Goal: Task Accomplishment & Management: Use online tool/utility

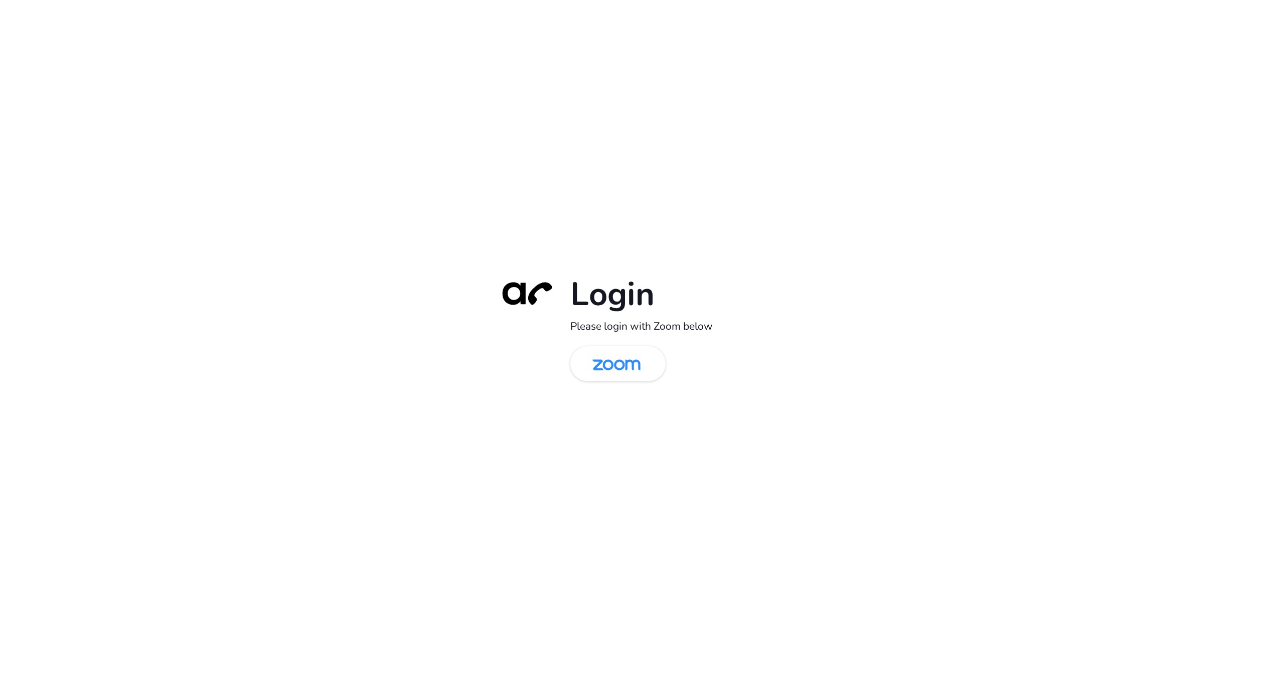
drag, startPoint x: 596, startPoint y: 366, endPoint x: 740, endPoint y: 427, distance: 156.4
click at [596, 366] on img at bounding box center [616, 364] width 69 height 33
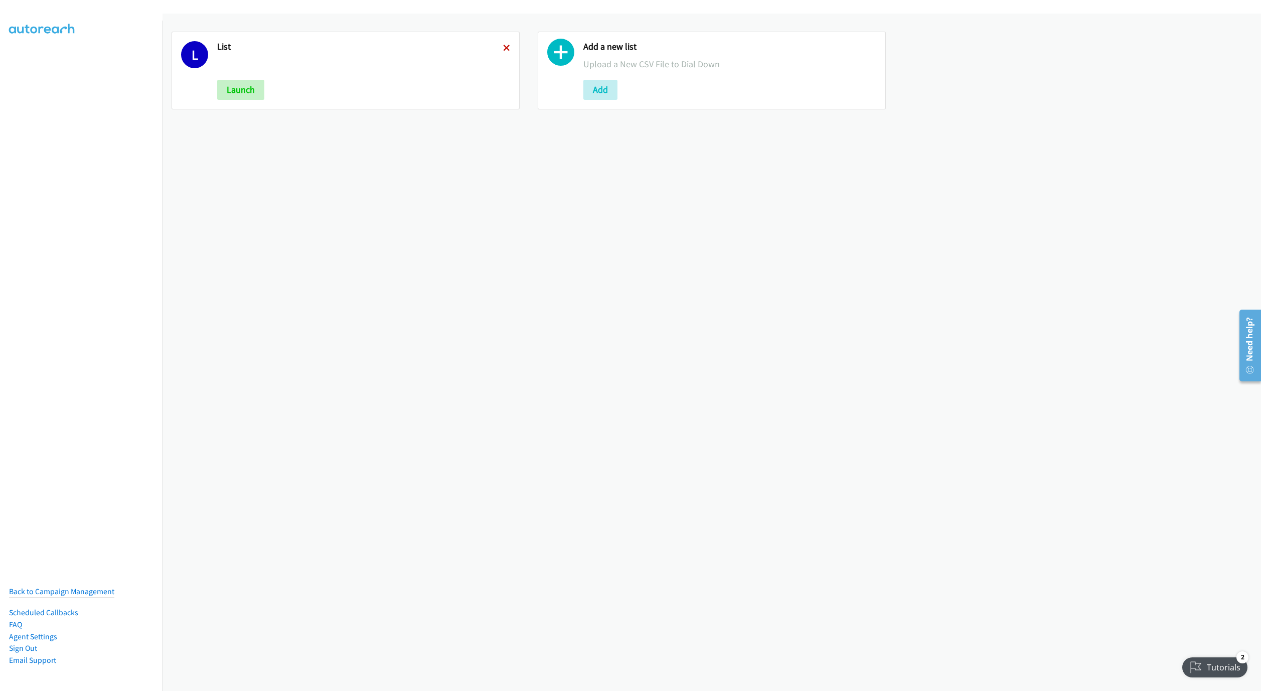
click at [503, 47] on icon at bounding box center [506, 48] width 7 height 7
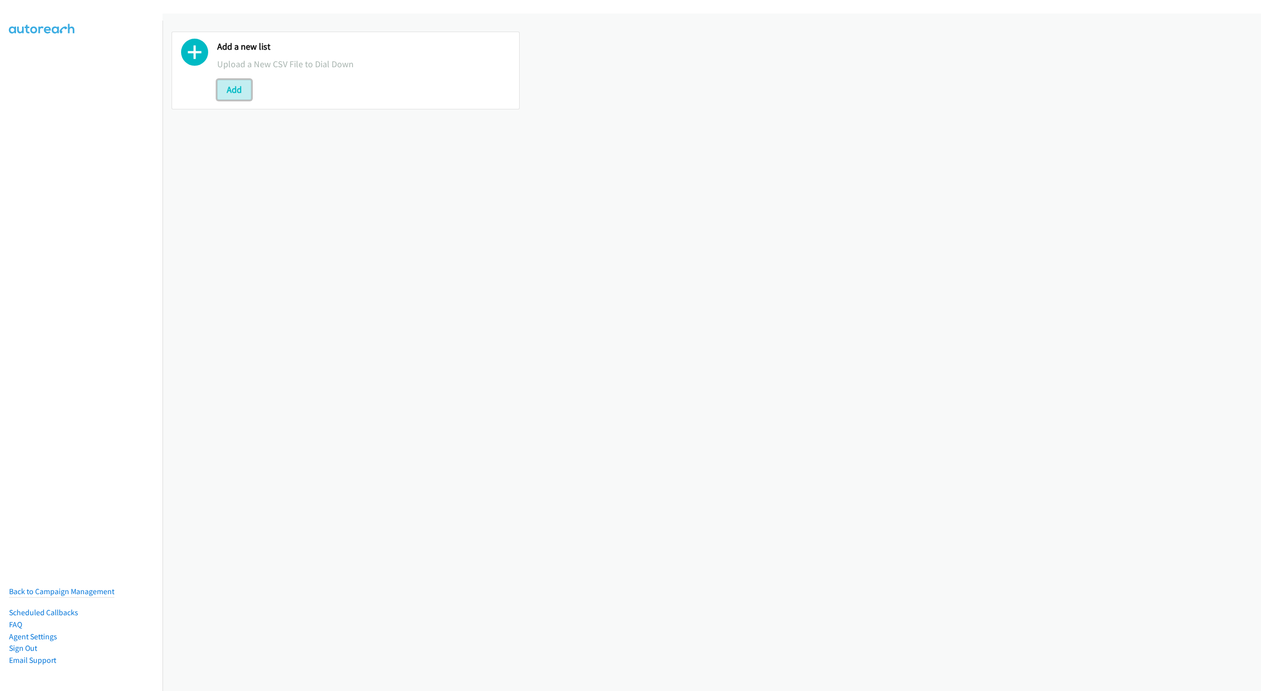
click at [238, 92] on button "Add" at bounding box center [234, 90] width 34 height 20
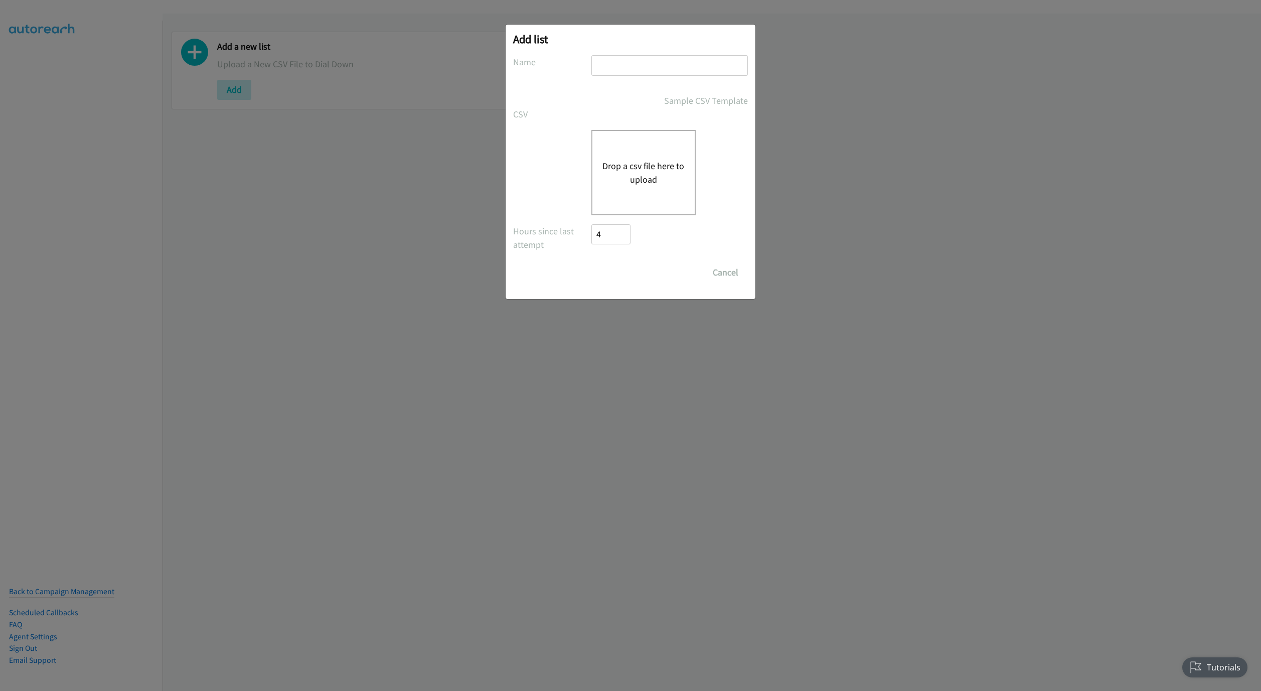
click at [683, 77] on div at bounding box center [669, 70] width 156 height 30
click at [688, 67] on input "text" at bounding box center [669, 65] width 156 height 21
click at [627, 159] on button "Drop a csv file here to upload" at bounding box center [643, 172] width 82 height 27
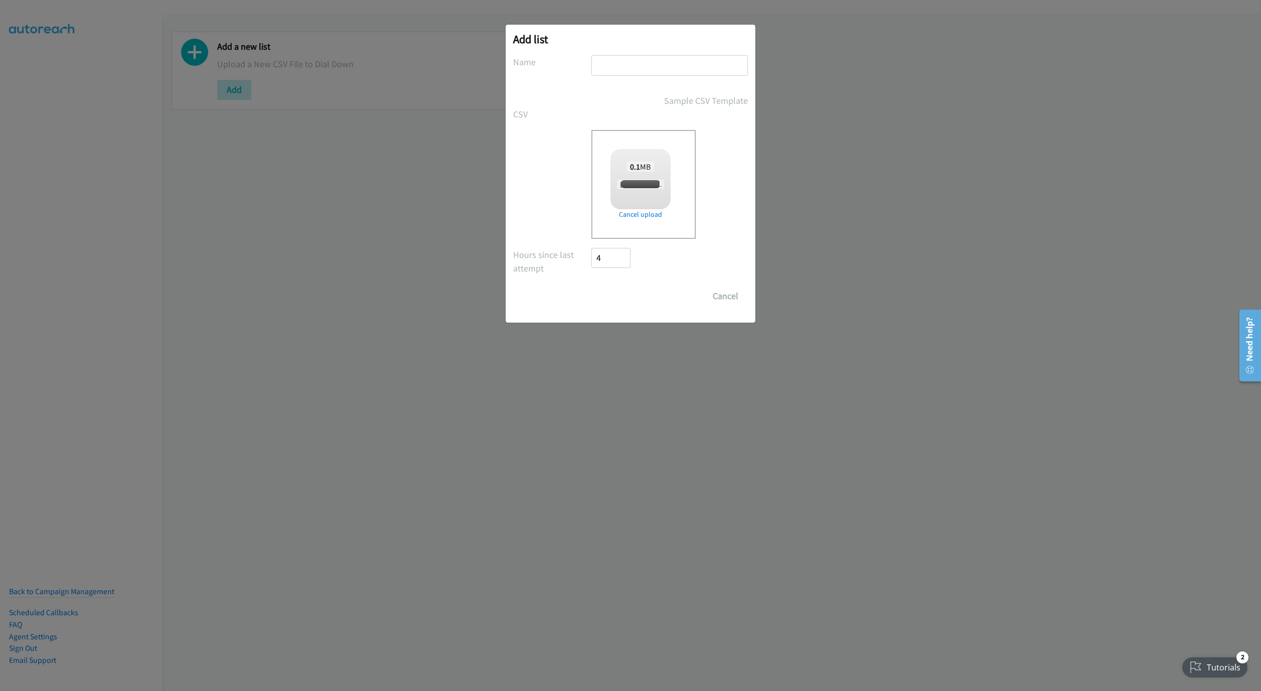
click at [714, 51] on div "Add list No phone fields were returned for that Report or List View Please uplo…" at bounding box center [630, 174] width 250 height 298
click at [708, 68] on input "text" at bounding box center [669, 65] width 156 height 21
checkbox input "true"
type input "New List"
click at [611, 292] on input "Save List" at bounding box center [617, 296] width 53 height 20
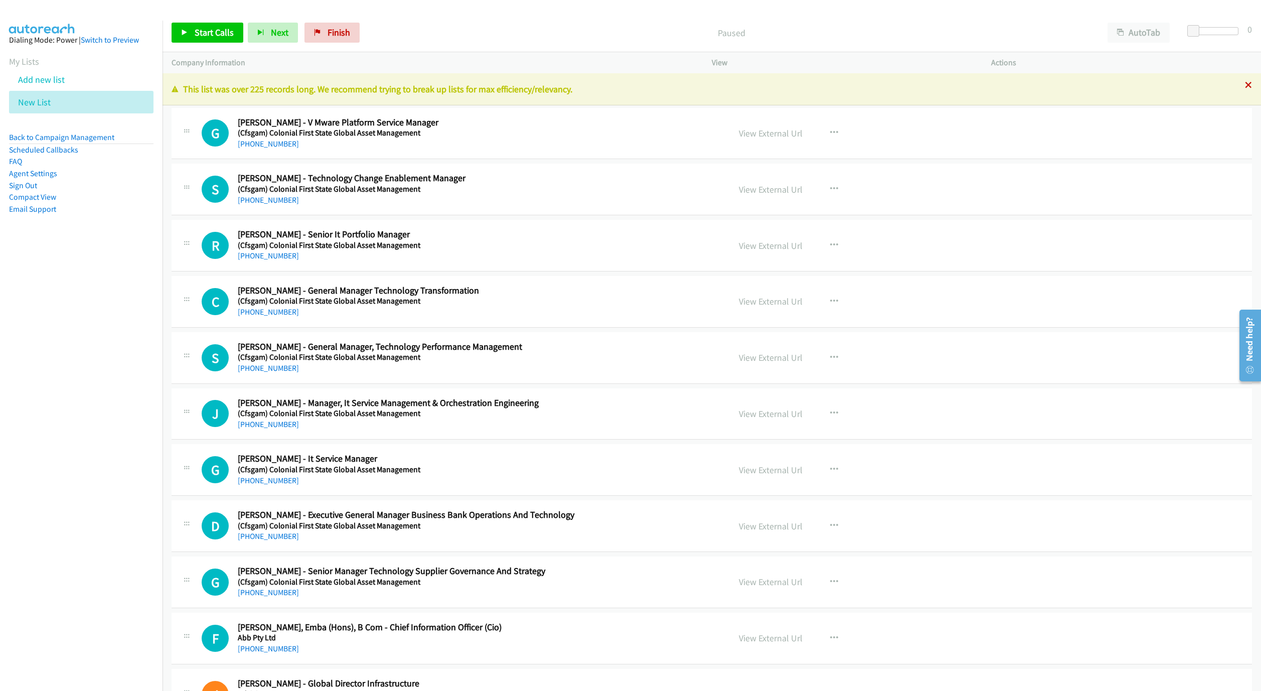
click at [1245, 88] on icon at bounding box center [1248, 85] width 7 height 7
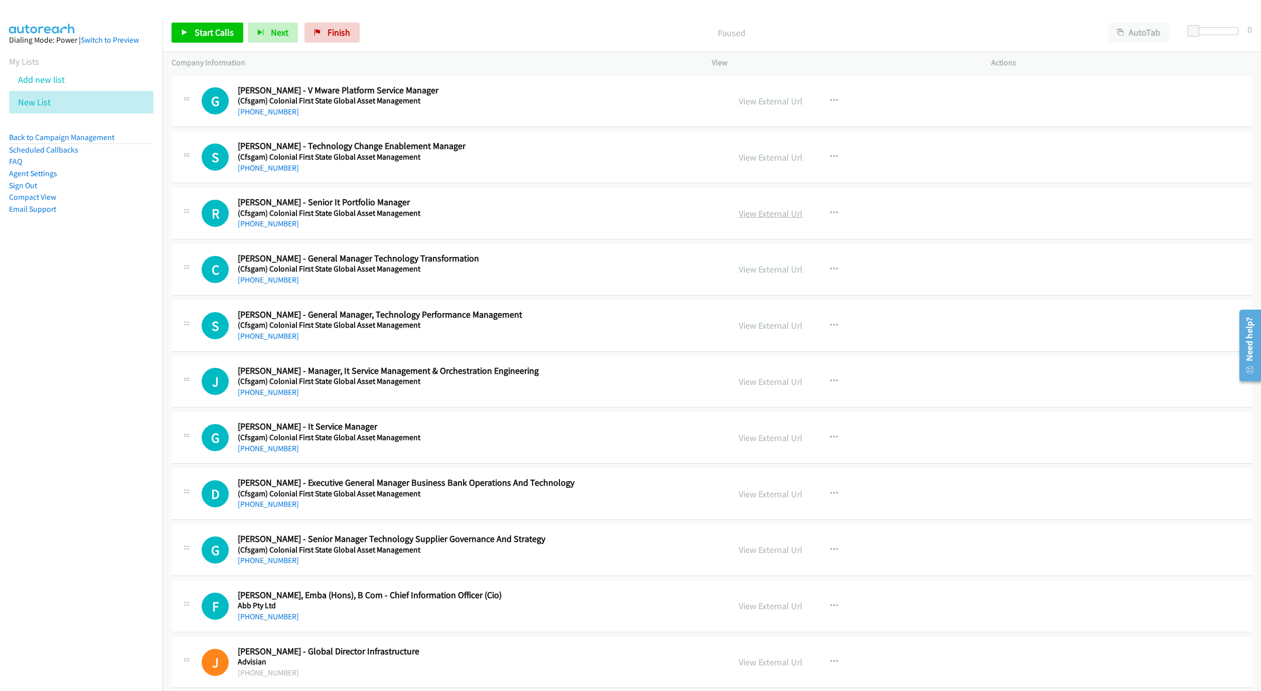
click at [755, 216] on link "View External Url" at bounding box center [771, 214] width 64 height 12
click at [197, 41] on link "Start Calls" at bounding box center [208, 33] width 72 height 20
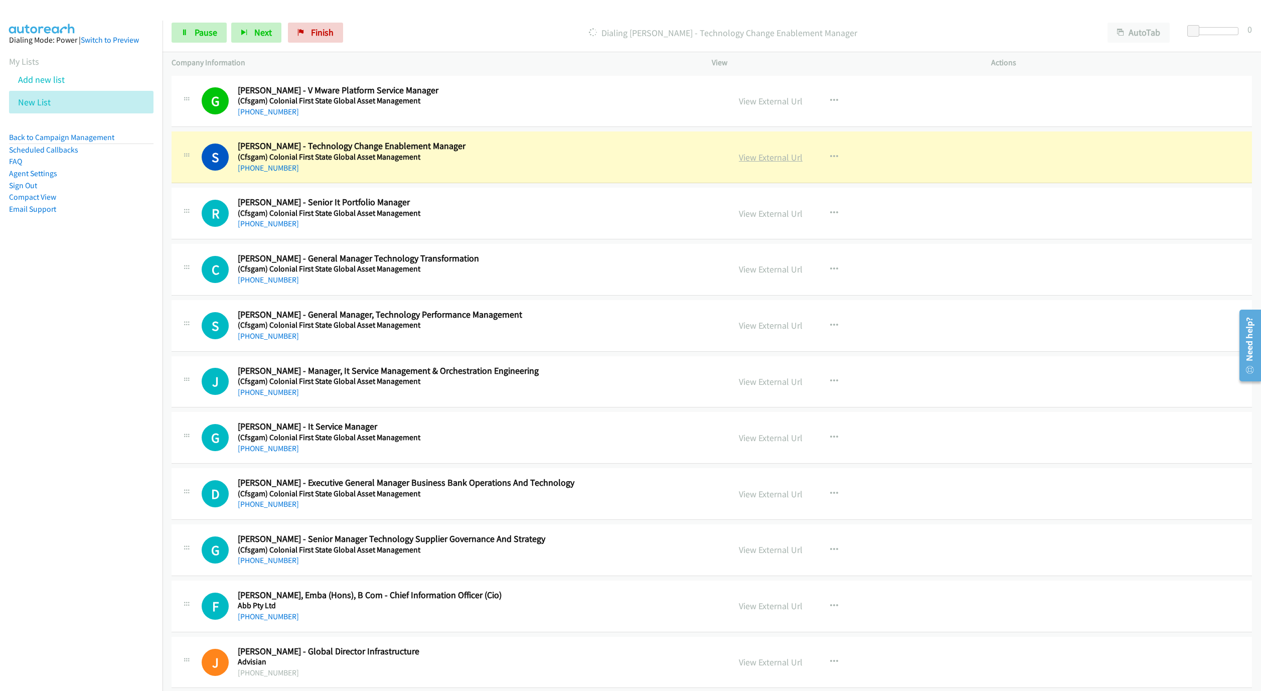
click at [759, 155] on link "View External Url" at bounding box center [771, 157] width 64 height 12
click at [193, 36] on link "Pause" at bounding box center [199, 33] width 55 height 20
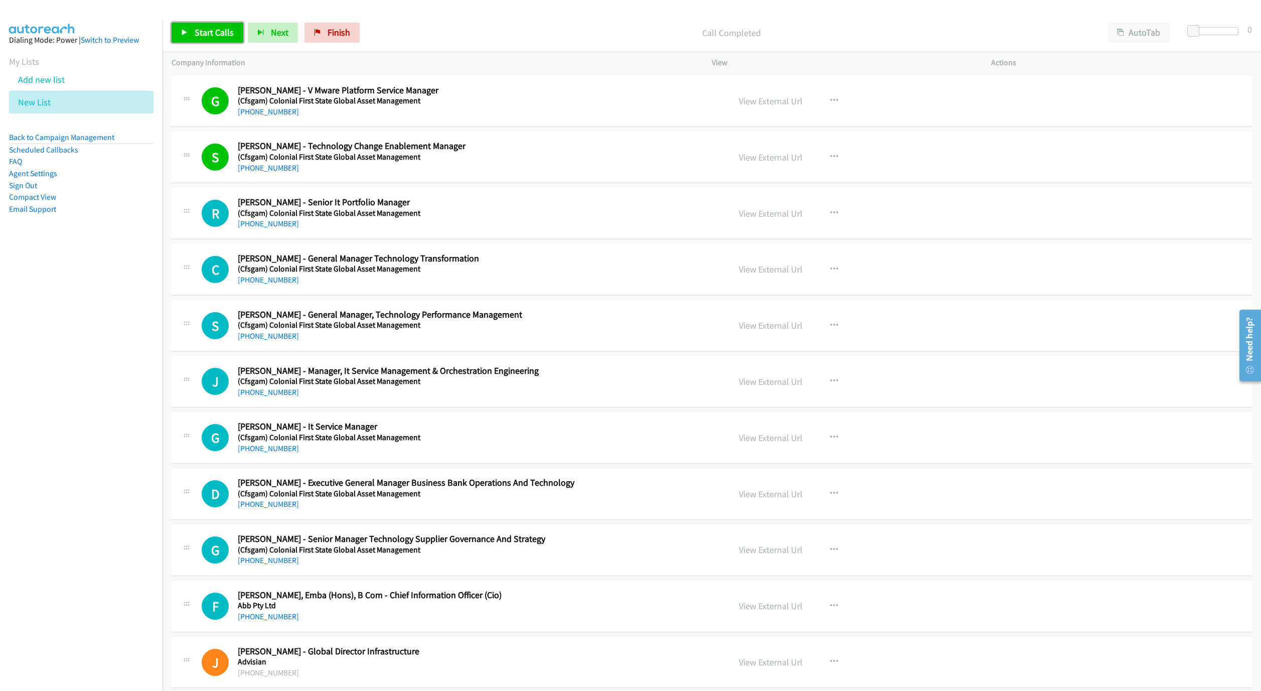
click at [195, 31] on span "Start Calls" at bounding box center [214, 33] width 39 height 12
drag, startPoint x: 206, startPoint y: 47, endPoint x: 208, endPoint y: 36, distance: 10.6
click at [206, 47] on div "Start Calls Pause Next Finish Call Completed AutoTab AutoTab 0" at bounding box center [711, 33] width 1098 height 39
click at [208, 36] on span "Pause" at bounding box center [206, 33] width 23 height 12
click at [213, 41] on link "Start Calls" at bounding box center [208, 33] width 72 height 20
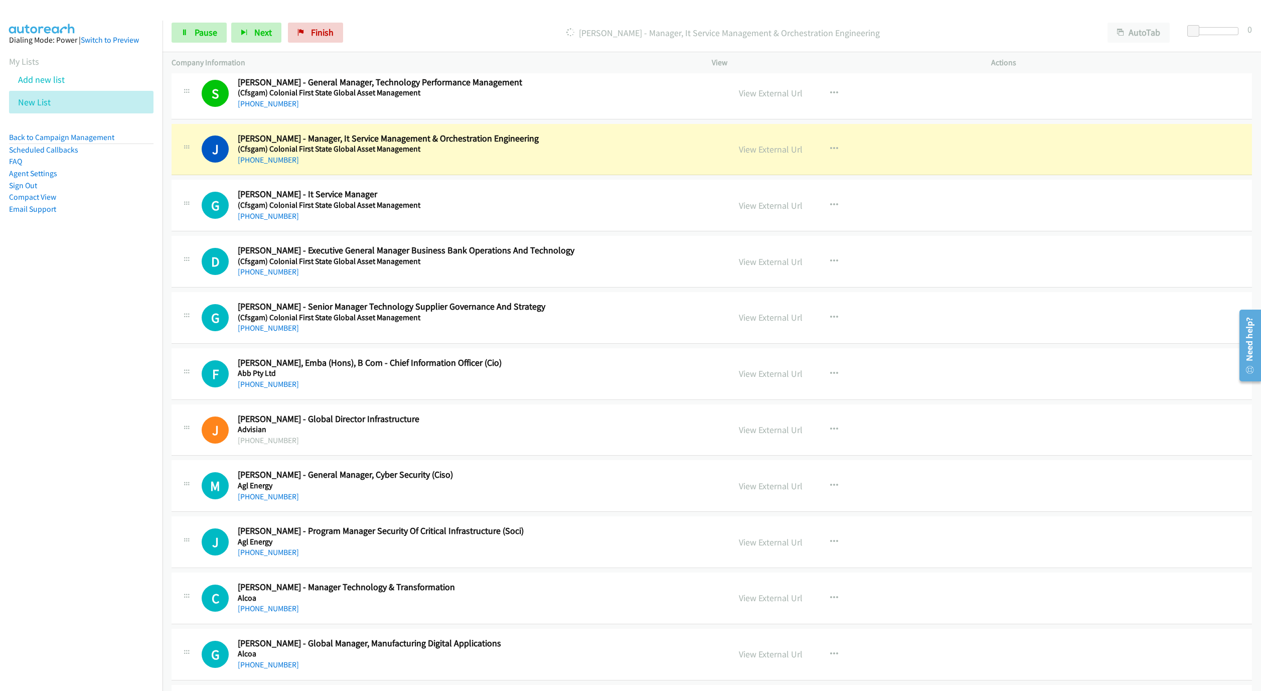
scroll to position [226, 0]
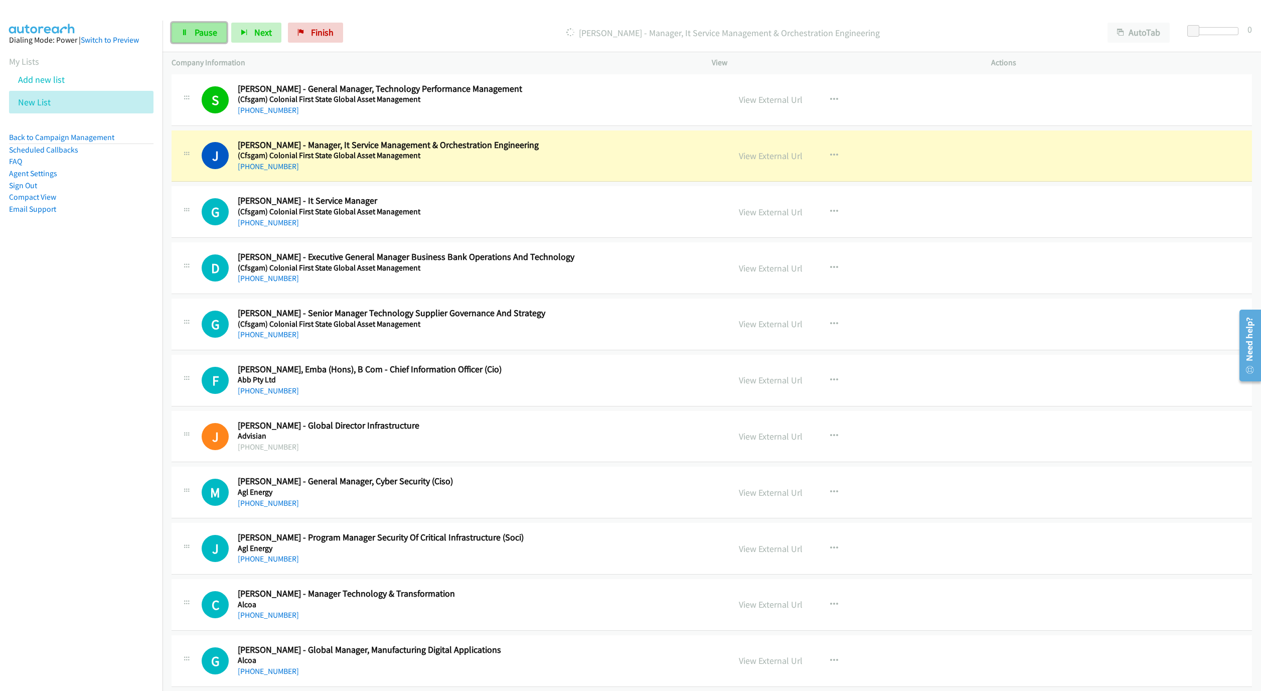
click at [192, 36] on link "Pause" at bounding box center [199, 33] width 55 height 20
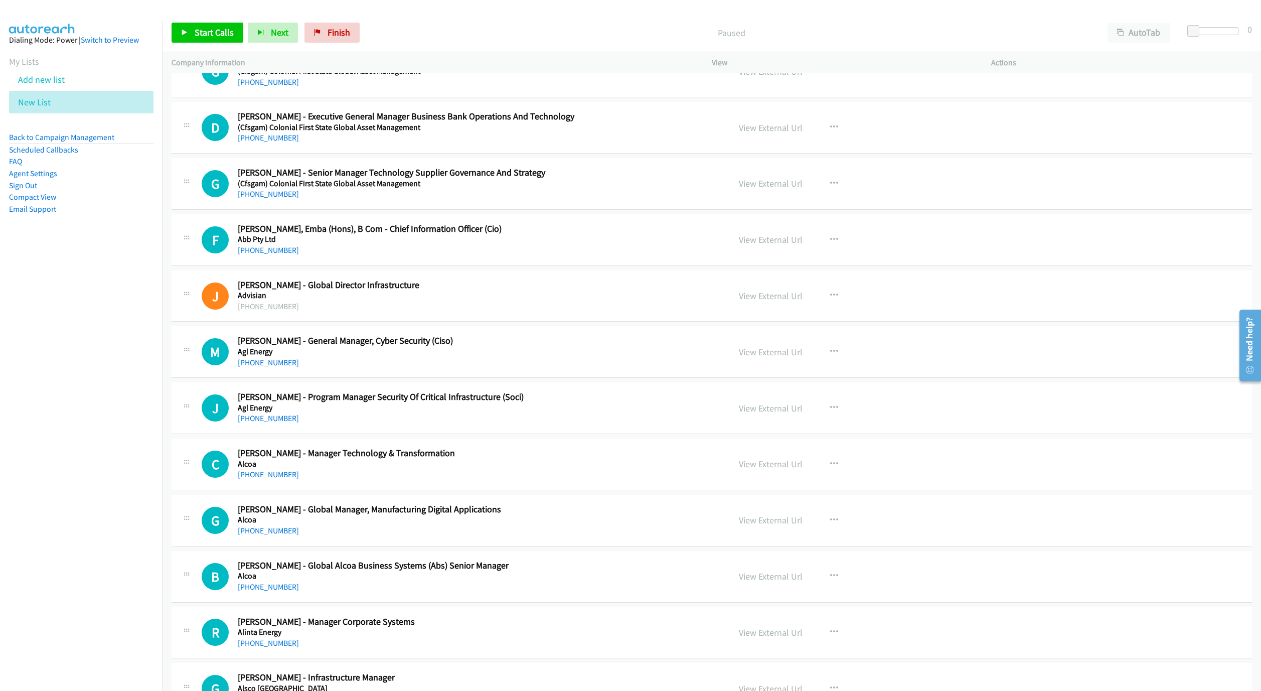
scroll to position [376, 0]
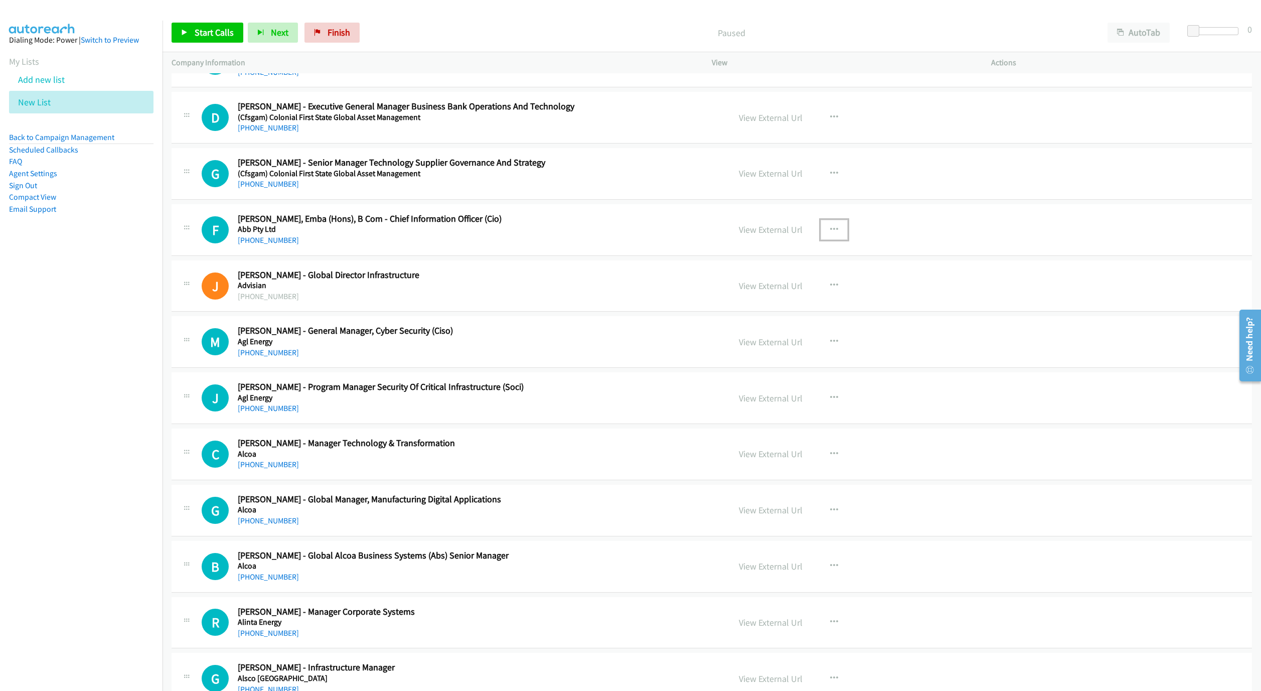
click at [830, 231] on icon "button" at bounding box center [834, 230] width 8 height 8
click at [751, 299] on link "Start Calls Here" at bounding box center [780, 295] width 133 height 20
click at [219, 32] on span "Start Calls" at bounding box center [214, 33] width 39 height 12
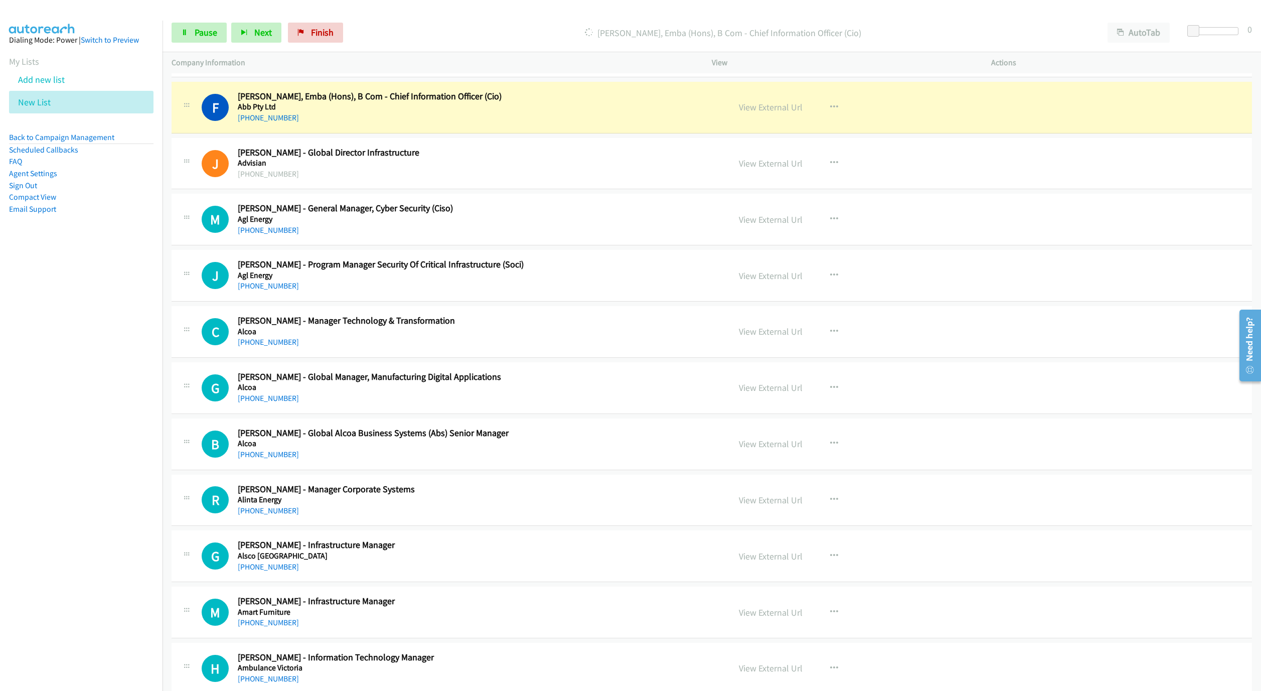
scroll to position [451, 0]
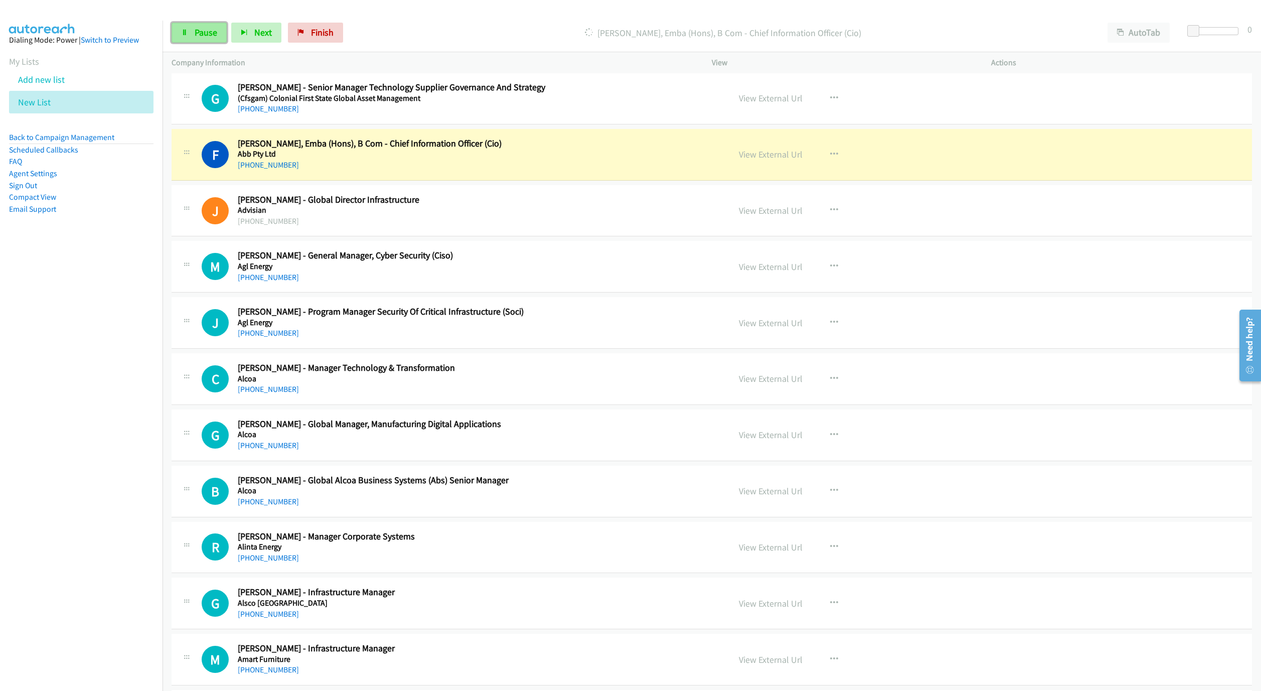
click at [184, 35] on icon at bounding box center [184, 33] width 7 height 7
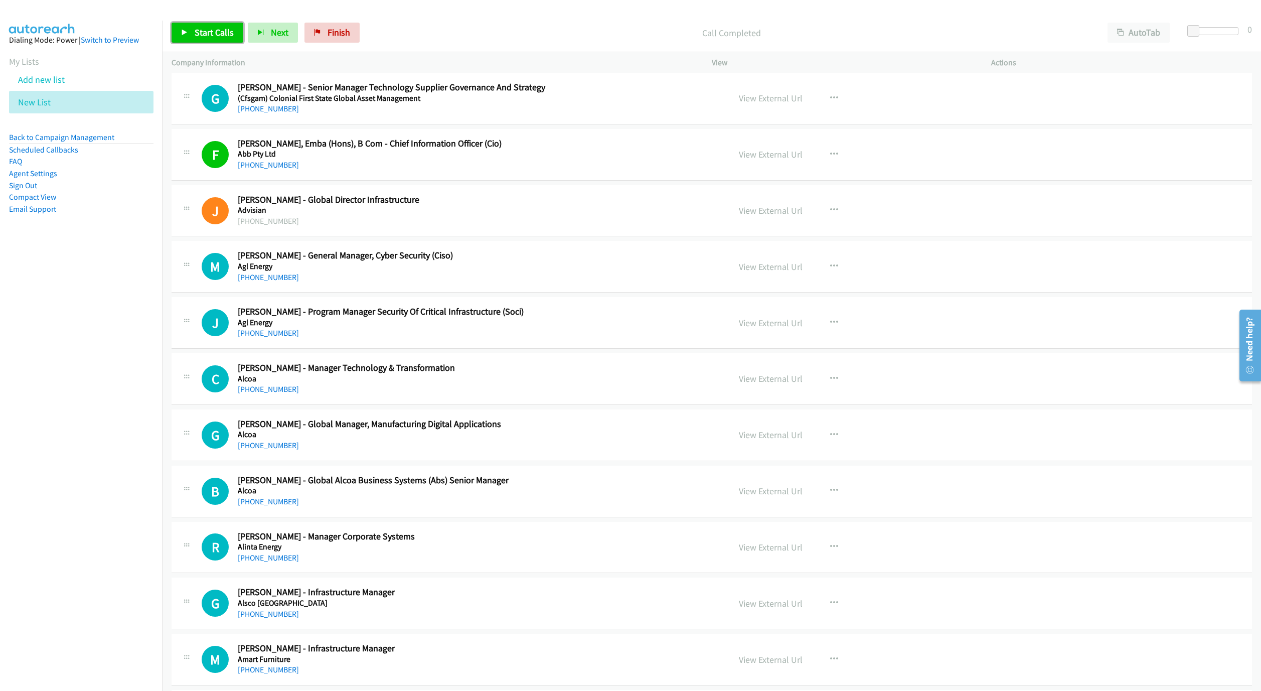
drag, startPoint x: 189, startPoint y: 42, endPoint x: 192, endPoint y: 35, distance: 7.6
click at [189, 41] on link "Start Calls" at bounding box center [208, 33] width 72 height 20
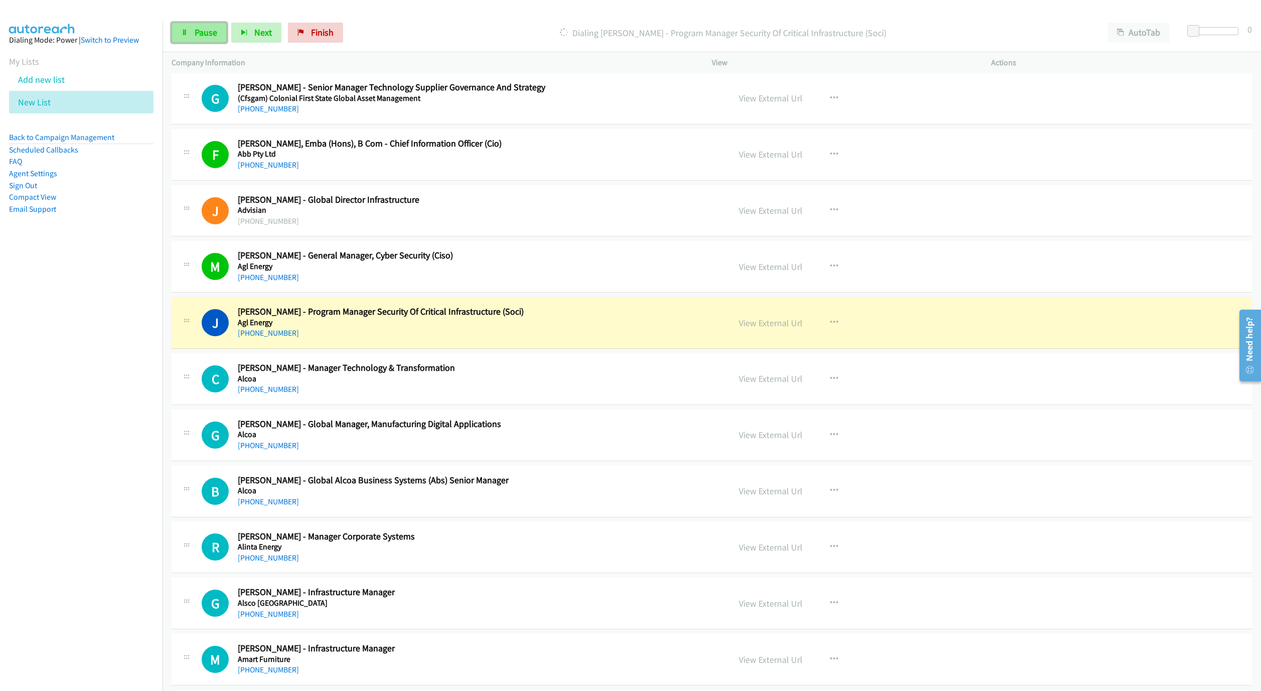
click at [207, 31] on span "Pause" at bounding box center [206, 33] width 23 height 12
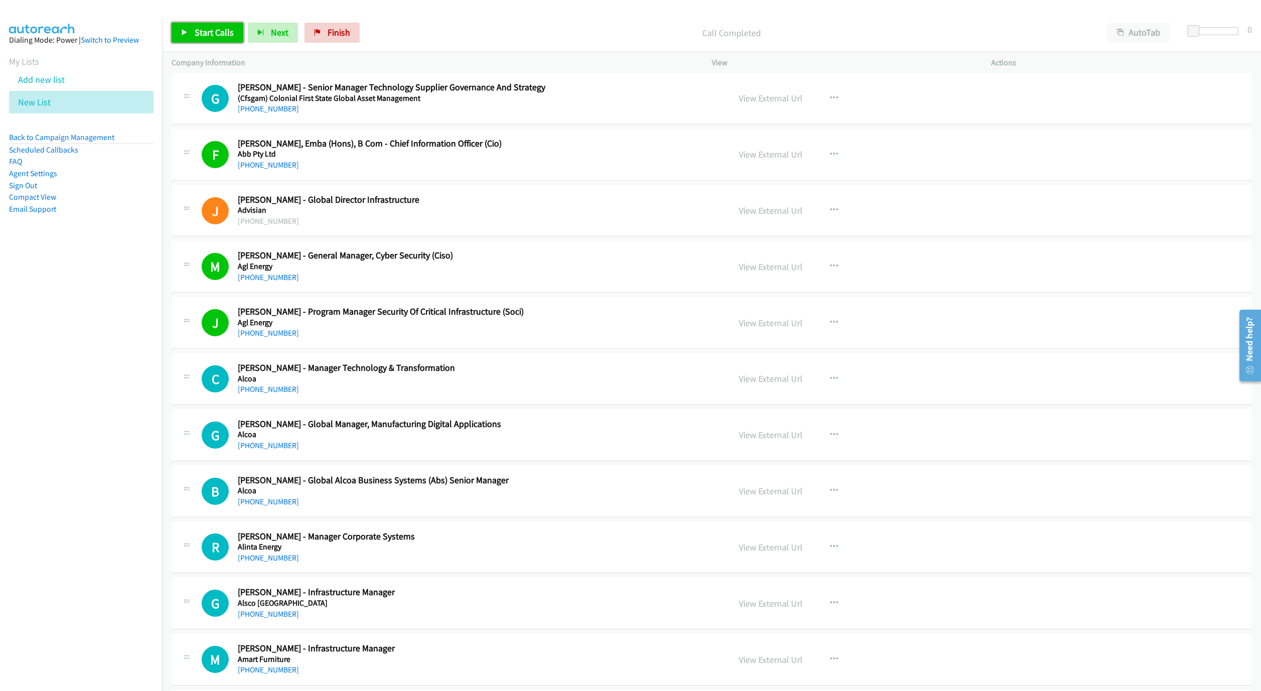
click at [189, 40] on link "Start Calls" at bounding box center [208, 33] width 72 height 20
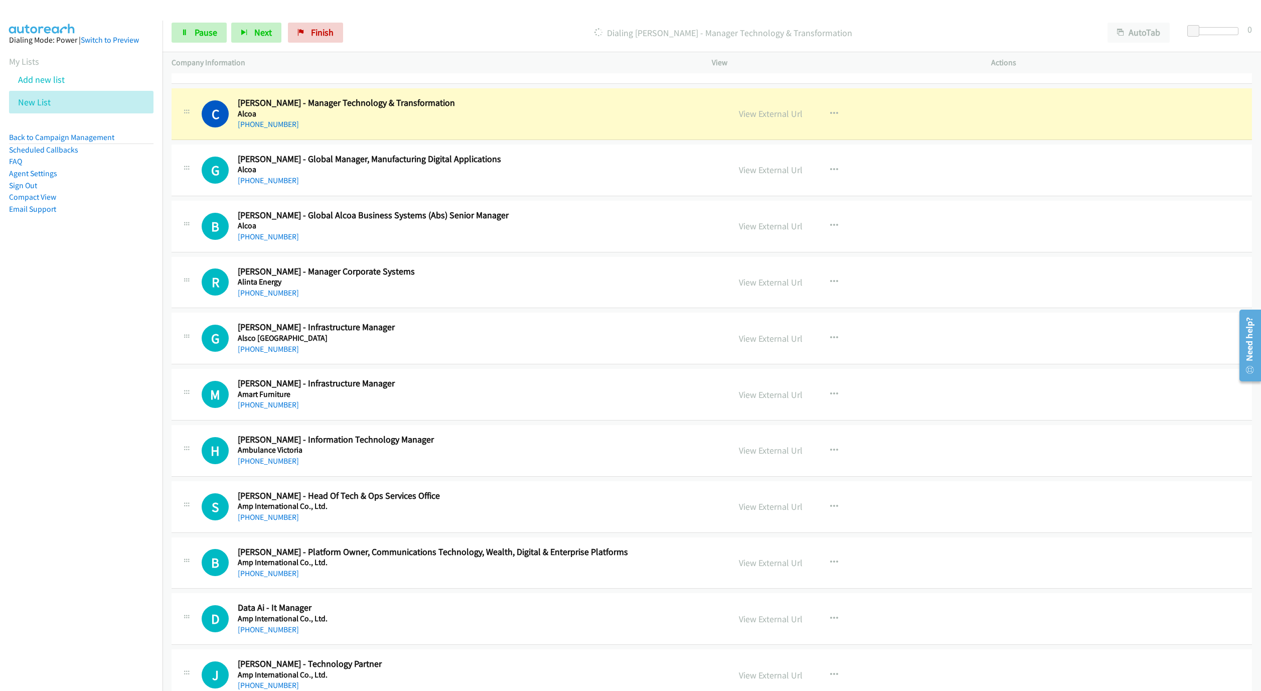
scroll to position [677, 0]
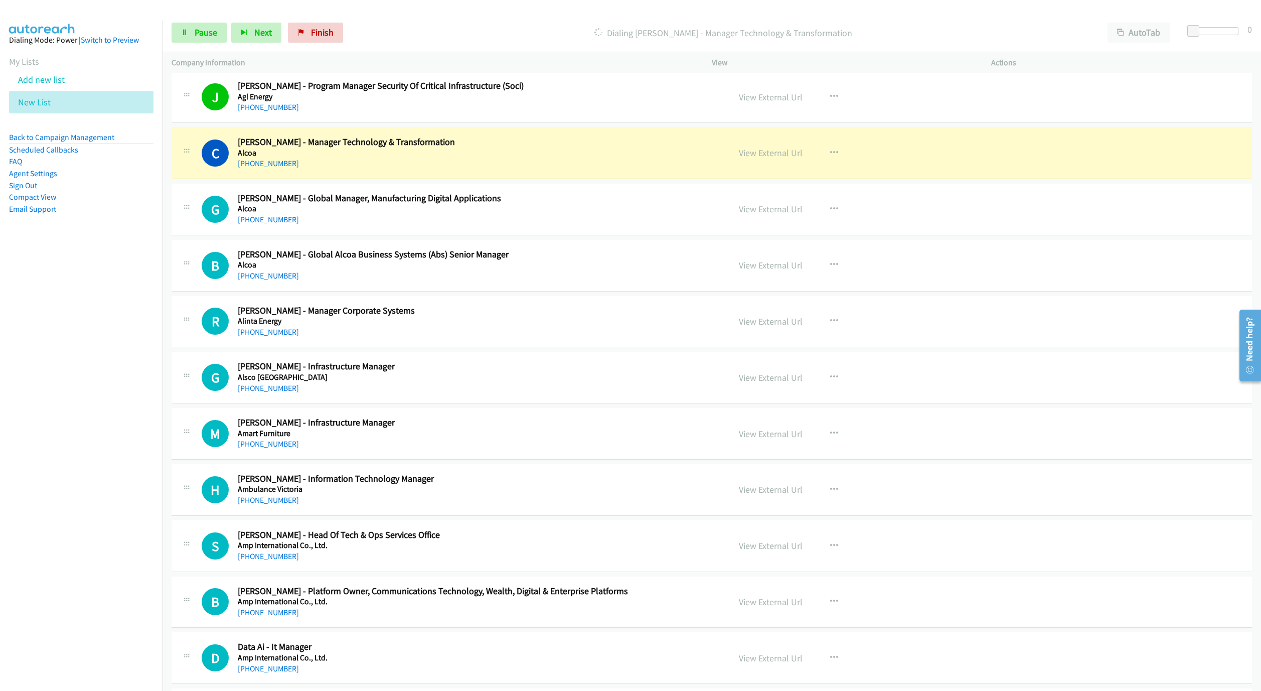
click at [199, 44] on div "Start Calls Pause Next Finish Dialing Chris Whyte - Manager Technology & Transf…" at bounding box center [711, 33] width 1098 height 39
click at [200, 34] on span "Pause" at bounding box center [206, 33] width 23 height 12
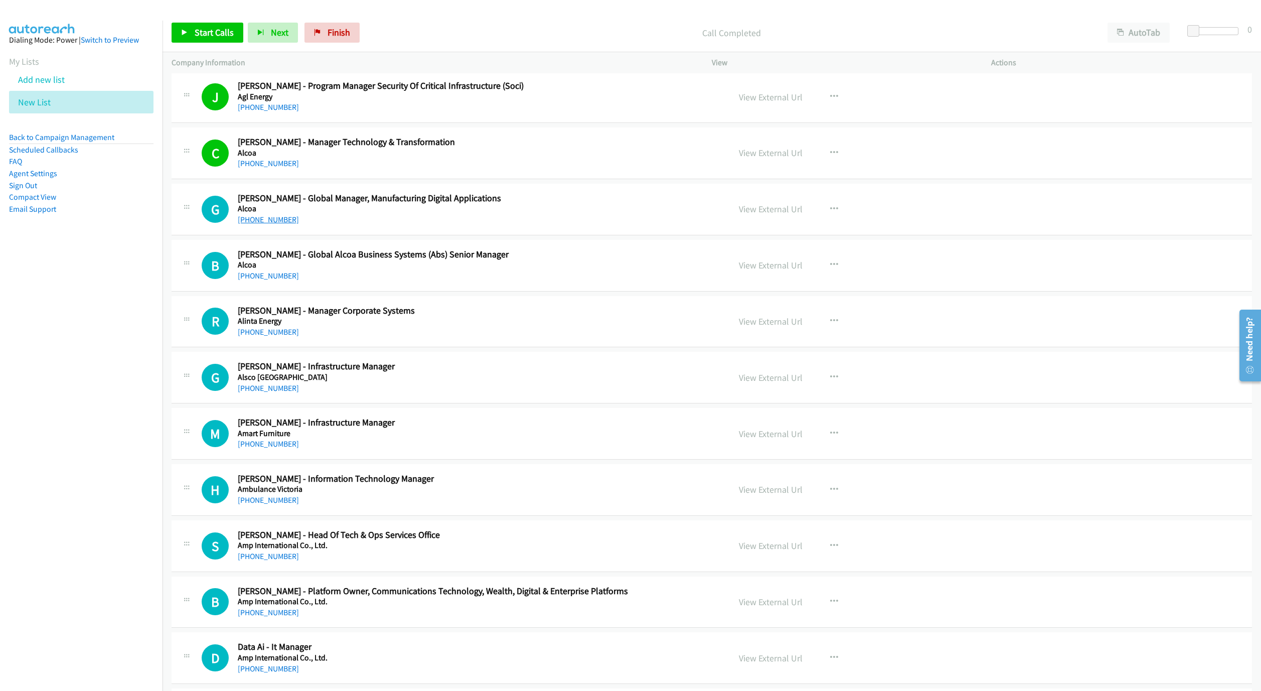
click at [274, 224] on link "[PHONE_NUMBER]" at bounding box center [268, 220] width 61 height 10
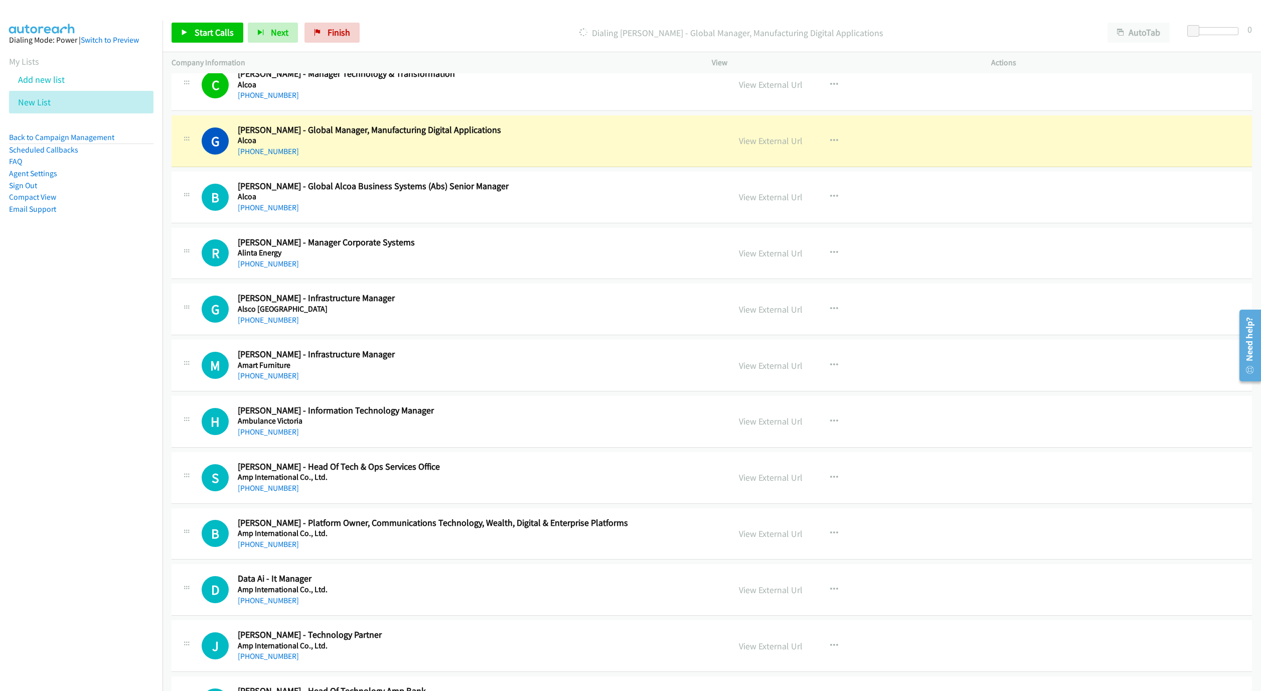
scroll to position [752, 0]
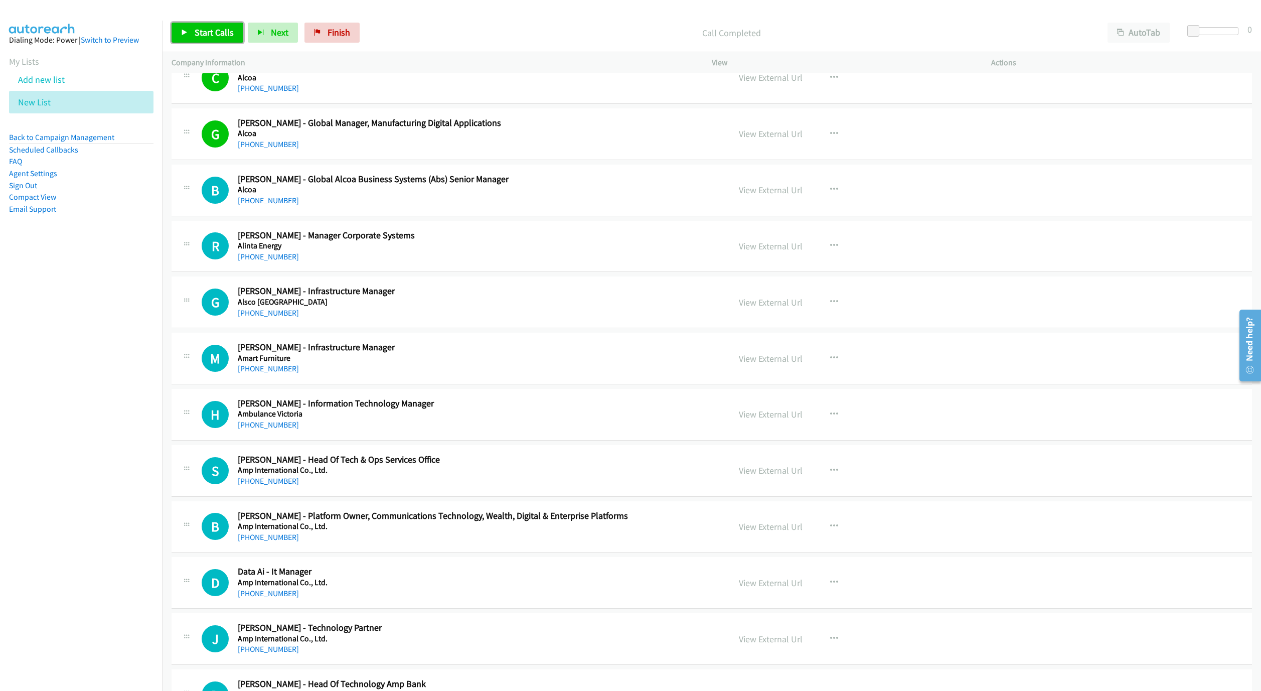
click at [201, 32] on span "Start Calls" at bounding box center [214, 33] width 39 height 12
click at [217, 38] on link "Pause" at bounding box center [199, 33] width 55 height 20
click at [183, 24] on link "Start Calls" at bounding box center [208, 33] width 72 height 20
click at [183, 24] on link "Pause" at bounding box center [199, 33] width 55 height 20
click at [317, 34] on icon at bounding box center [317, 33] width 7 height 7
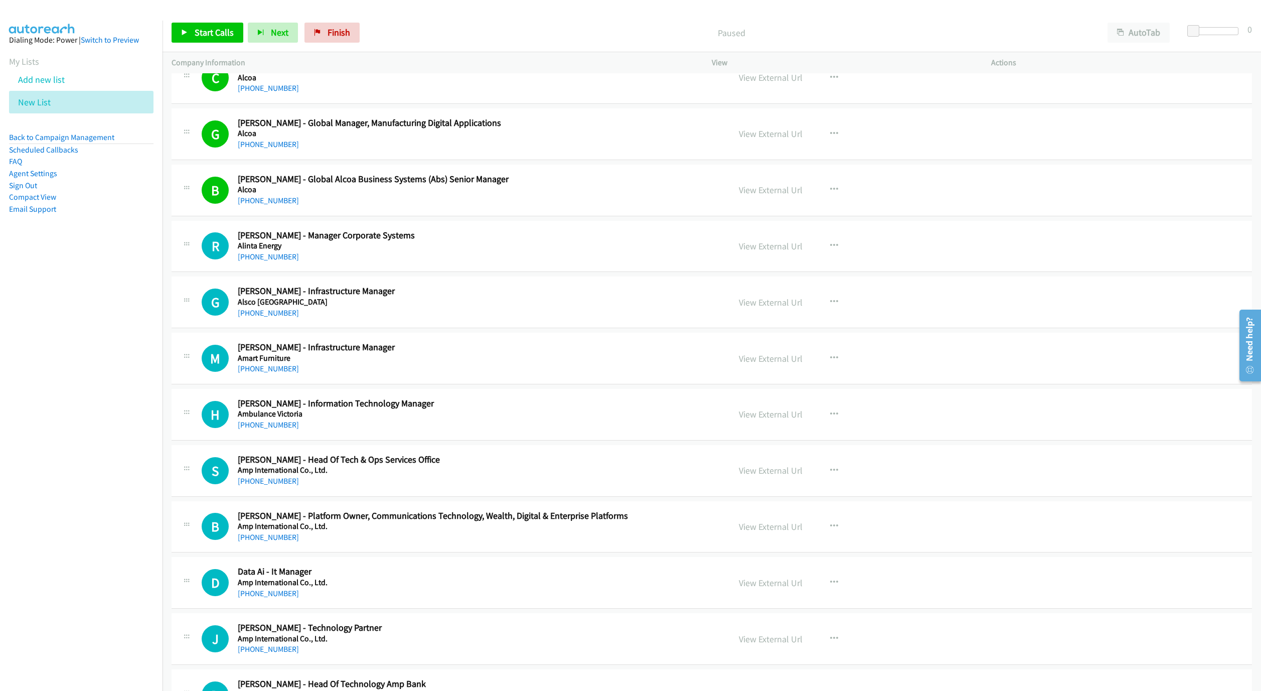
click at [683, 56] on div "Company Information" at bounding box center [432, 62] width 540 height 21
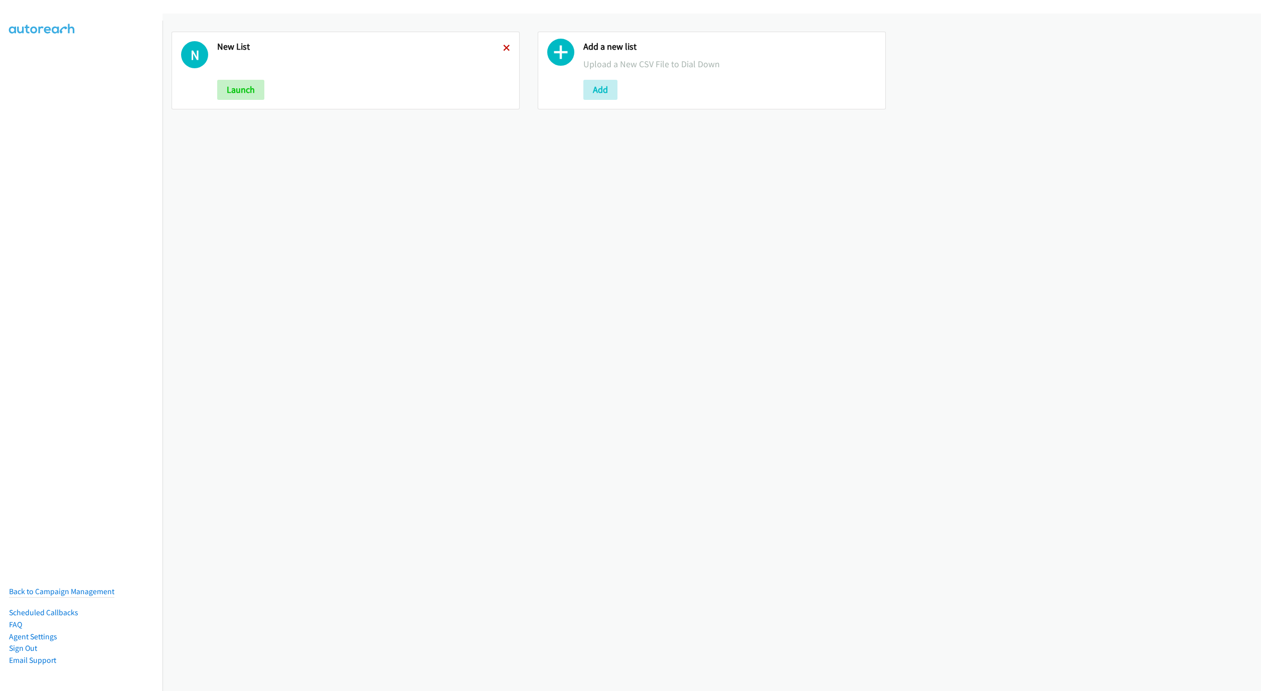
click at [504, 47] on icon at bounding box center [506, 48] width 7 height 7
click at [224, 82] on button "Add" at bounding box center [234, 90] width 34 height 20
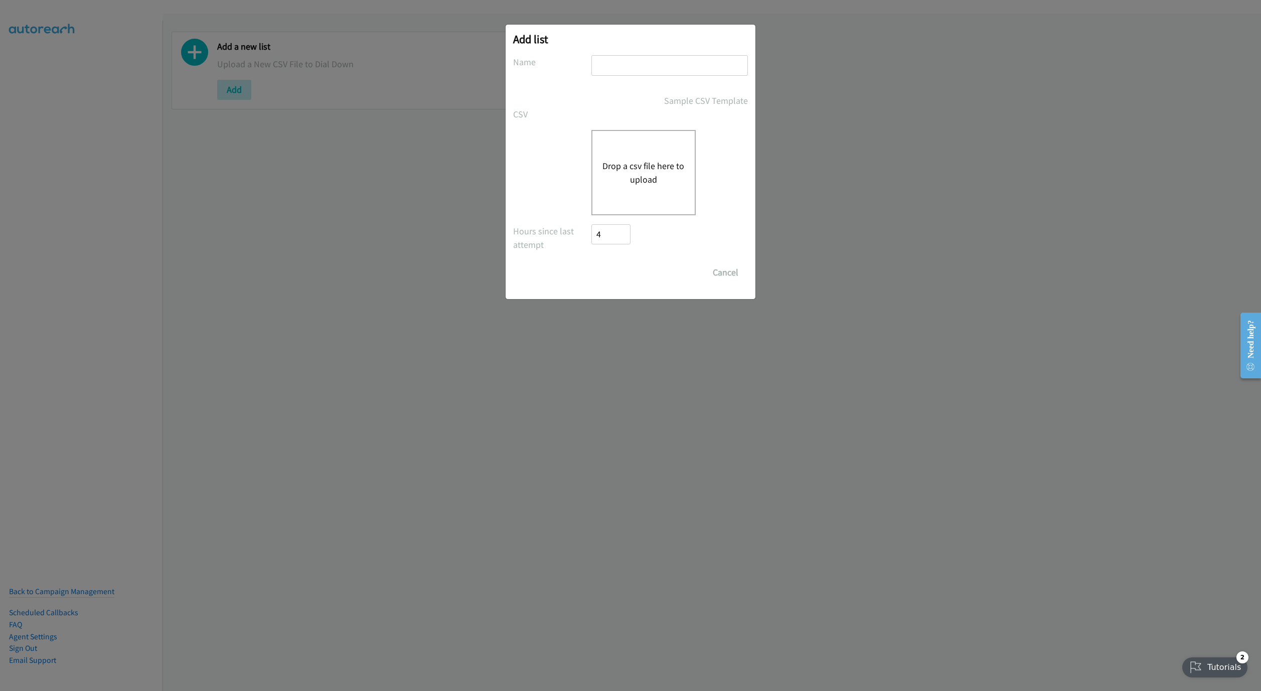
click at [625, 68] on input "text" at bounding box center [669, 65] width 156 height 21
click at [639, 170] on button "Drop a csv file here to upload" at bounding box center [643, 172] width 82 height 27
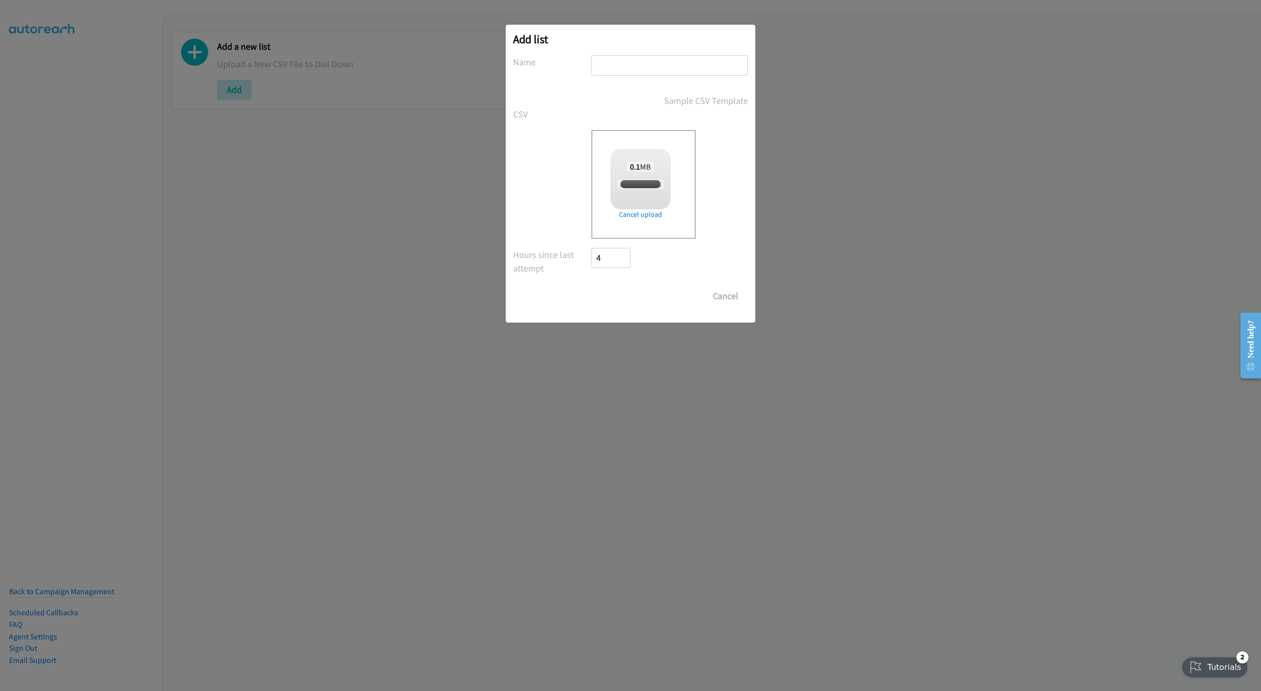
click at [646, 68] on input "text" at bounding box center [669, 65] width 156 height 21
checkbox input "true"
type input "LIST"
click at [617, 299] on input "Save List" at bounding box center [617, 296] width 53 height 20
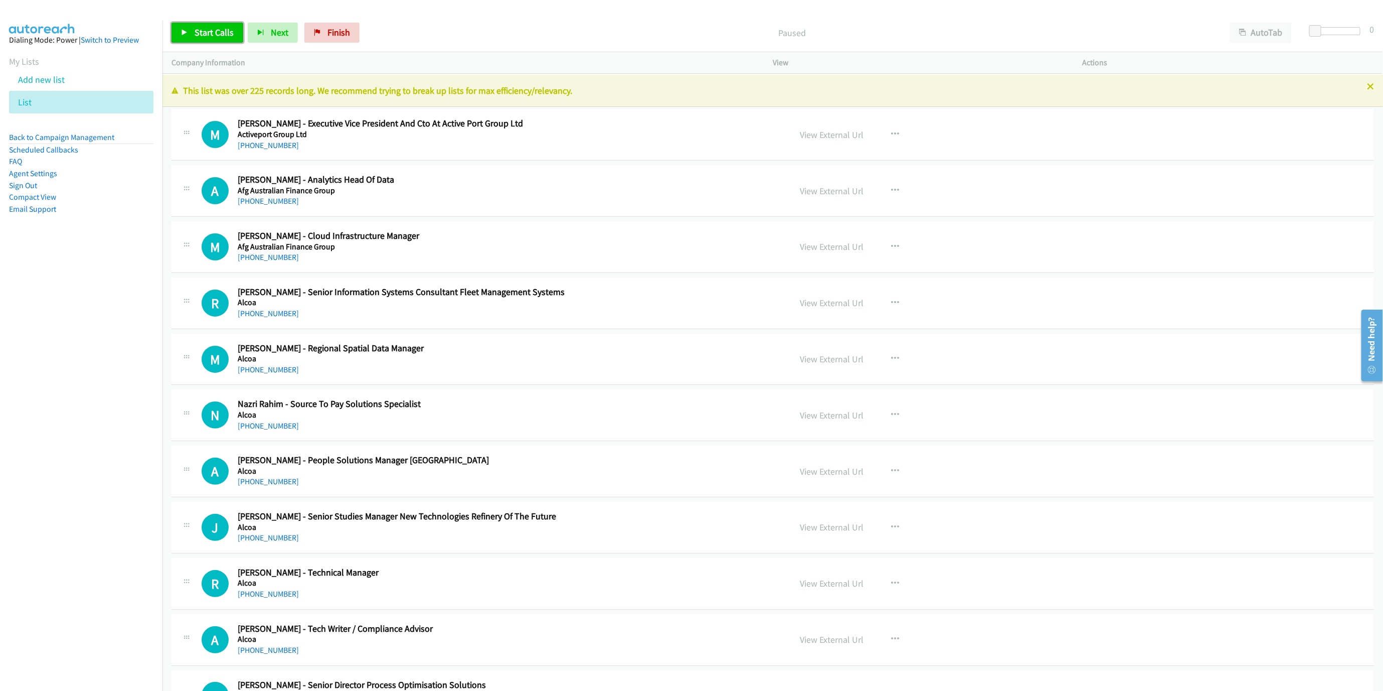
click at [214, 36] on span "Start Calls" at bounding box center [214, 33] width 39 height 12
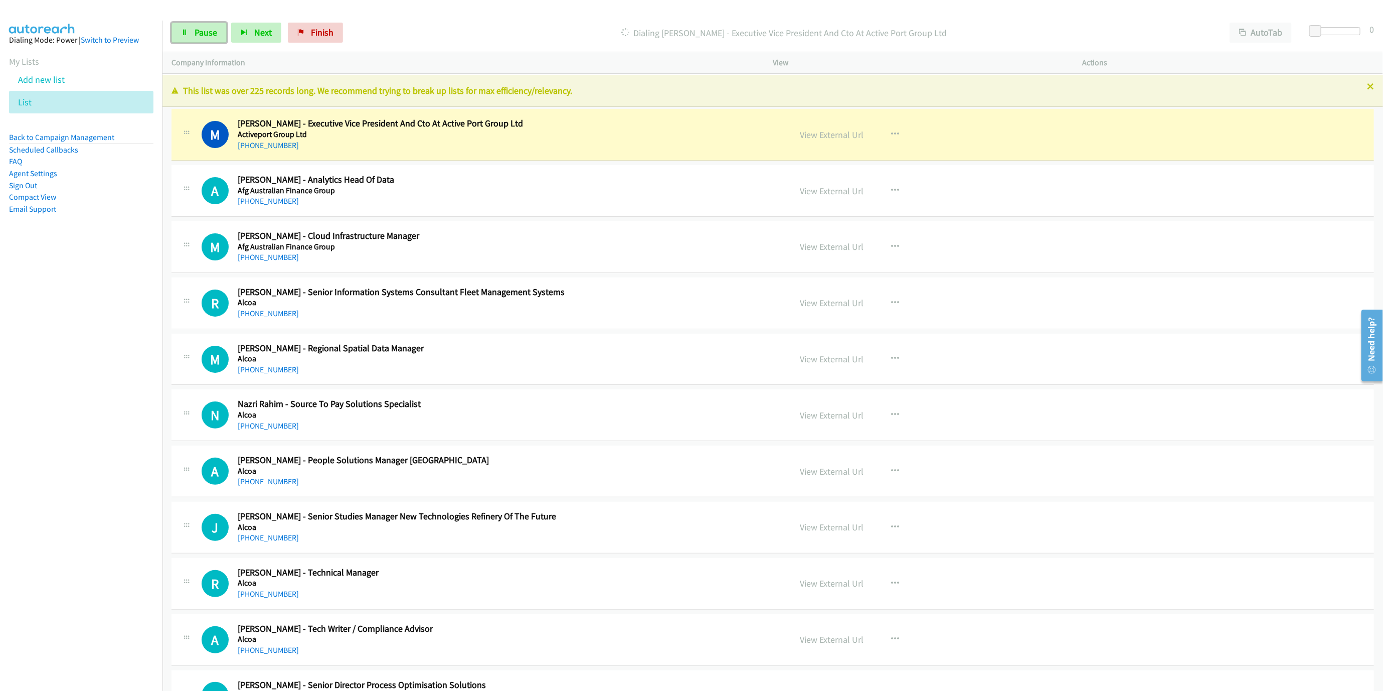
drag, startPoint x: 193, startPoint y: 41, endPoint x: 251, endPoint y: 97, distance: 81.2
click at [193, 41] on link "Pause" at bounding box center [199, 33] width 55 height 20
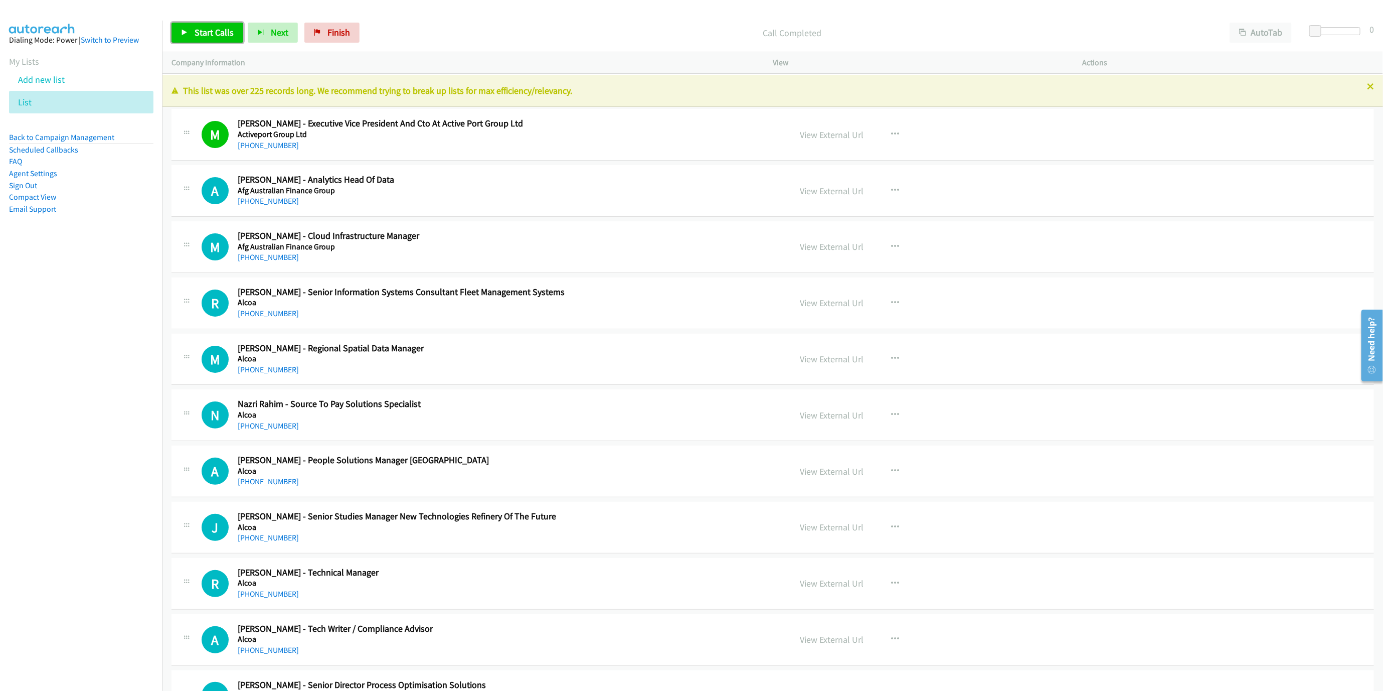
click at [216, 28] on span "Start Calls" at bounding box center [214, 33] width 39 height 12
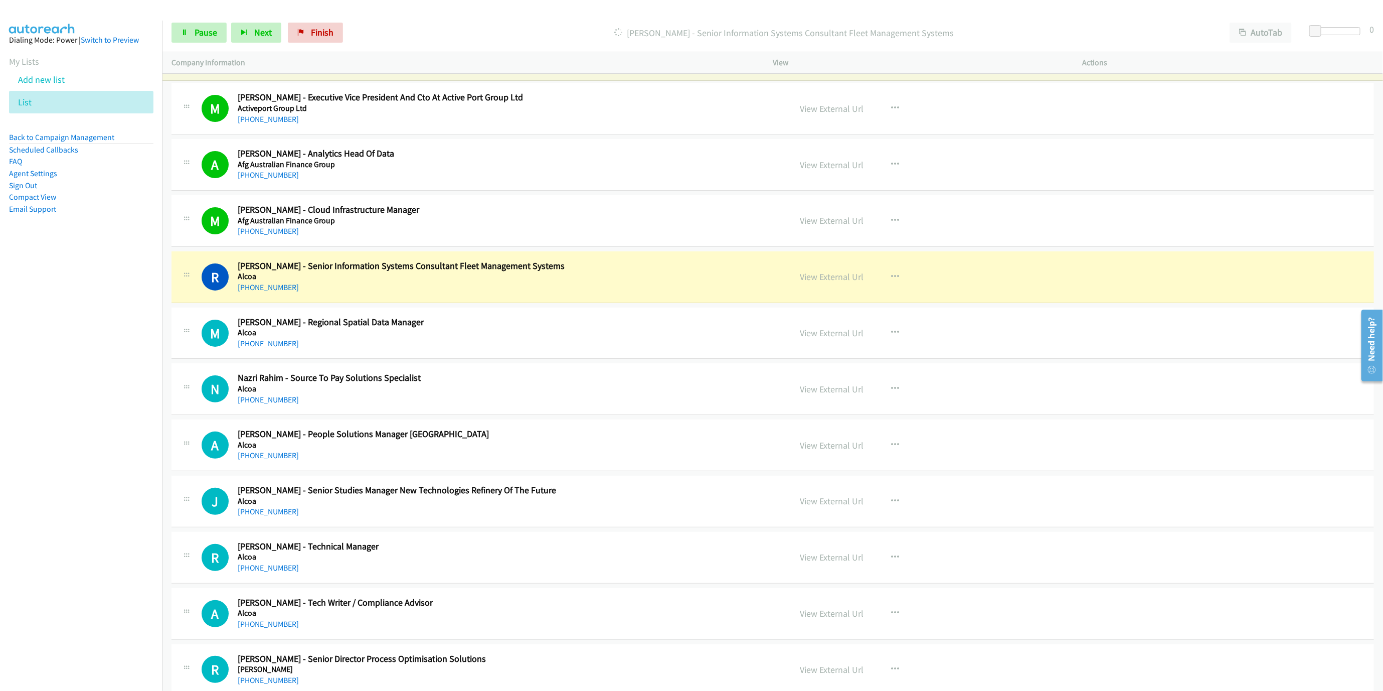
scroll to position [150, 0]
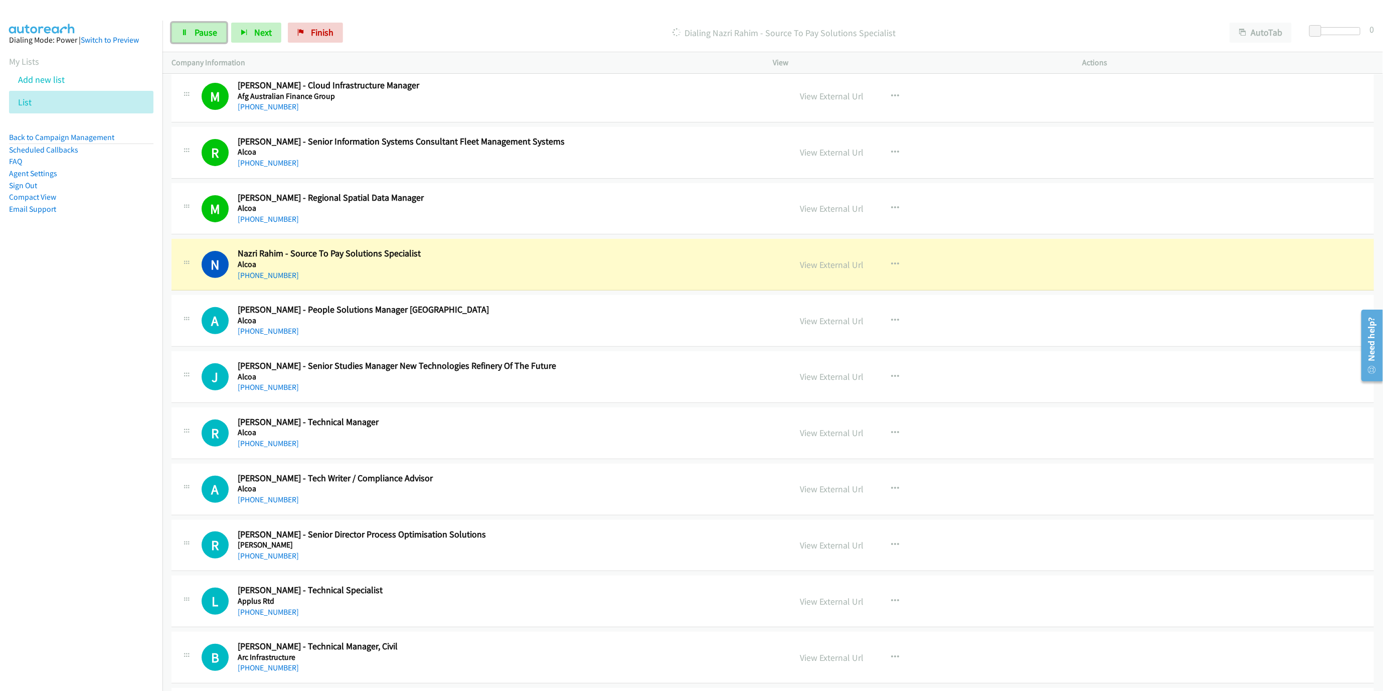
drag, startPoint x: 195, startPoint y: 38, endPoint x: 334, endPoint y: 101, distance: 153.5
click at [195, 38] on span "Pause" at bounding box center [206, 33] width 23 height 12
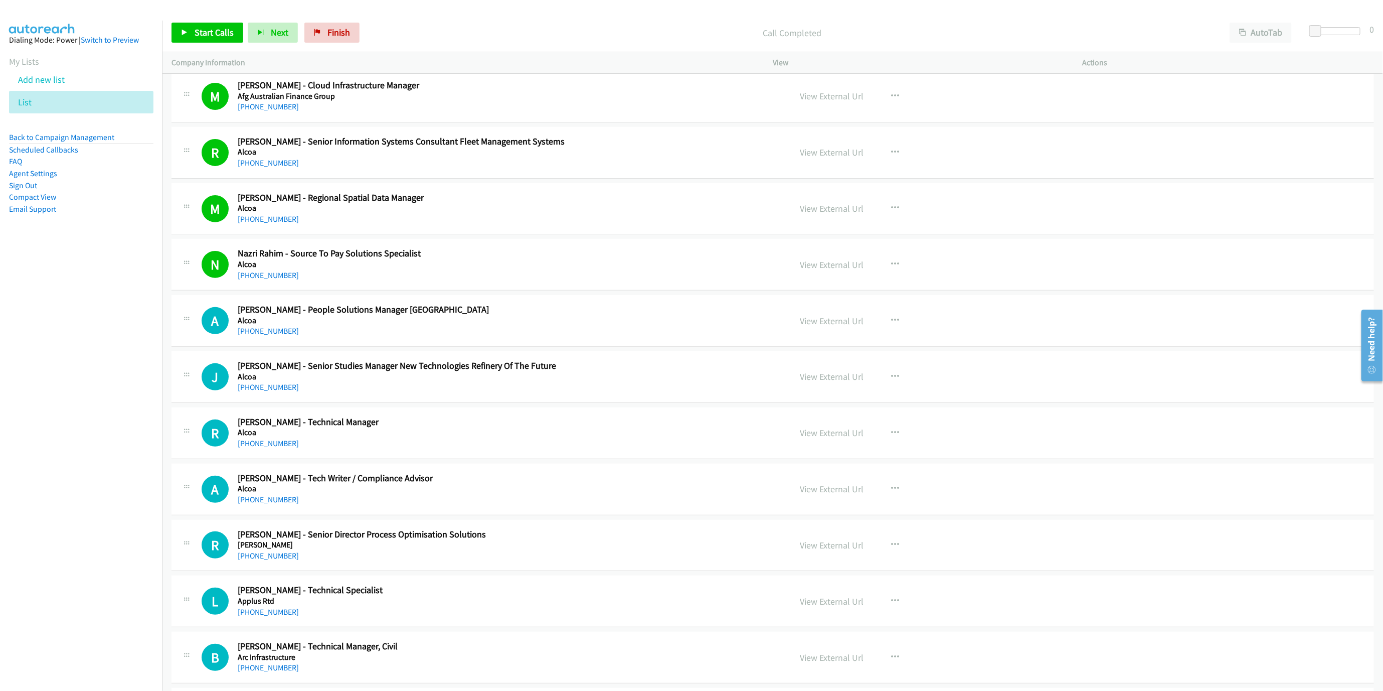
drag, startPoint x: 233, startPoint y: 51, endPoint x: 214, endPoint y: 32, distance: 26.9
click at [233, 51] on div "Start Calls Pause Next Finish Call Completed AutoTab AutoTab 0" at bounding box center [772, 33] width 1221 height 39
drag, startPoint x: 214, startPoint y: 32, endPoint x: 265, endPoint y: 2, distance: 59.2
click at [214, 32] on span "Start Calls" at bounding box center [214, 33] width 39 height 12
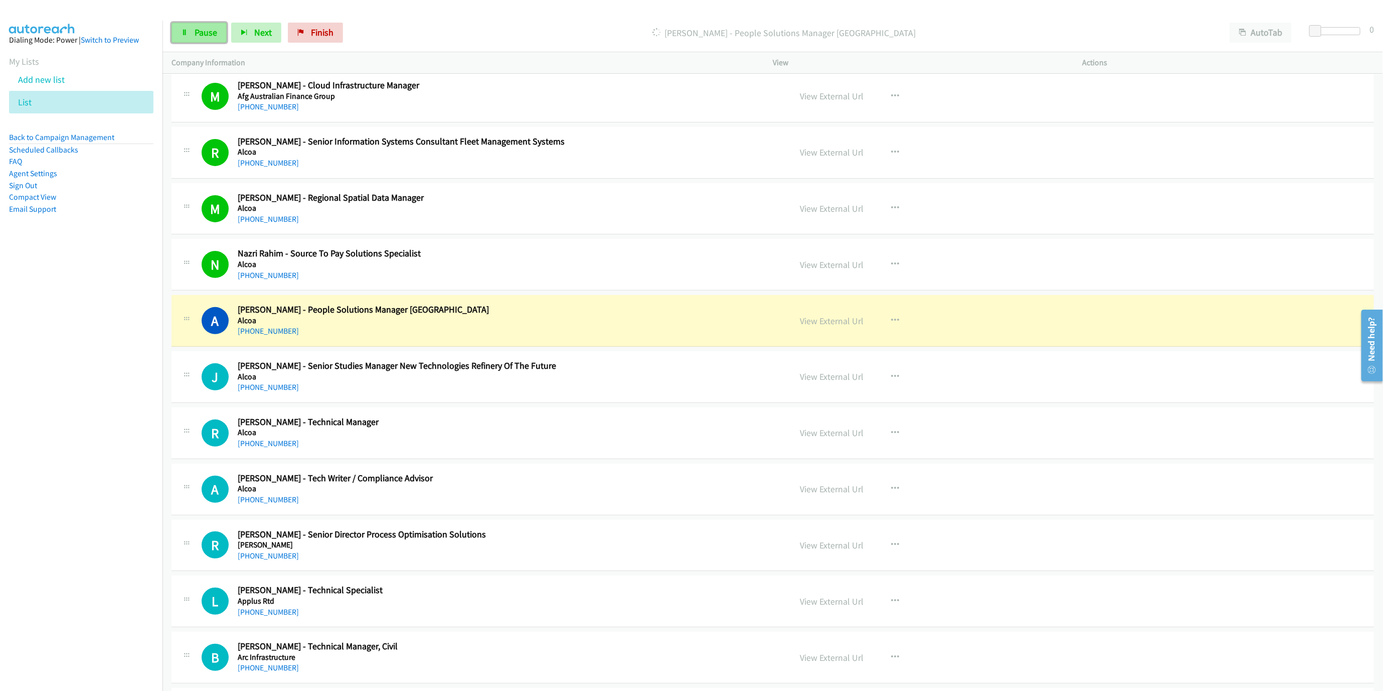
click at [190, 32] on link "Pause" at bounding box center [199, 33] width 55 height 20
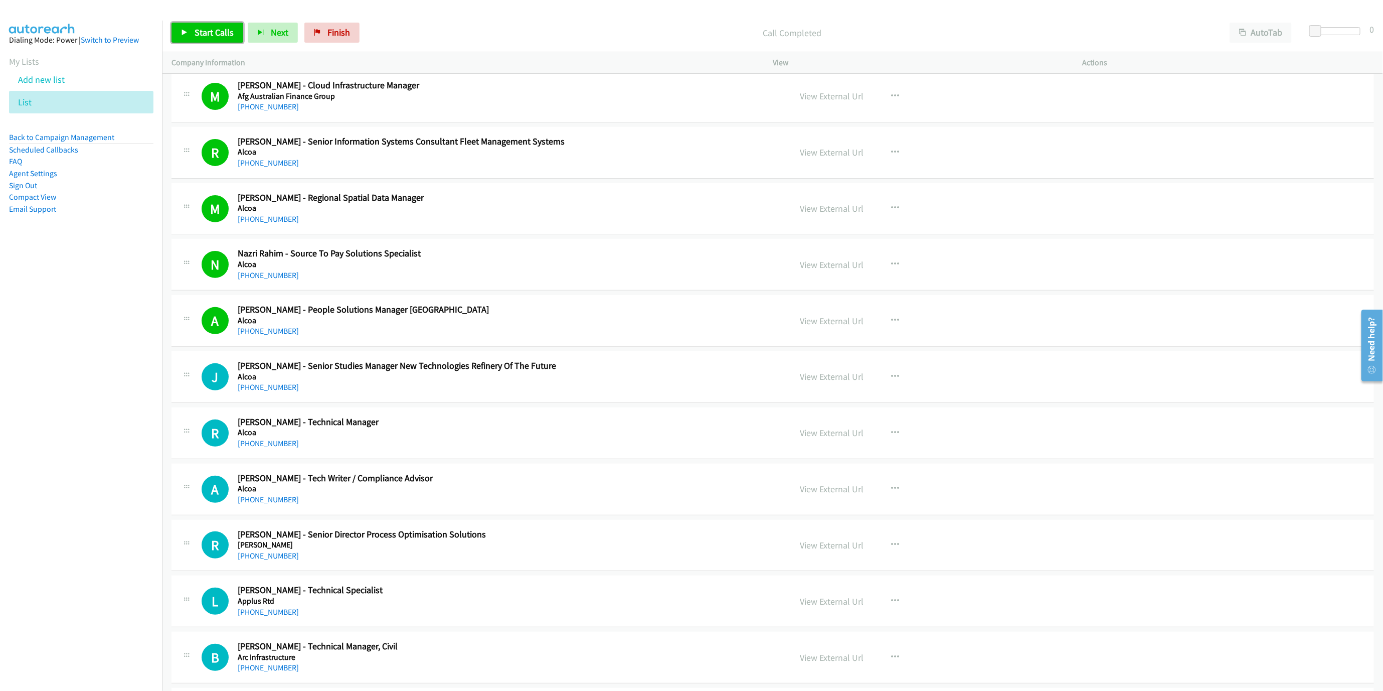
click at [199, 41] on link "Start Calls" at bounding box center [208, 33] width 72 height 20
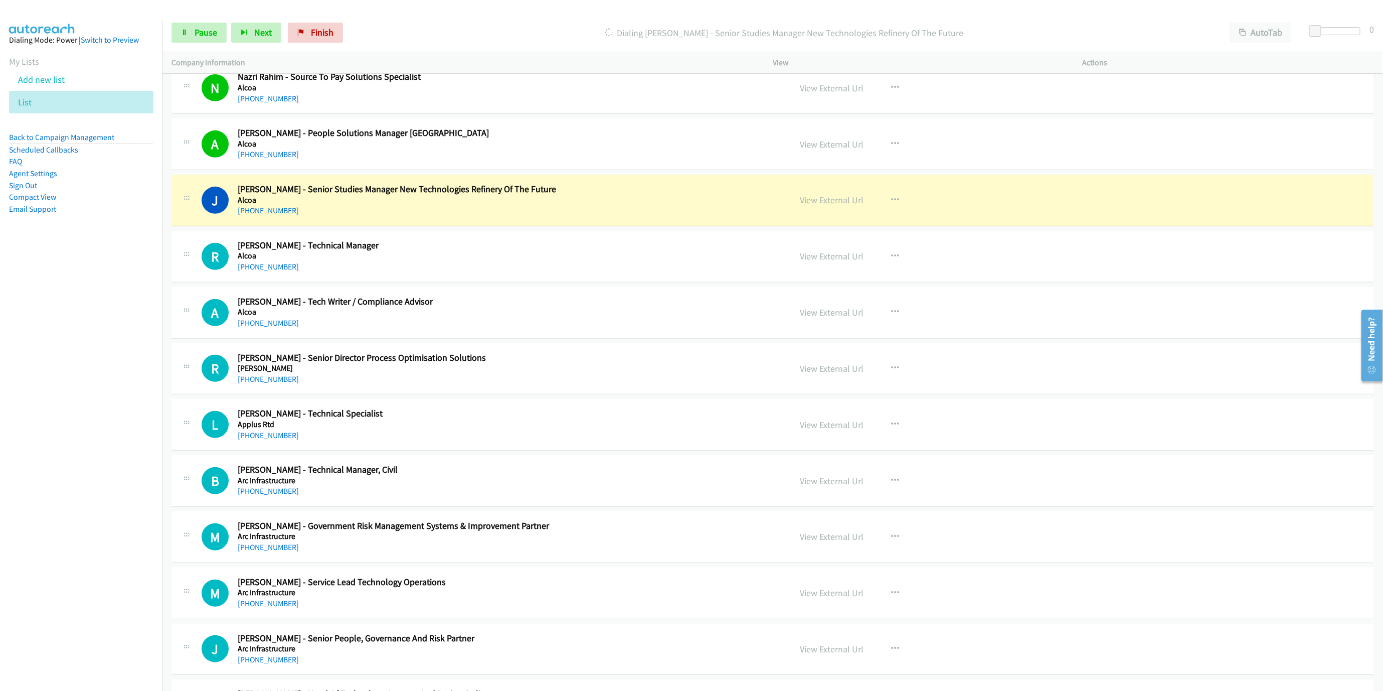
scroll to position [451, 0]
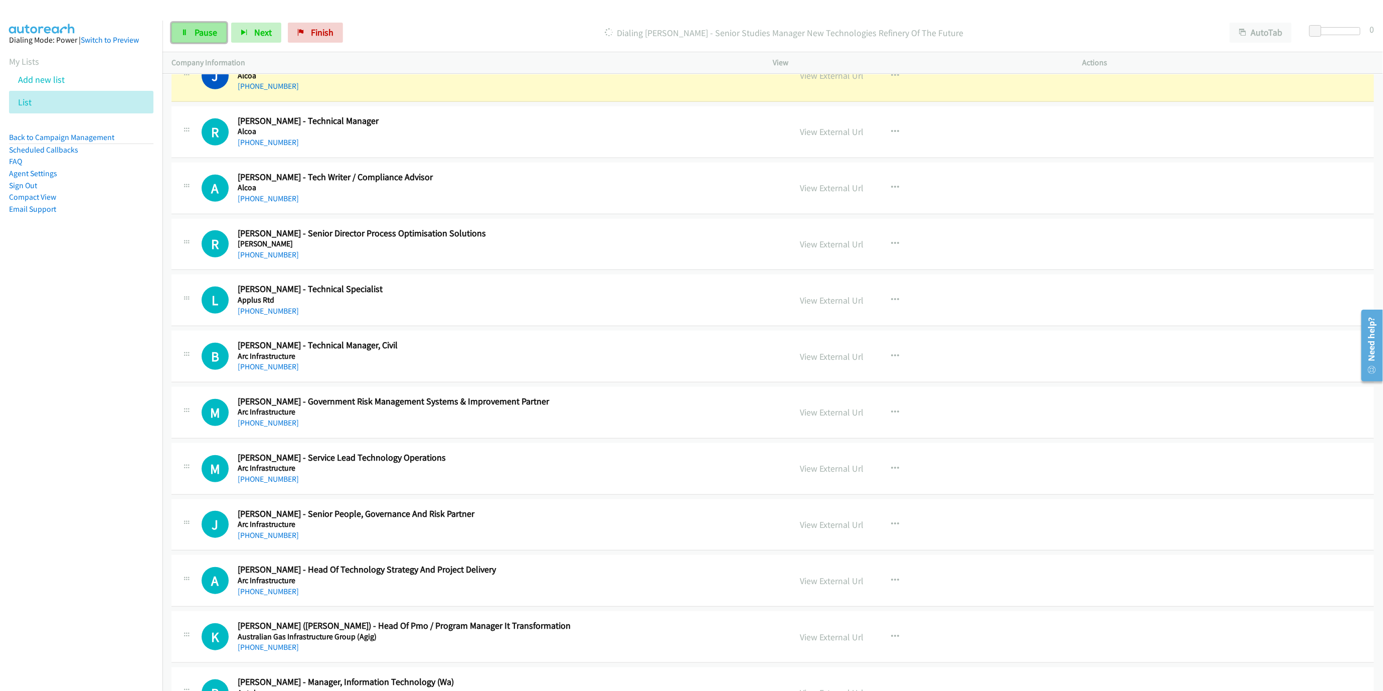
click at [217, 37] on link "Pause" at bounding box center [199, 33] width 55 height 20
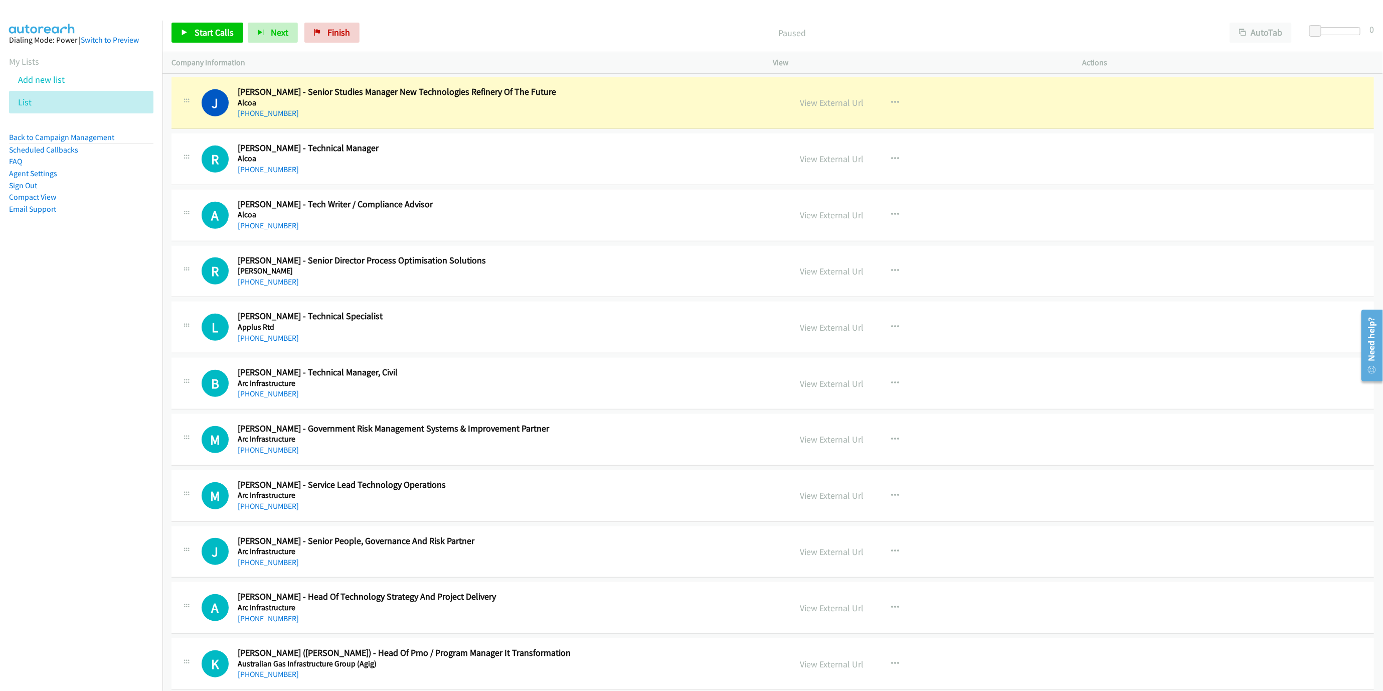
scroll to position [301, 0]
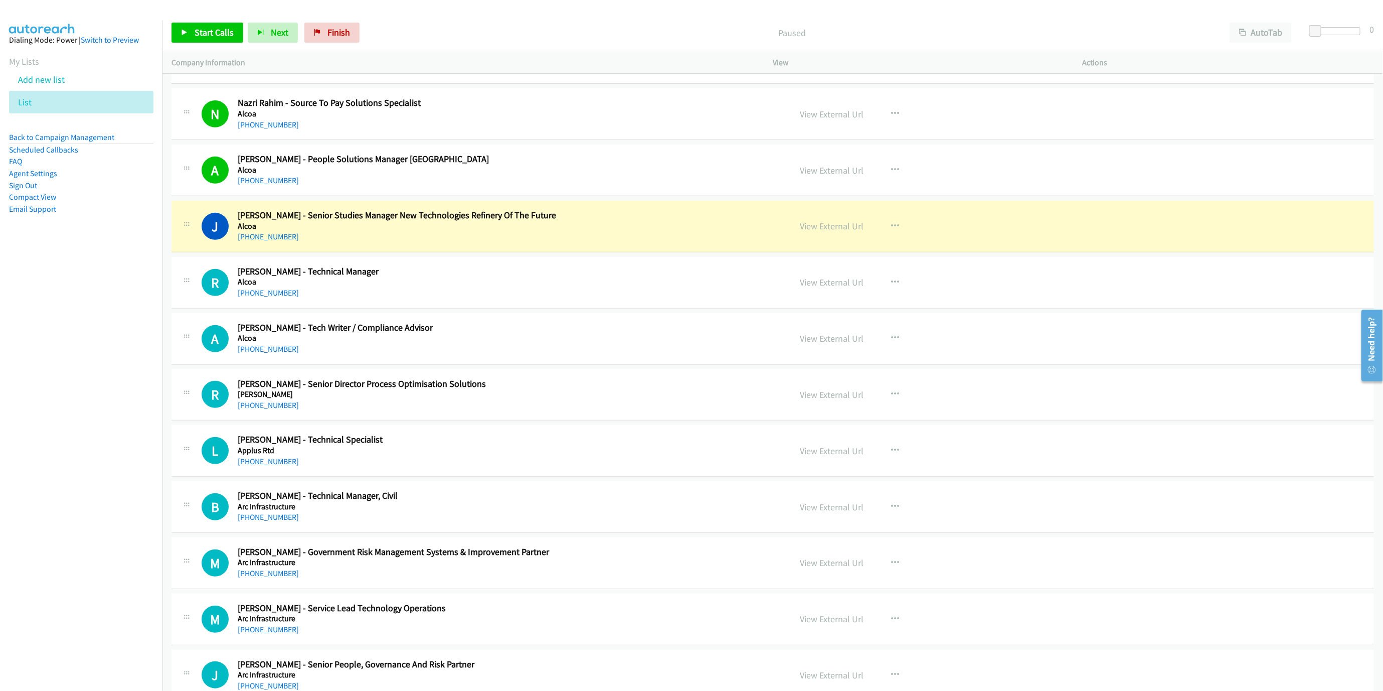
click at [645, 248] on div "J Callback Scheduled Jason Tinsley - Senior Studies Manager New Technologies Re…" at bounding box center [773, 227] width 1203 height 52
click at [822, 232] on link "View External Url" at bounding box center [832, 226] width 64 height 12
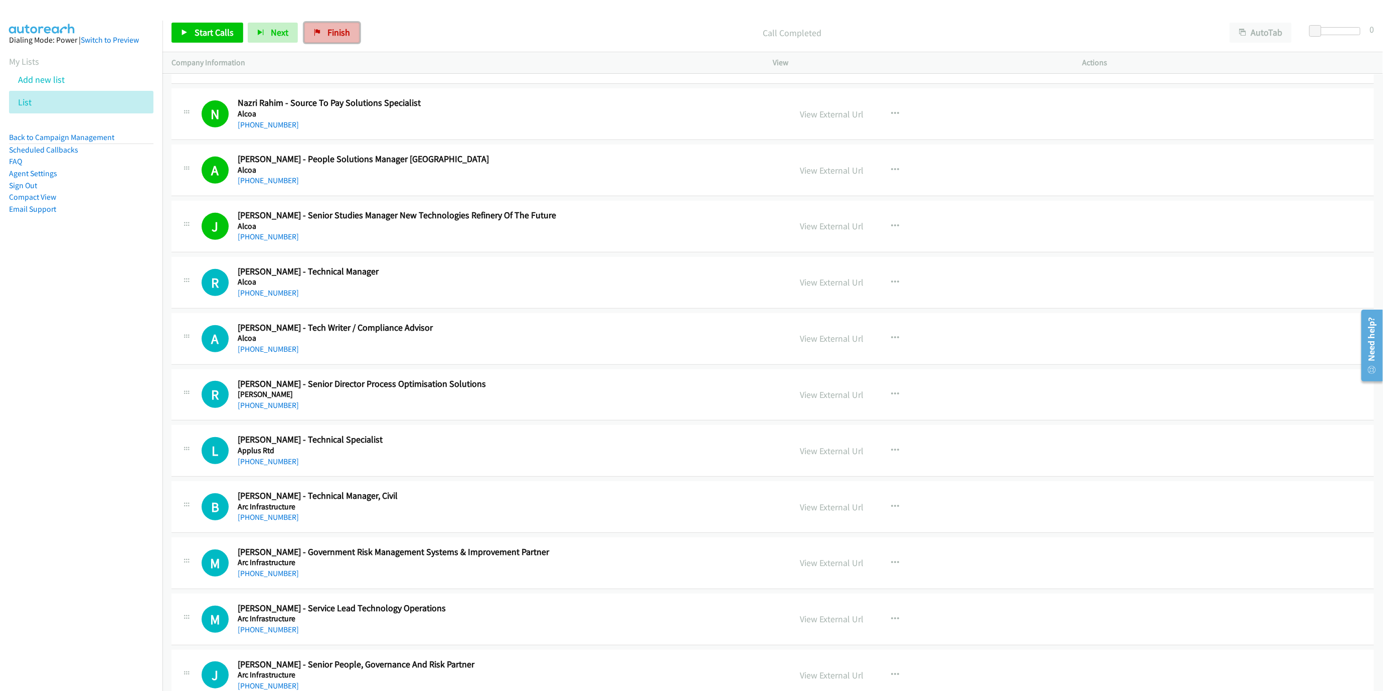
click at [340, 23] on link "Finish" at bounding box center [331, 33] width 55 height 20
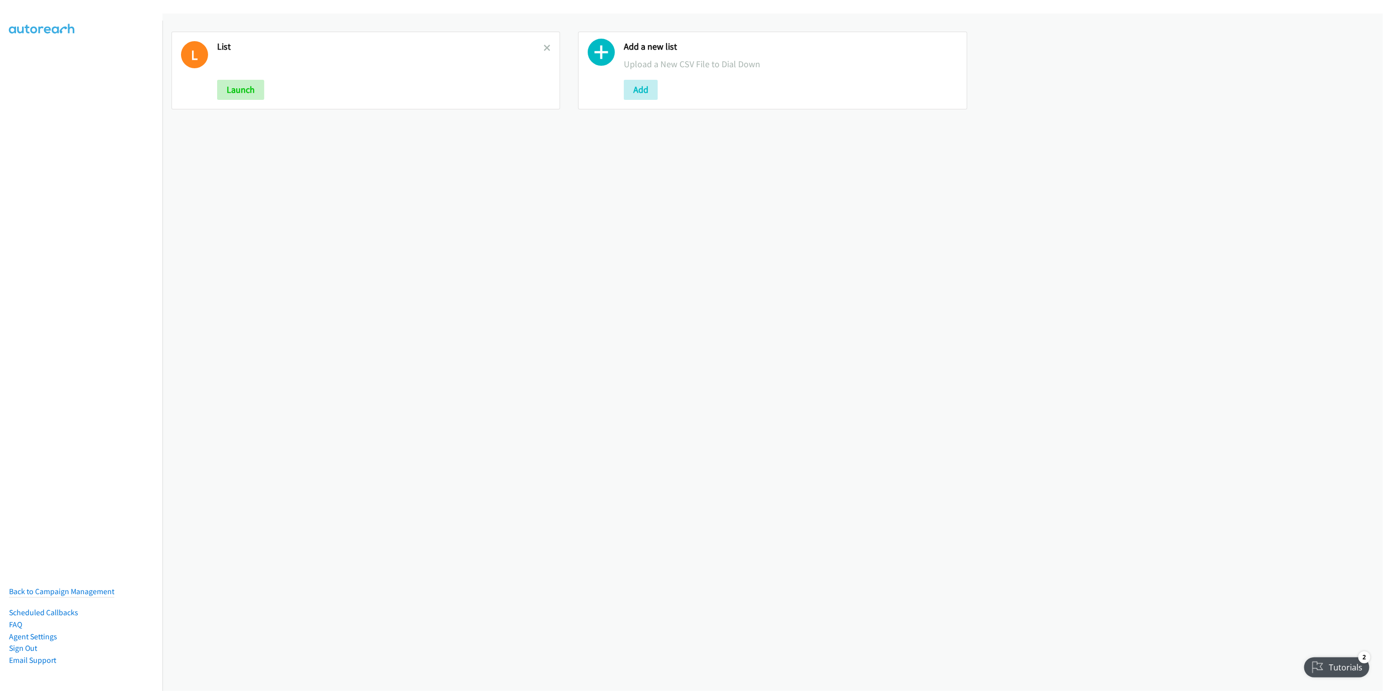
click at [539, 47] on h2 "List" at bounding box center [380, 47] width 326 height 12
click at [544, 47] on icon at bounding box center [547, 48] width 7 height 7
click at [241, 96] on button "Add" at bounding box center [234, 90] width 34 height 20
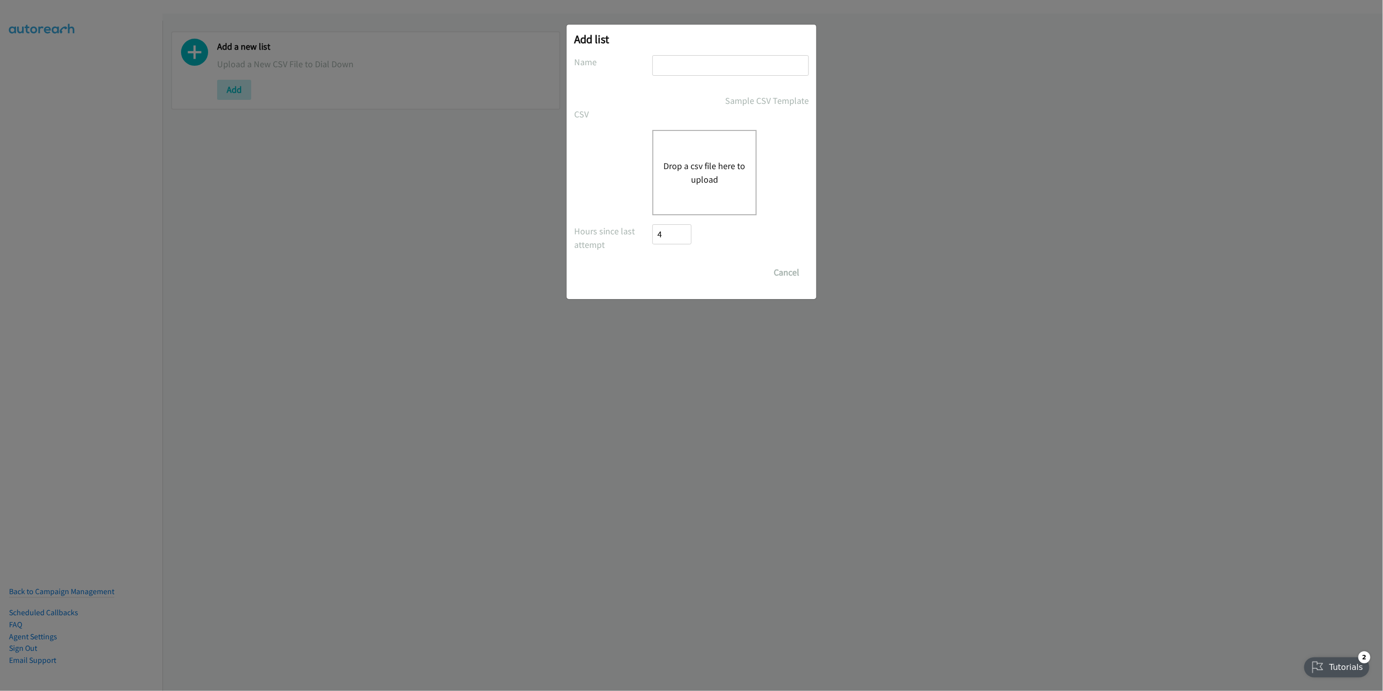
drag, startPoint x: 730, startPoint y: 56, endPoint x: 727, endPoint y: 68, distance: 12.8
click at [730, 56] on input "text" at bounding box center [730, 65] width 156 height 21
type input "LIST"
click at [703, 160] on button "Drop a csv file here to upload" at bounding box center [704, 172] width 82 height 27
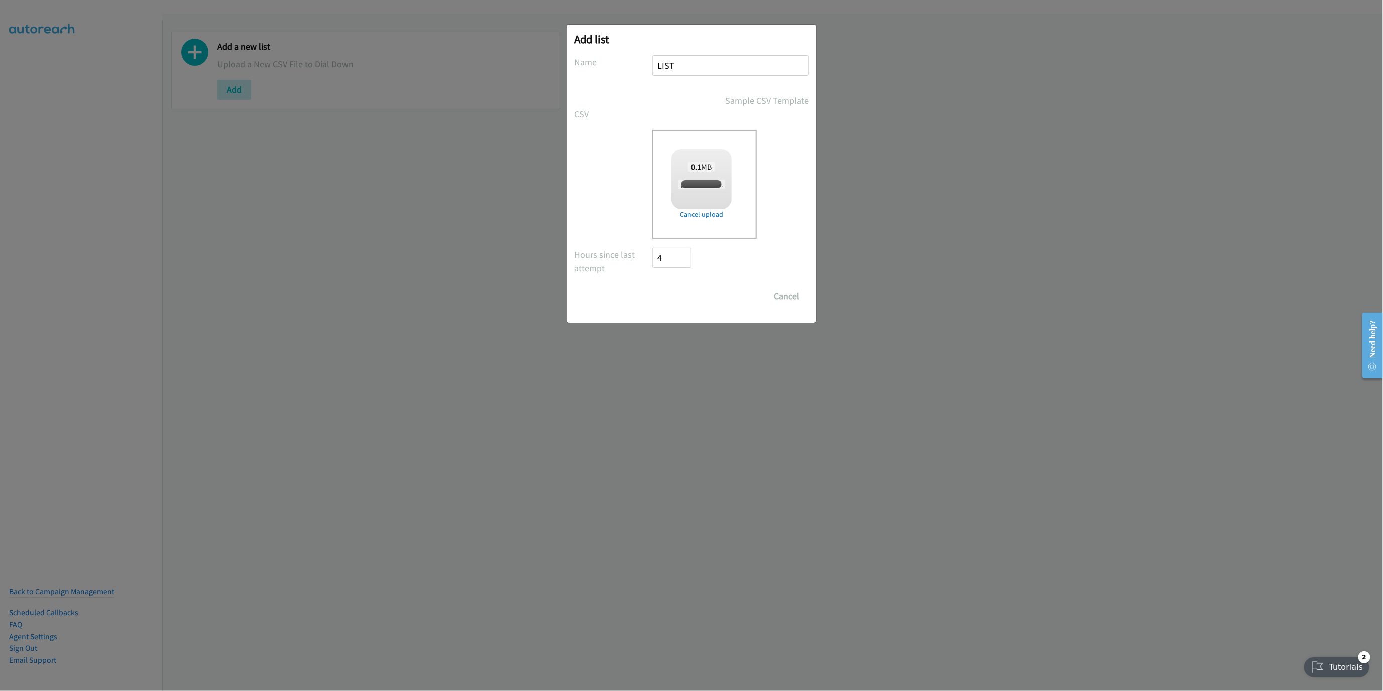
checkbox input "true"
click at [683, 296] on input "Save List" at bounding box center [678, 296] width 53 height 20
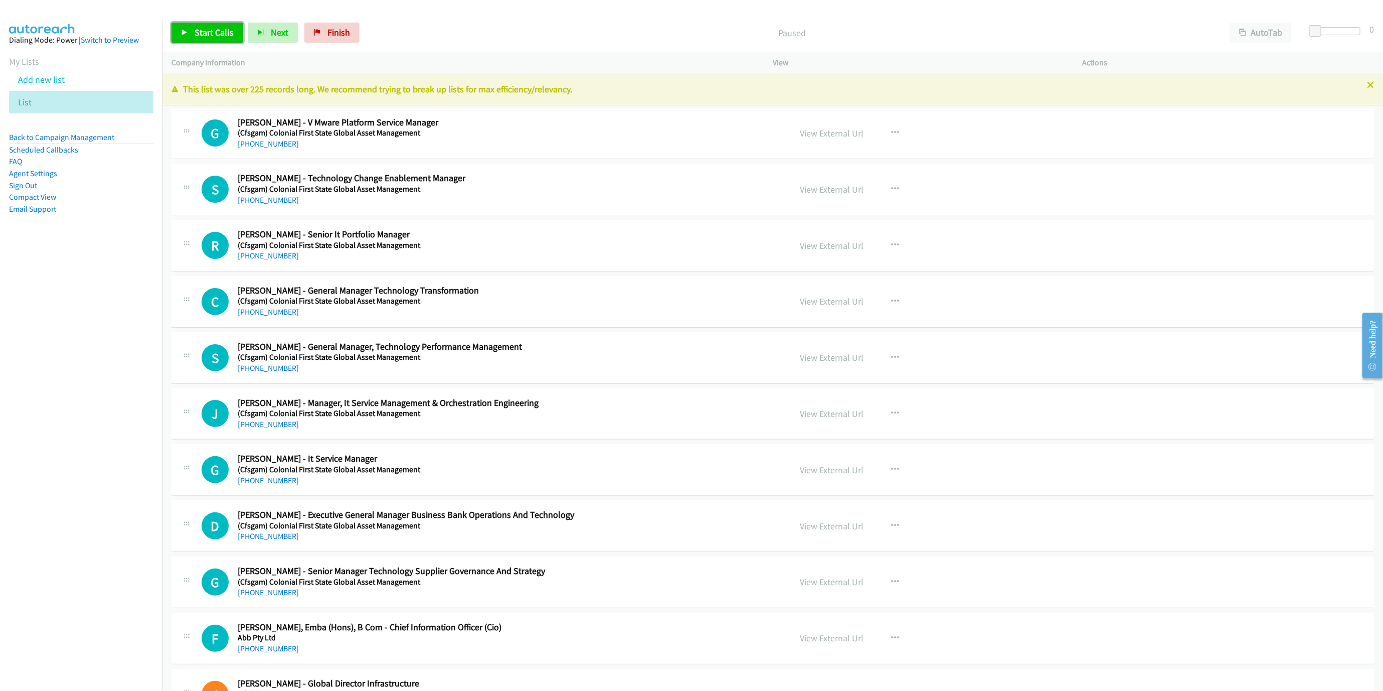
drag, startPoint x: 213, startPoint y: 38, endPoint x: 220, endPoint y: 33, distance: 9.0
click at [215, 38] on link "Start Calls" at bounding box center [208, 33] width 72 height 20
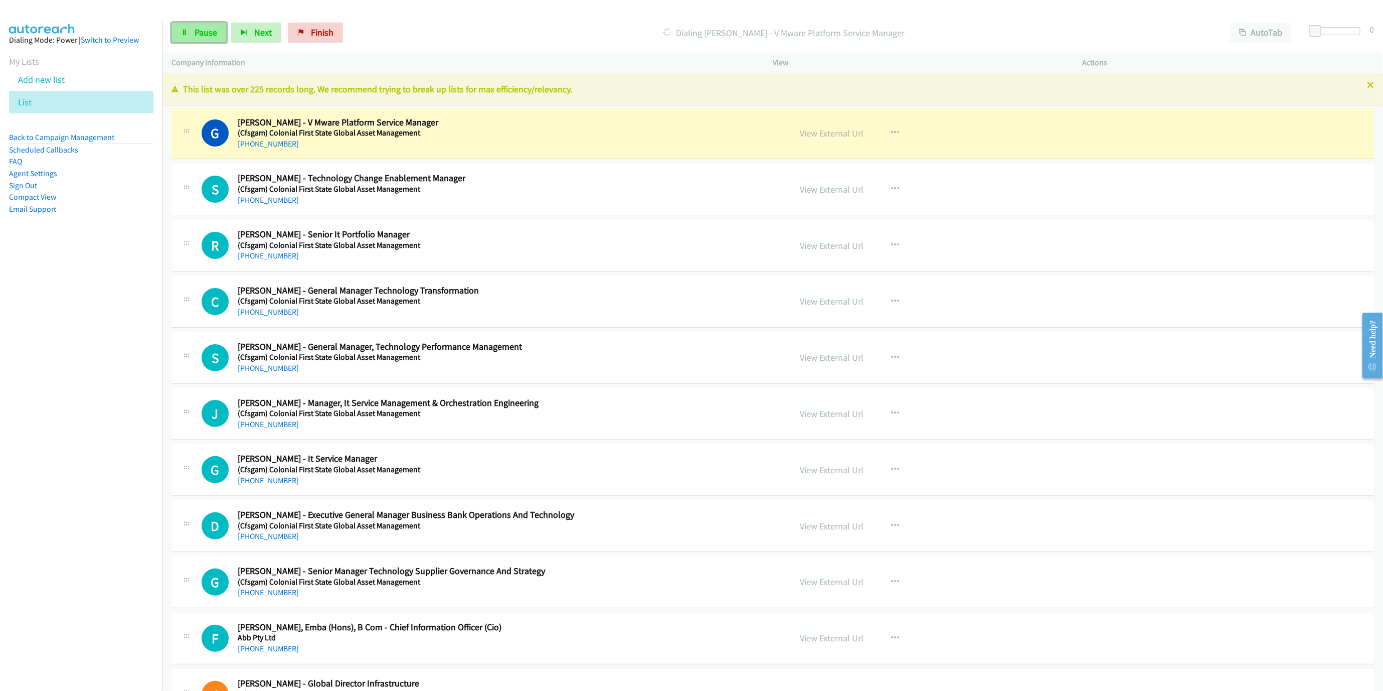
click at [181, 27] on link "Pause" at bounding box center [199, 33] width 55 height 20
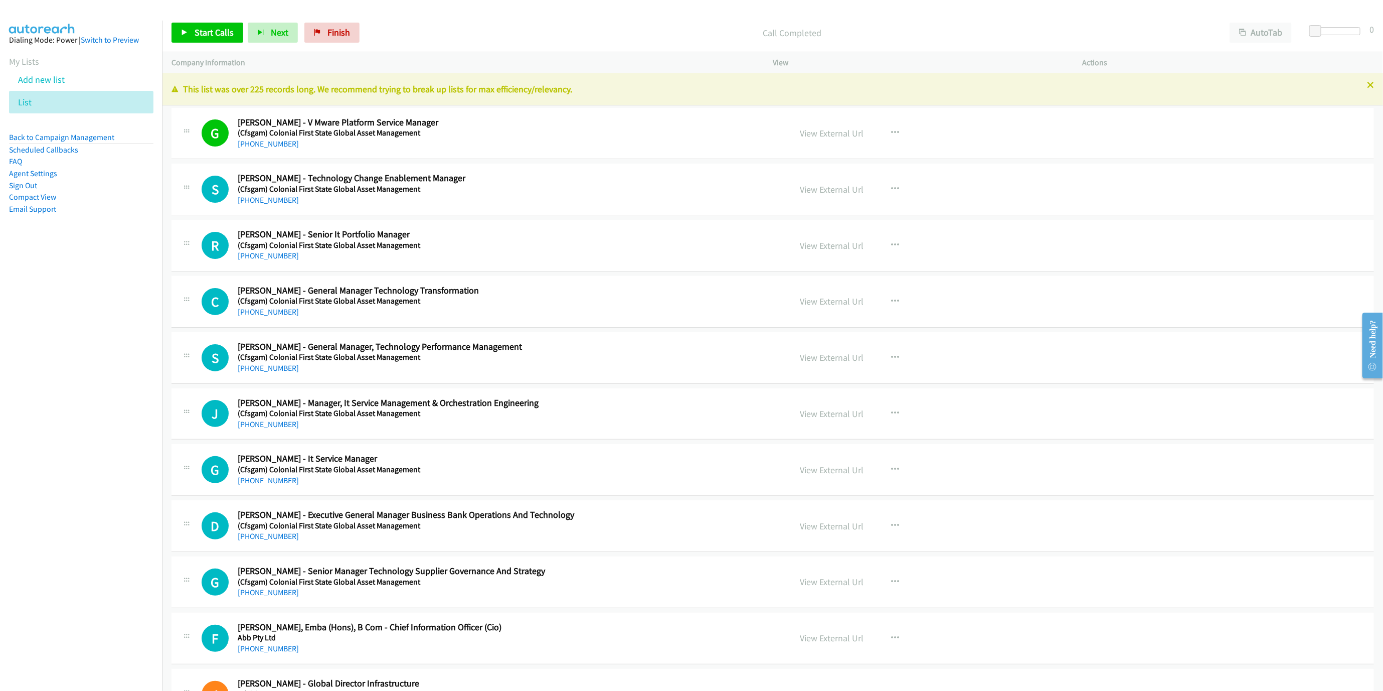
drag, startPoint x: 191, startPoint y: 14, endPoint x: 205, endPoint y: 38, distance: 27.6
click at [192, 14] on div "Start Calls Pause Next Finish Call Completed AutoTab AutoTab 0" at bounding box center [772, 33] width 1221 height 39
click at [205, 38] on span "Start Calls" at bounding box center [214, 33] width 39 height 12
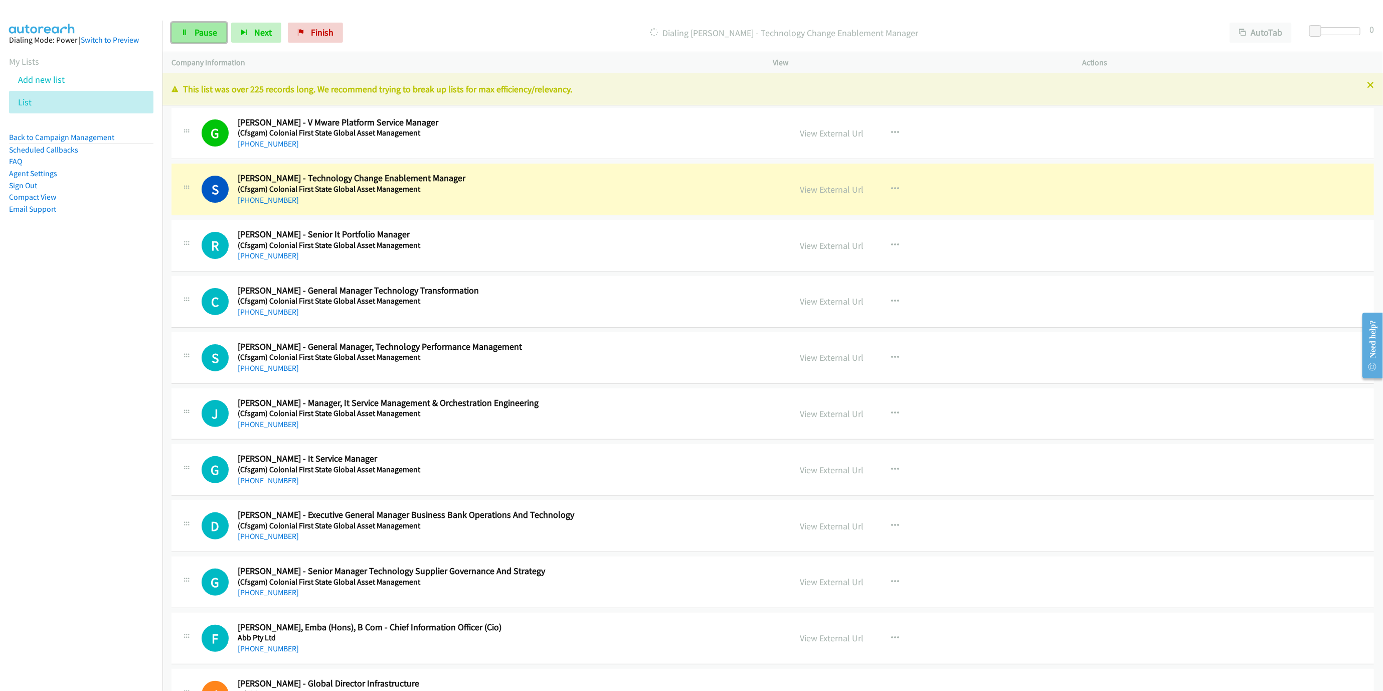
click at [202, 35] on span "Pause" at bounding box center [206, 33] width 23 height 12
click at [515, 192] on h5 "(Cfsgam) Colonial First State Global Asset Management" at bounding box center [444, 189] width 412 height 10
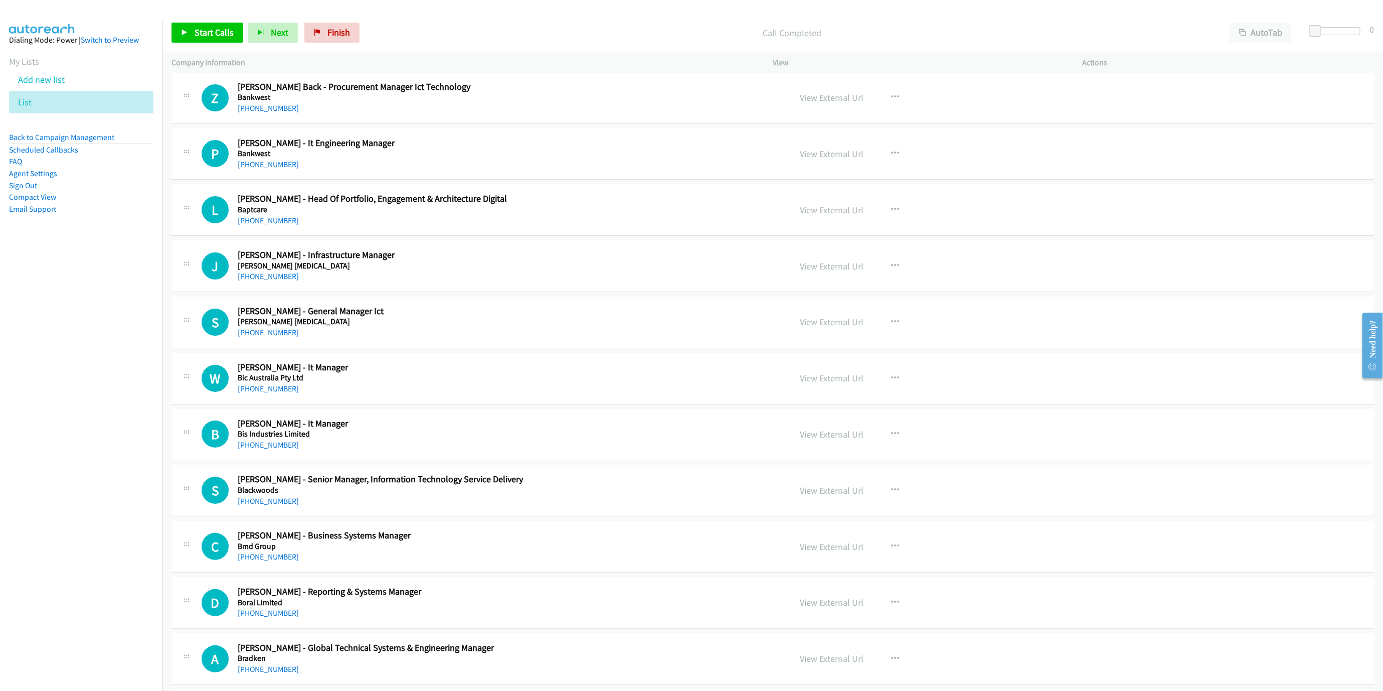
scroll to position [2708, 0]
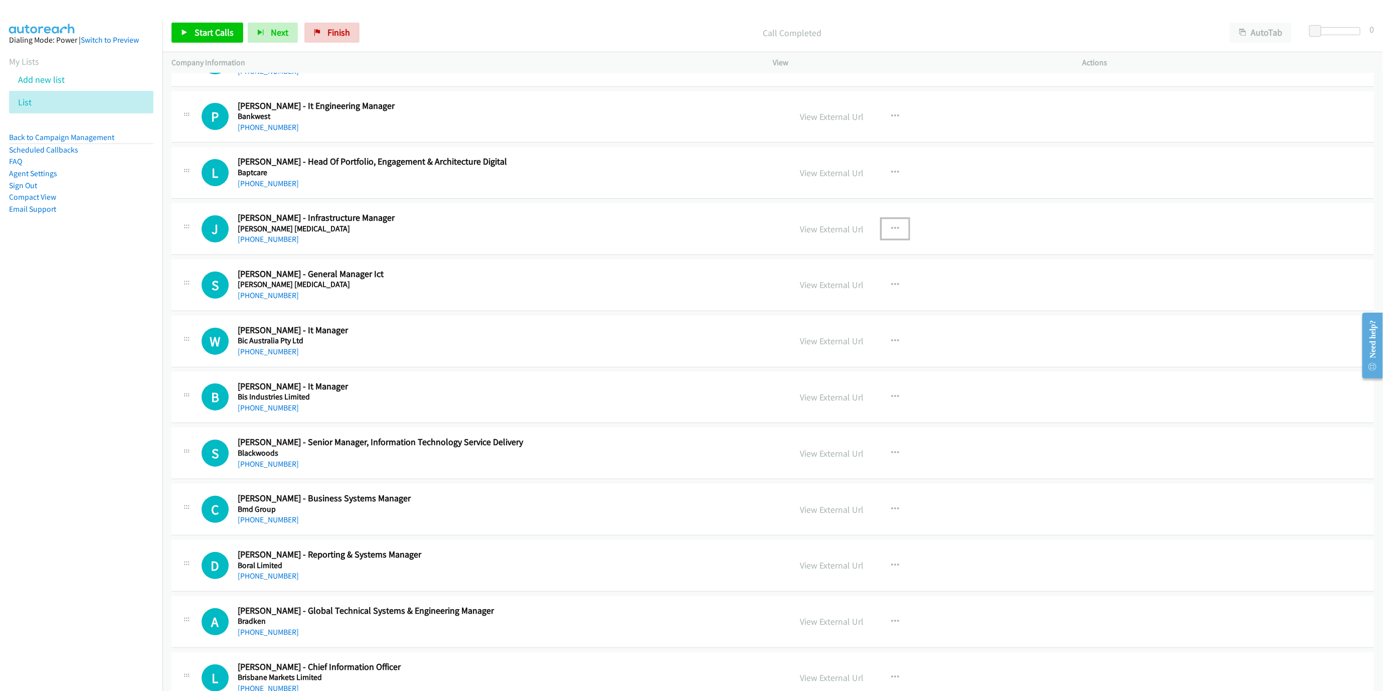
click at [891, 233] on icon "button" at bounding box center [895, 229] width 8 height 8
click at [802, 304] on link "Start Calls Here" at bounding box center [841, 294] width 133 height 20
click at [215, 29] on span "Start Calls" at bounding box center [214, 33] width 39 height 12
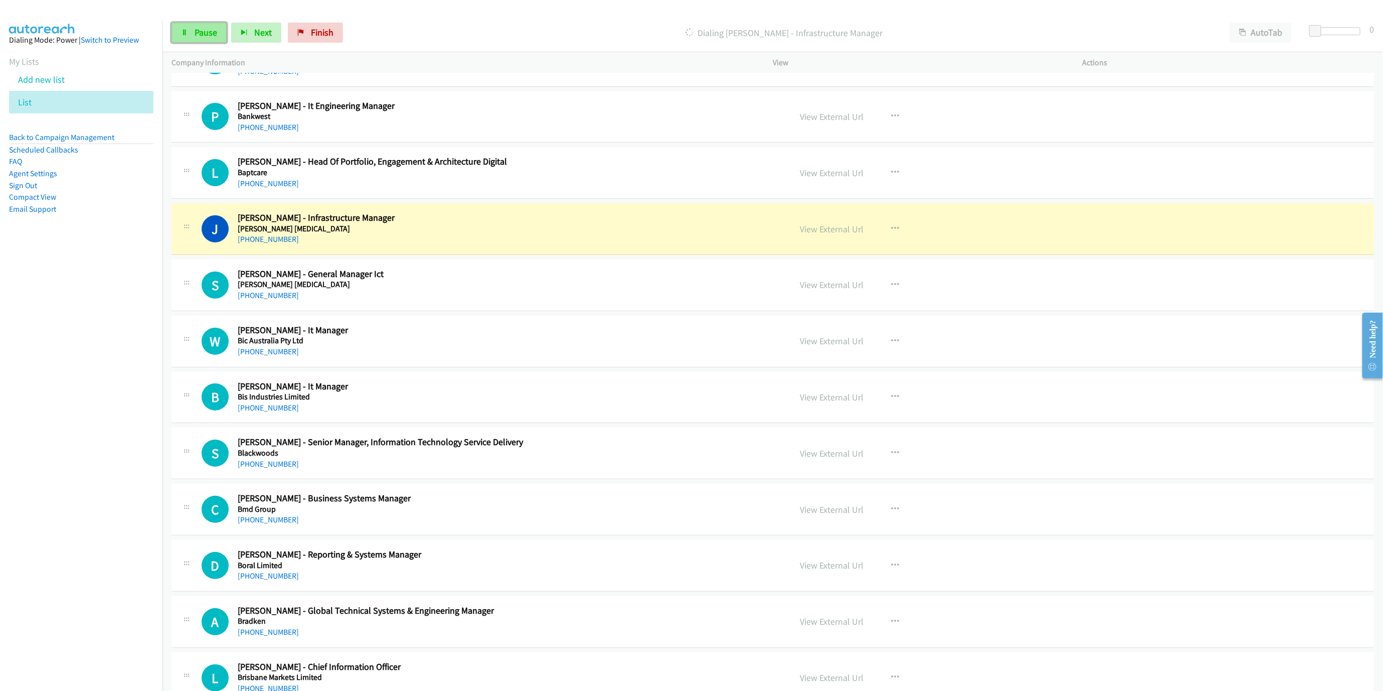
click at [203, 42] on link "Pause" at bounding box center [199, 33] width 55 height 20
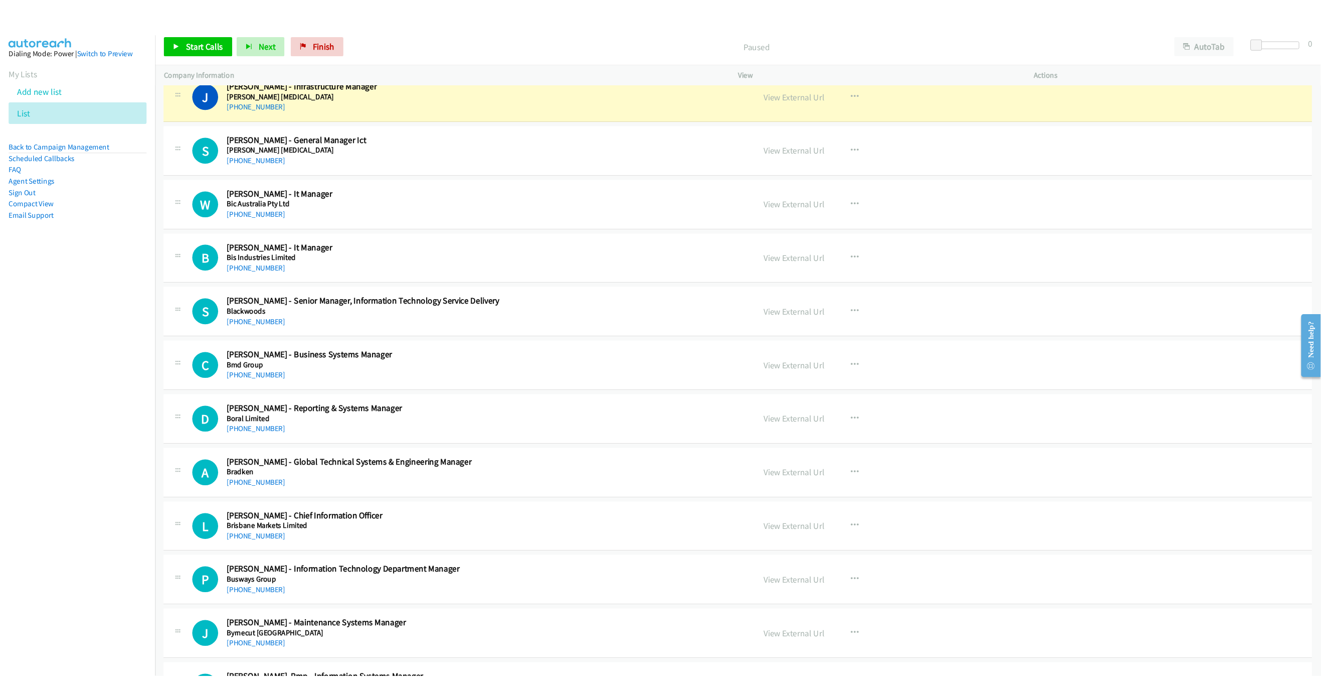
scroll to position [2858, 0]
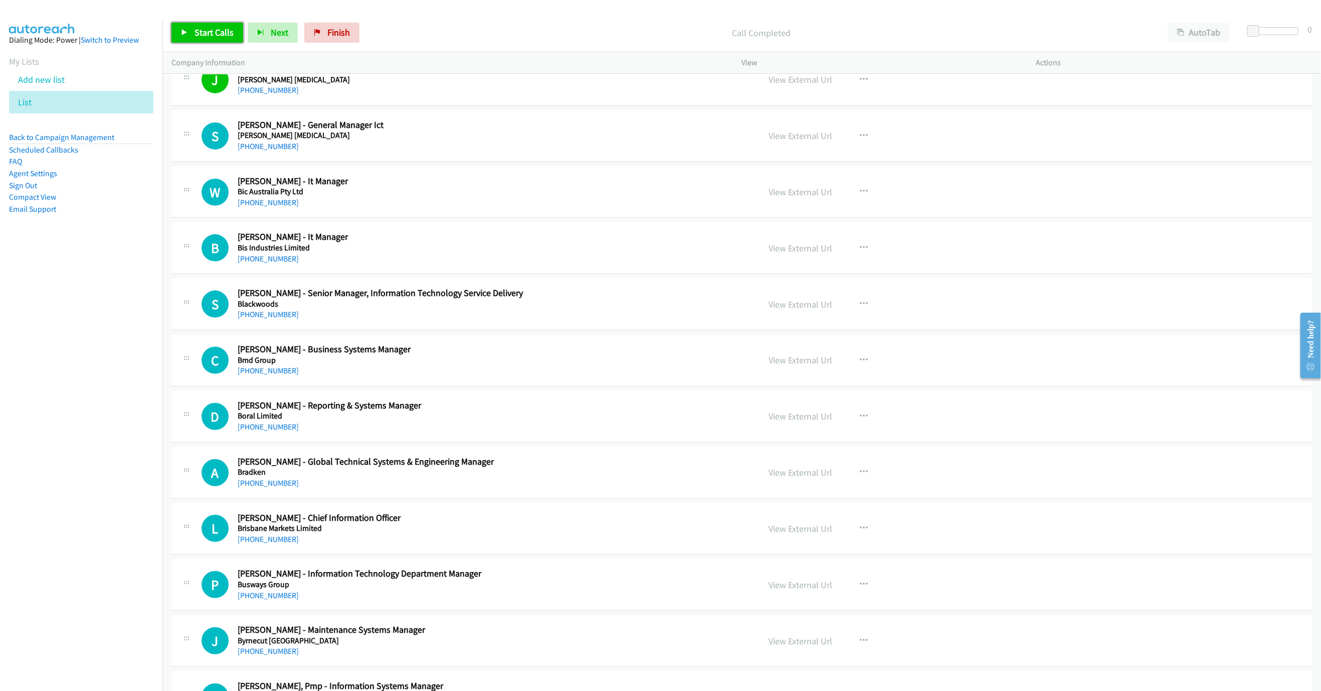
click at [203, 32] on span "Start Calls" at bounding box center [214, 33] width 39 height 12
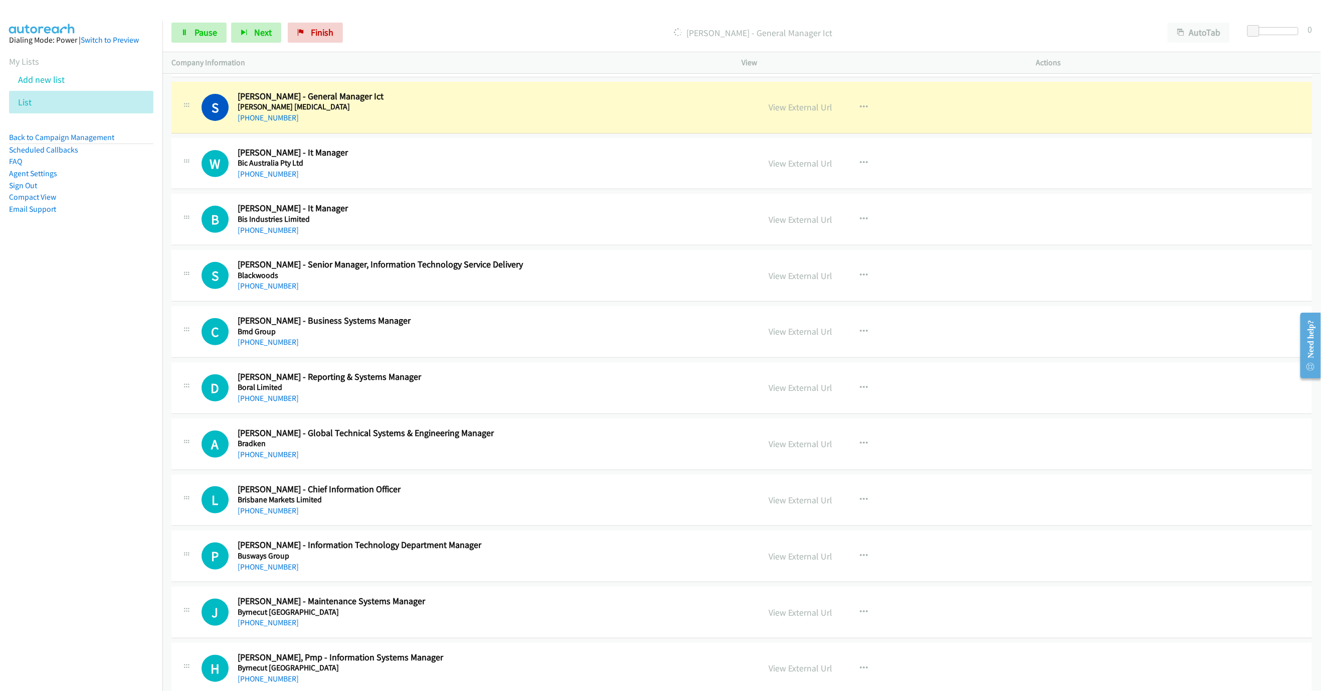
scroll to position [2888, 0]
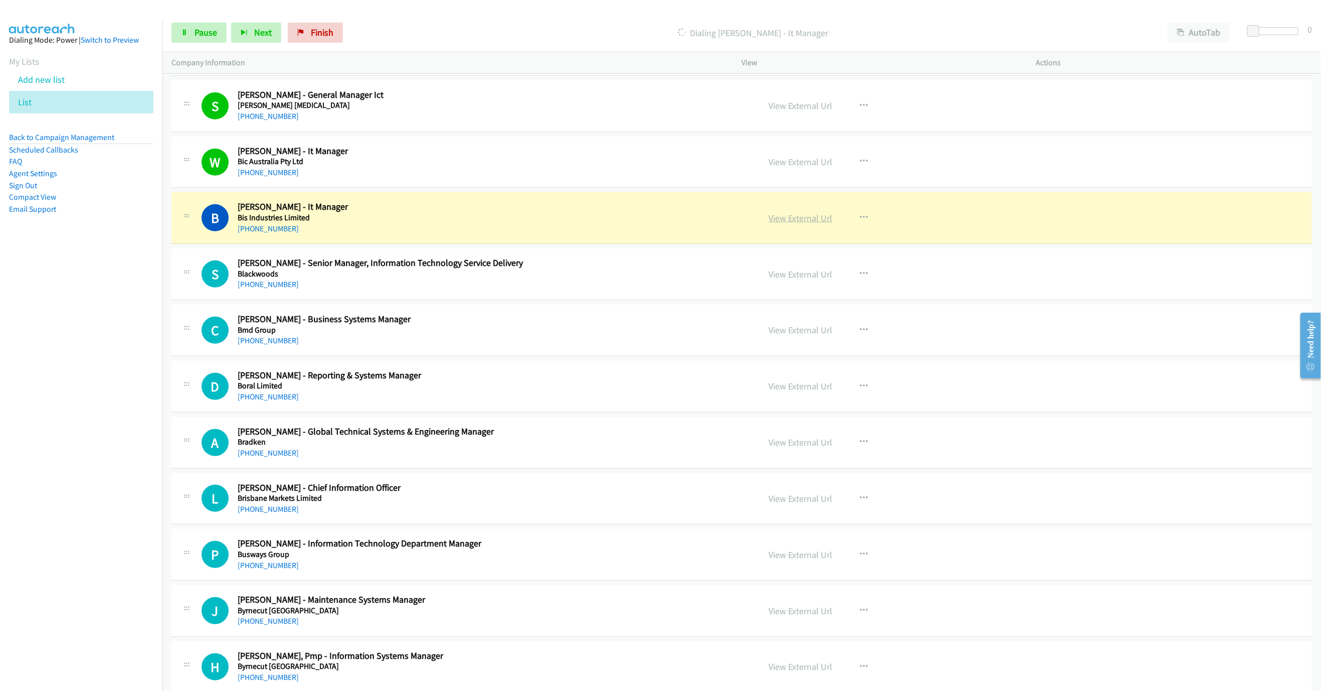
click at [806, 224] on link "View External Url" at bounding box center [801, 218] width 64 height 12
click at [192, 30] on link "Pause" at bounding box center [199, 33] width 55 height 20
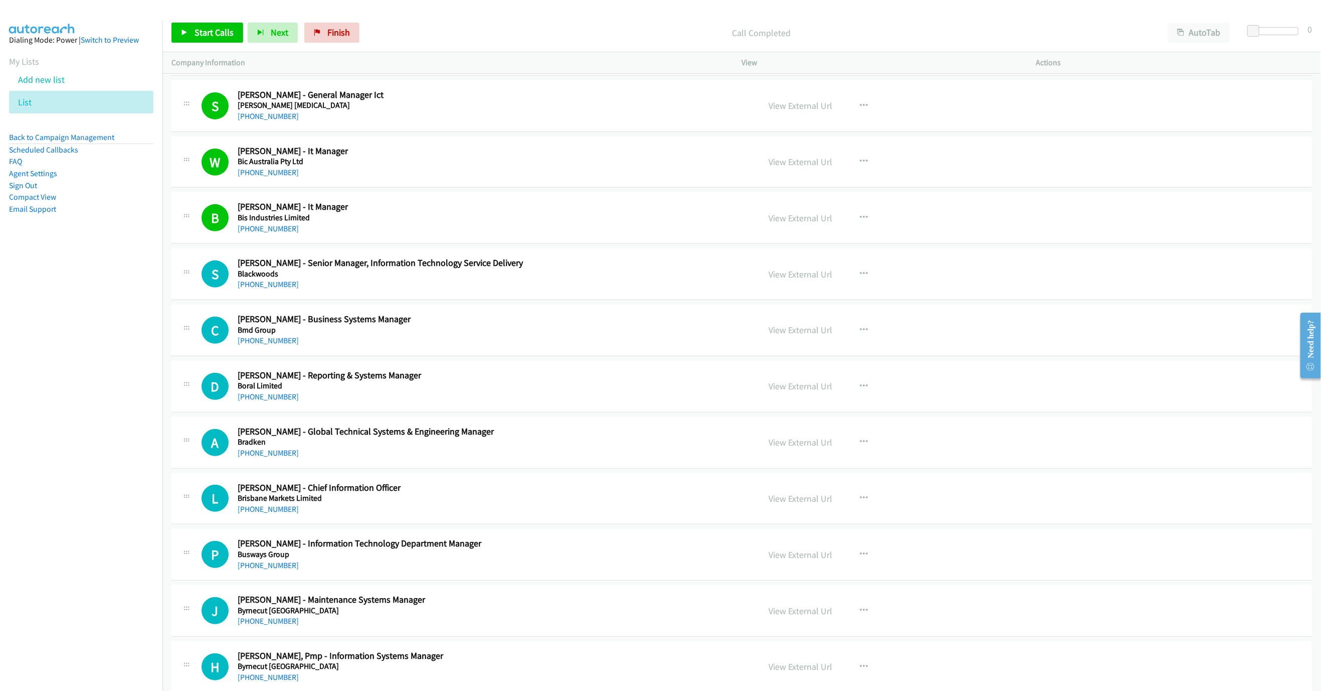
click at [192, 21] on div "Start Calls Pause Next Finish Call Completed AutoTab AutoTab 0" at bounding box center [741, 33] width 1159 height 39
click at [187, 32] on icon at bounding box center [184, 33] width 7 height 7
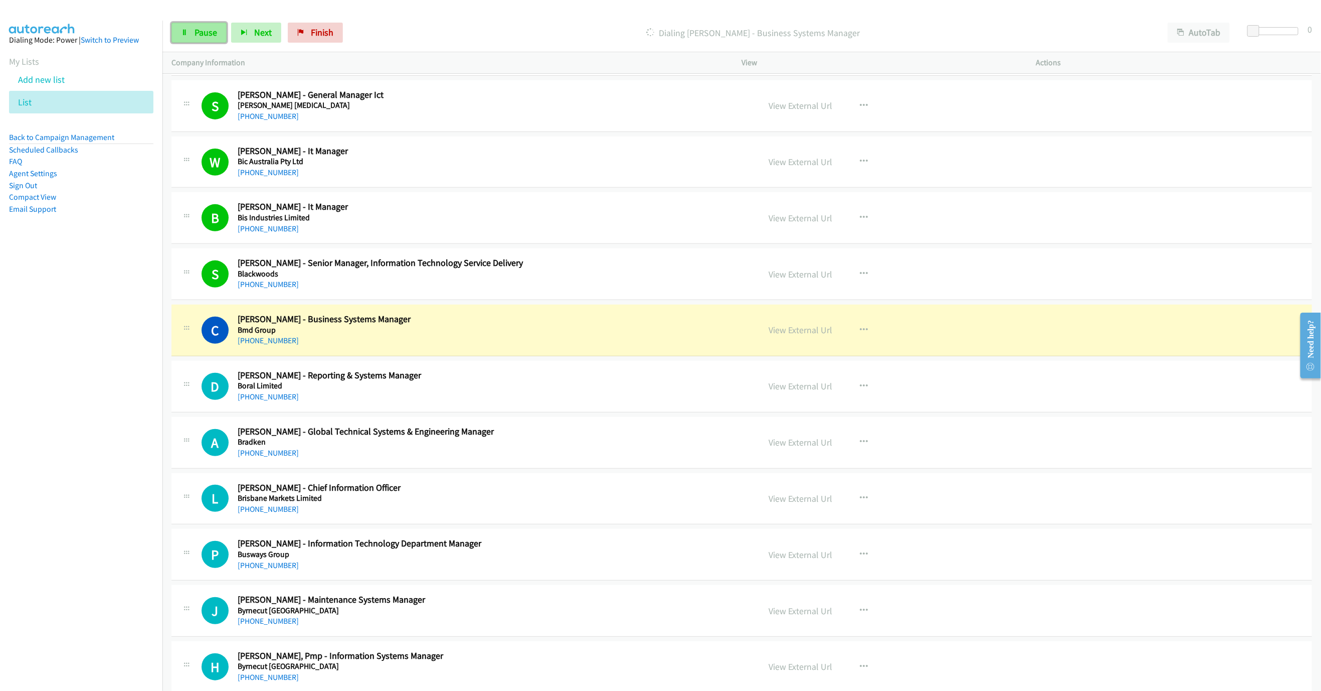
click at [194, 26] on link "Pause" at bounding box center [199, 33] width 55 height 20
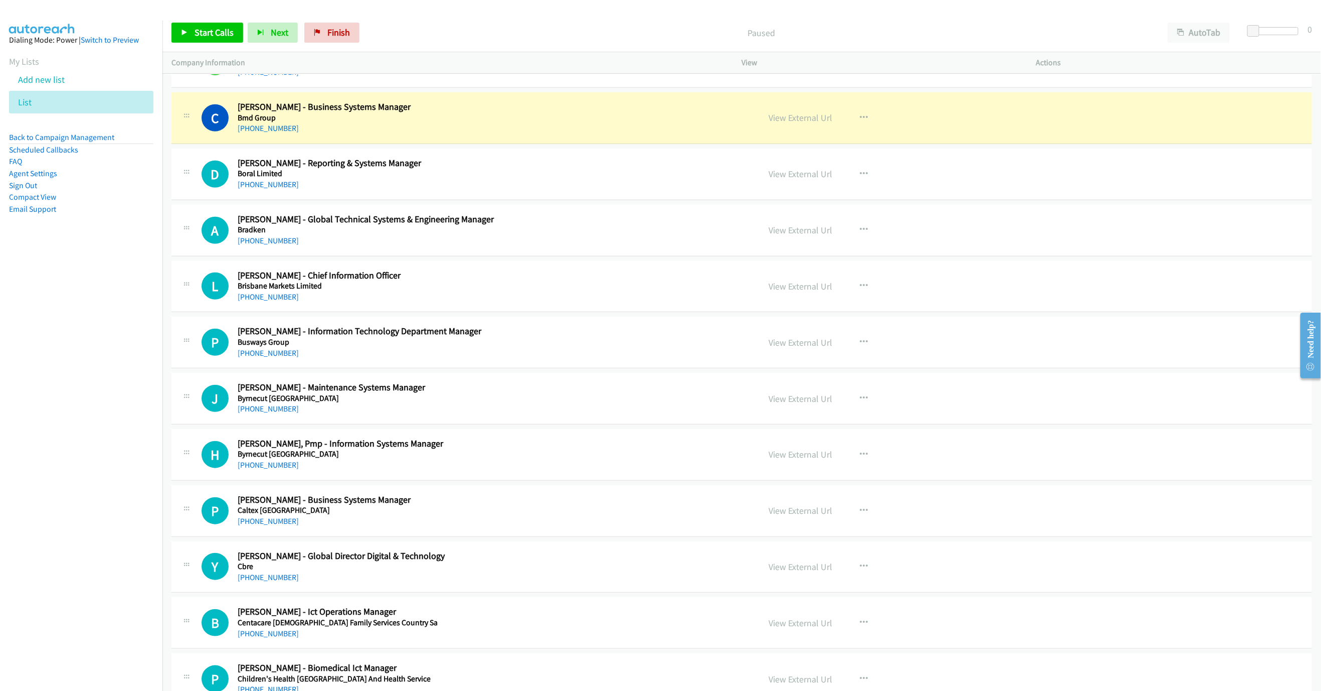
scroll to position [3114, 0]
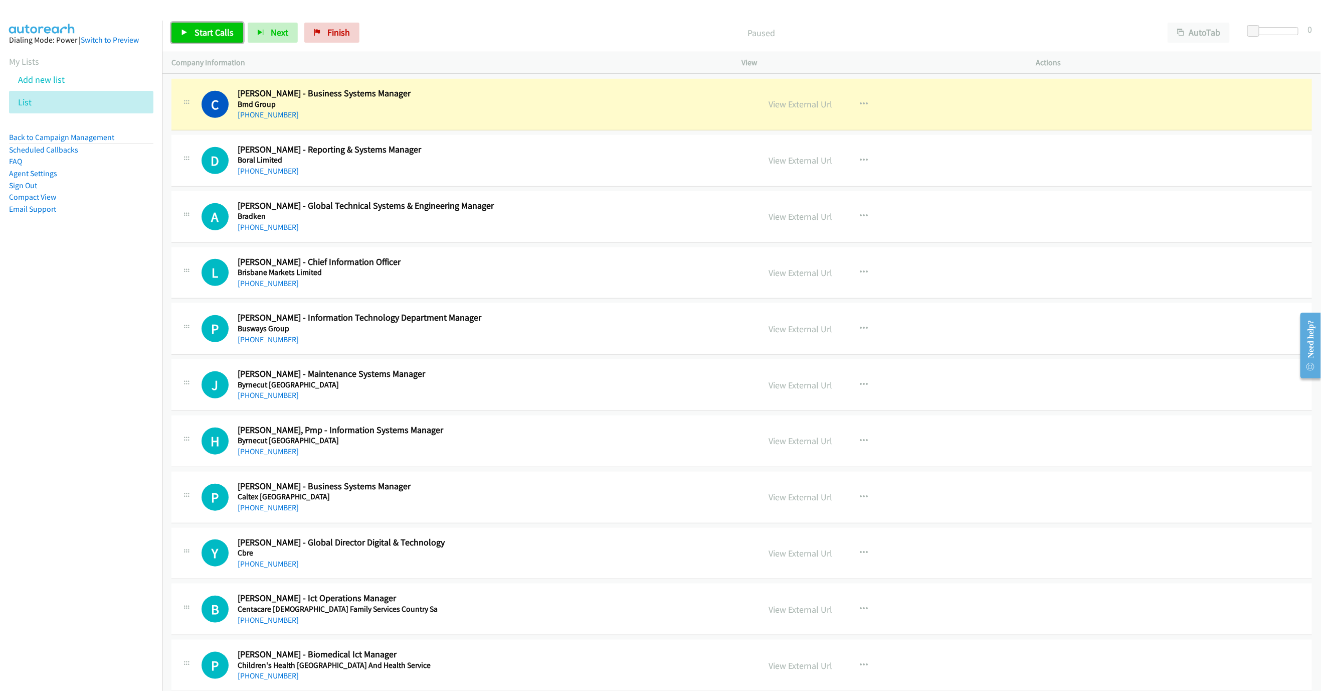
click at [205, 38] on span "Start Calls" at bounding box center [214, 33] width 39 height 12
click at [201, 30] on span "Pause" at bounding box center [206, 33] width 23 height 12
click at [199, 34] on span "Start Calls" at bounding box center [214, 33] width 39 height 12
click at [196, 30] on span "Pause" at bounding box center [206, 33] width 23 height 12
click at [345, 32] on span "Finish" at bounding box center [338, 33] width 23 height 12
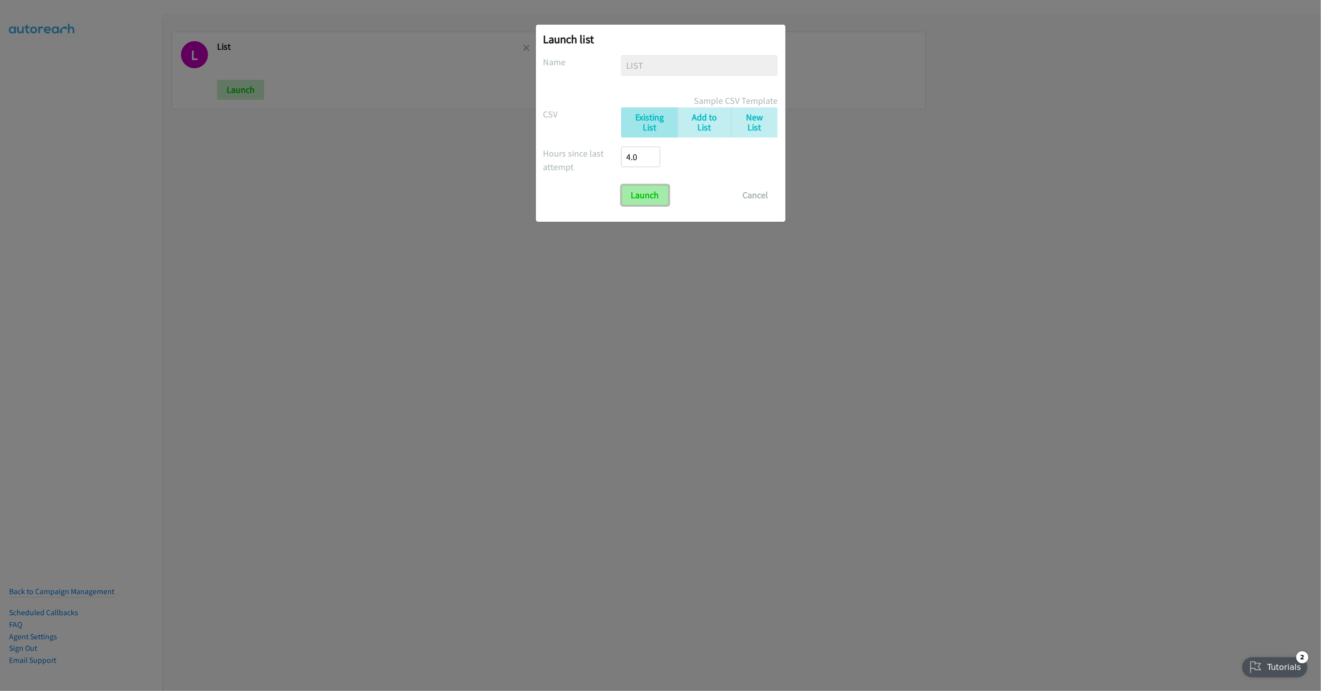
click at [648, 193] on input "Launch" at bounding box center [645, 195] width 47 height 20
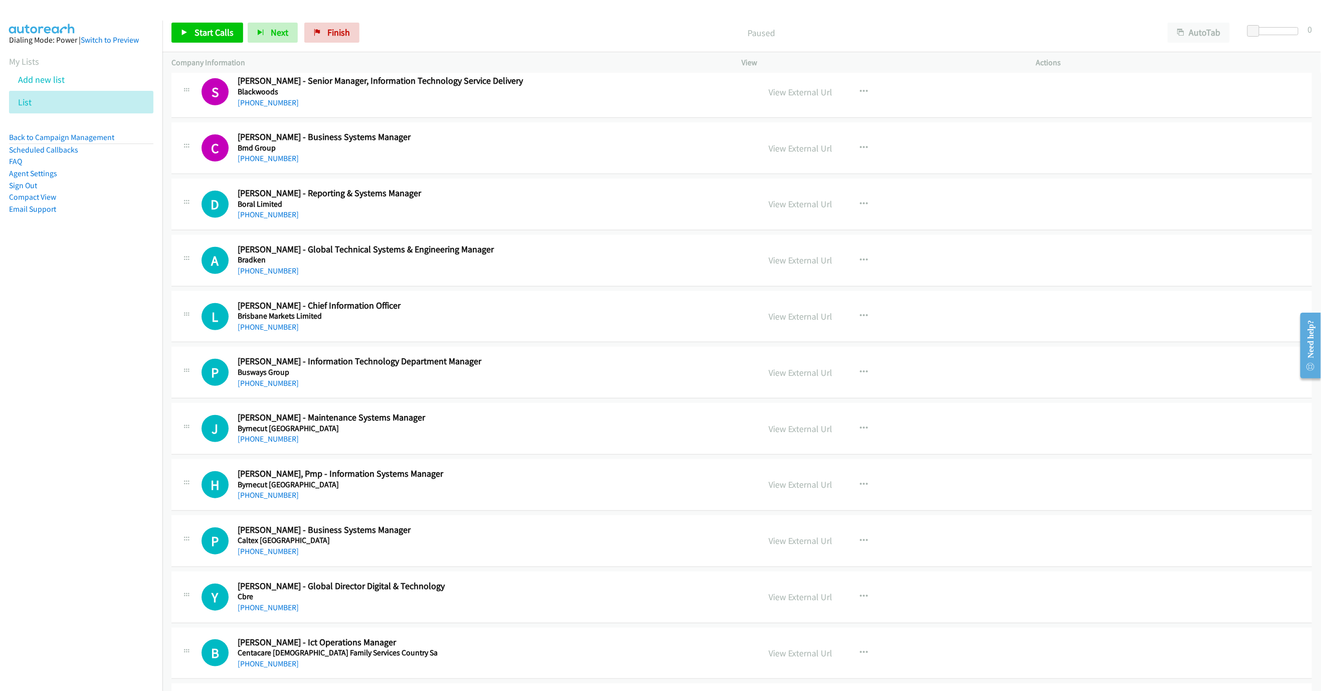
scroll to position [3069, 0]
click at [867, 214] on button "button" at bounding box center [864, 204] width 27 height 20
click at [793, 279] on link "Start Calls Here" at bounding box center [810, 269] width 133 height 20
click at [208, 32] on span "Start Calls" at bounding box center [214, 33] width 39 height 12
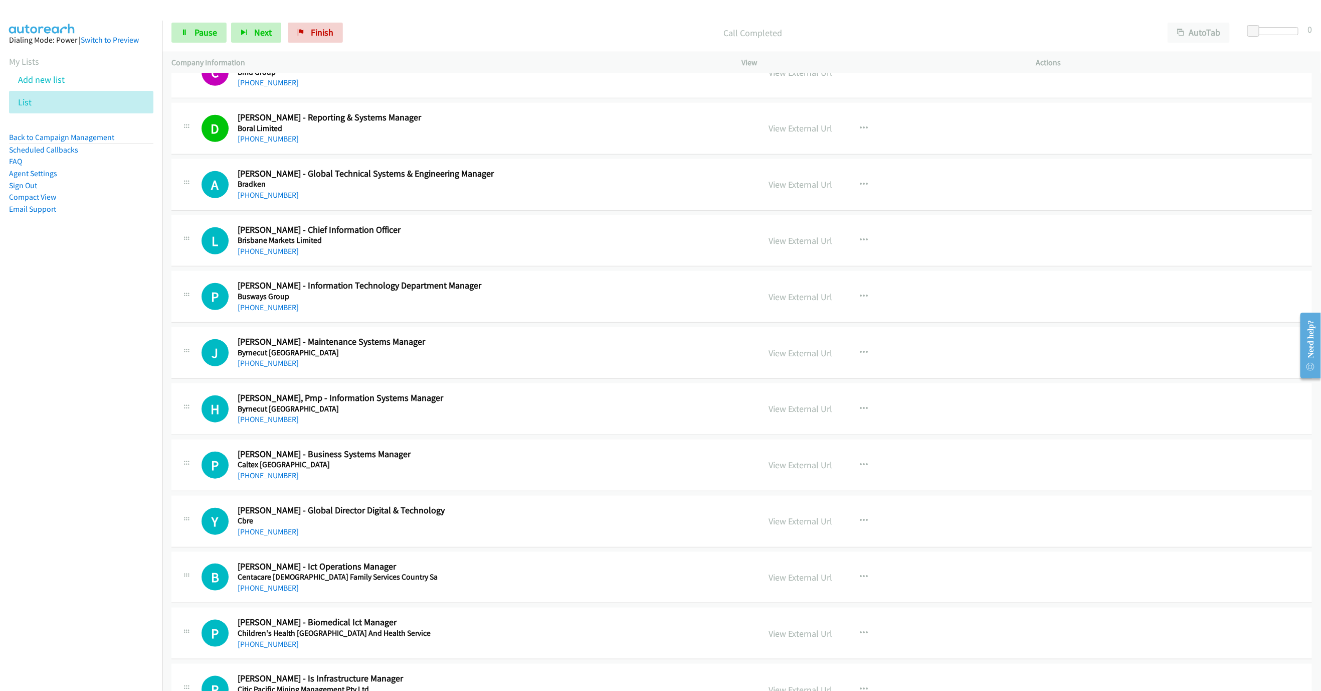
scroll to position [3220, 0]
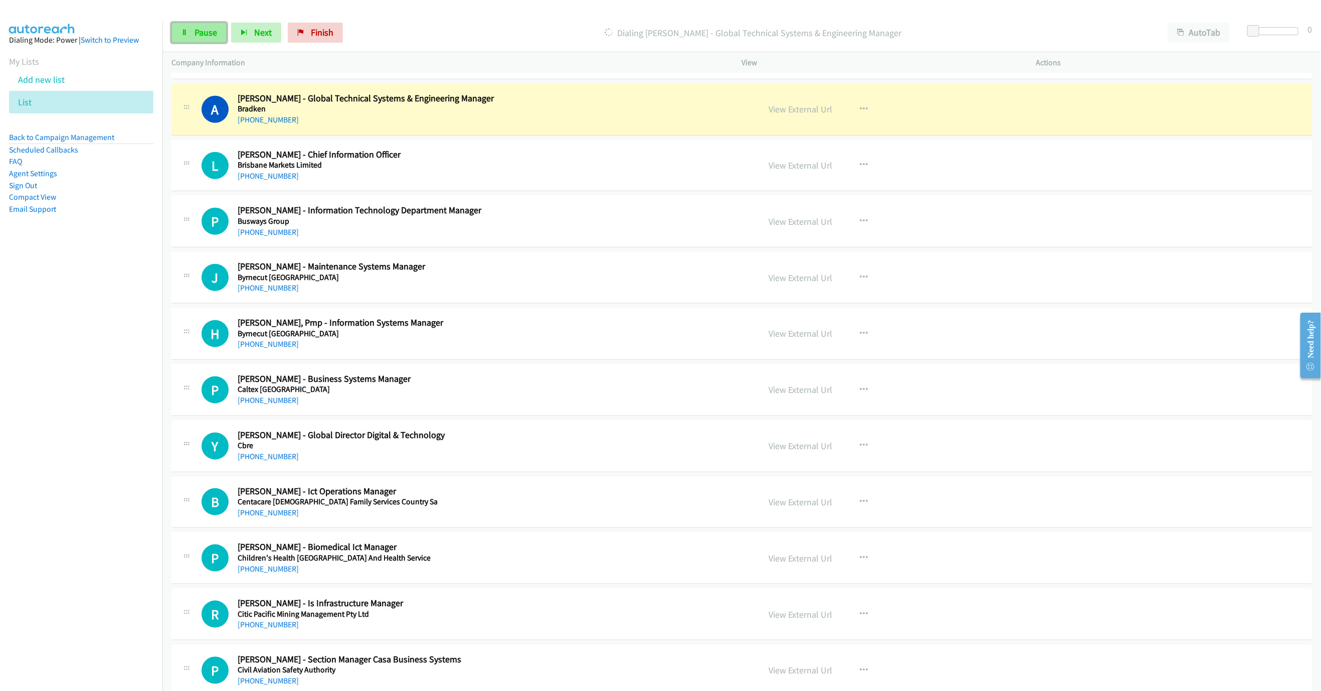
click at [195, 30] on span "Pause" at bounding box center [206, 33] width 23 height 12
drag, startPoint x: 1043, startPoint y: 41, endPoint x: 1047, endPoint y: 56, distance: 15.2
click at [1043, 41] on div "Paused" at bounding box center [761, 33] width 795 height 20
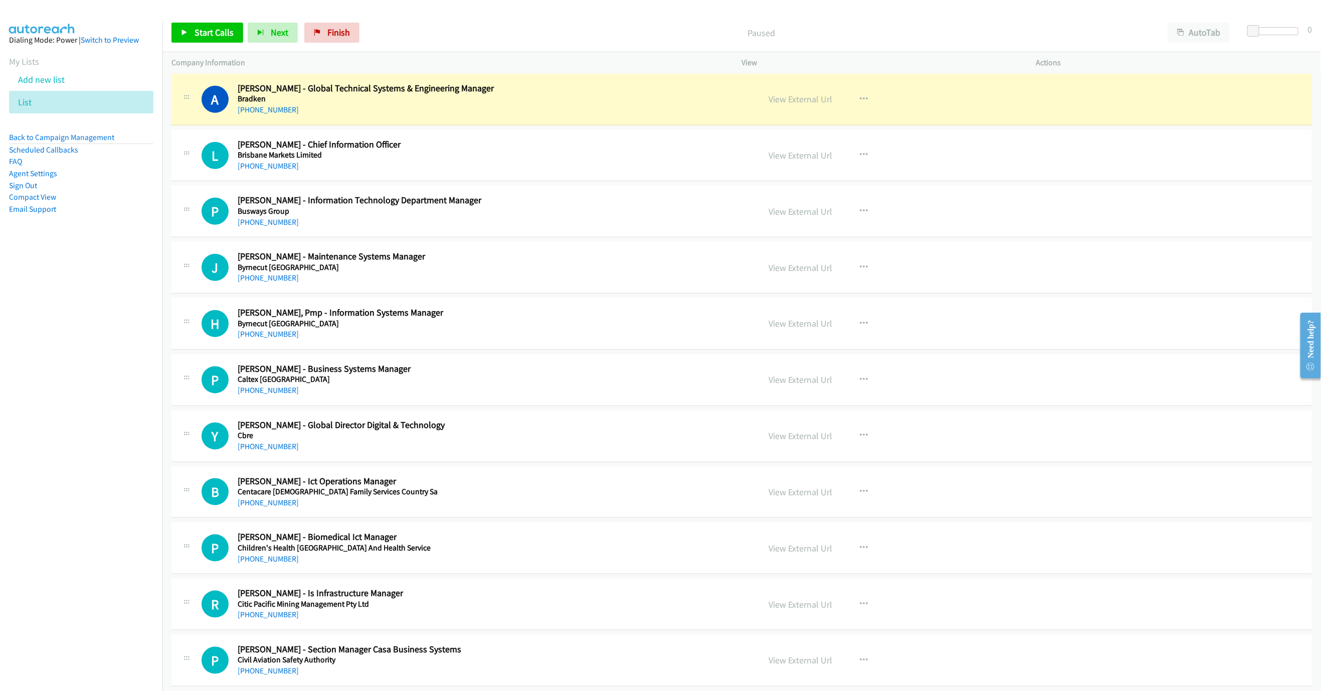
scroll to position [3250, 0]
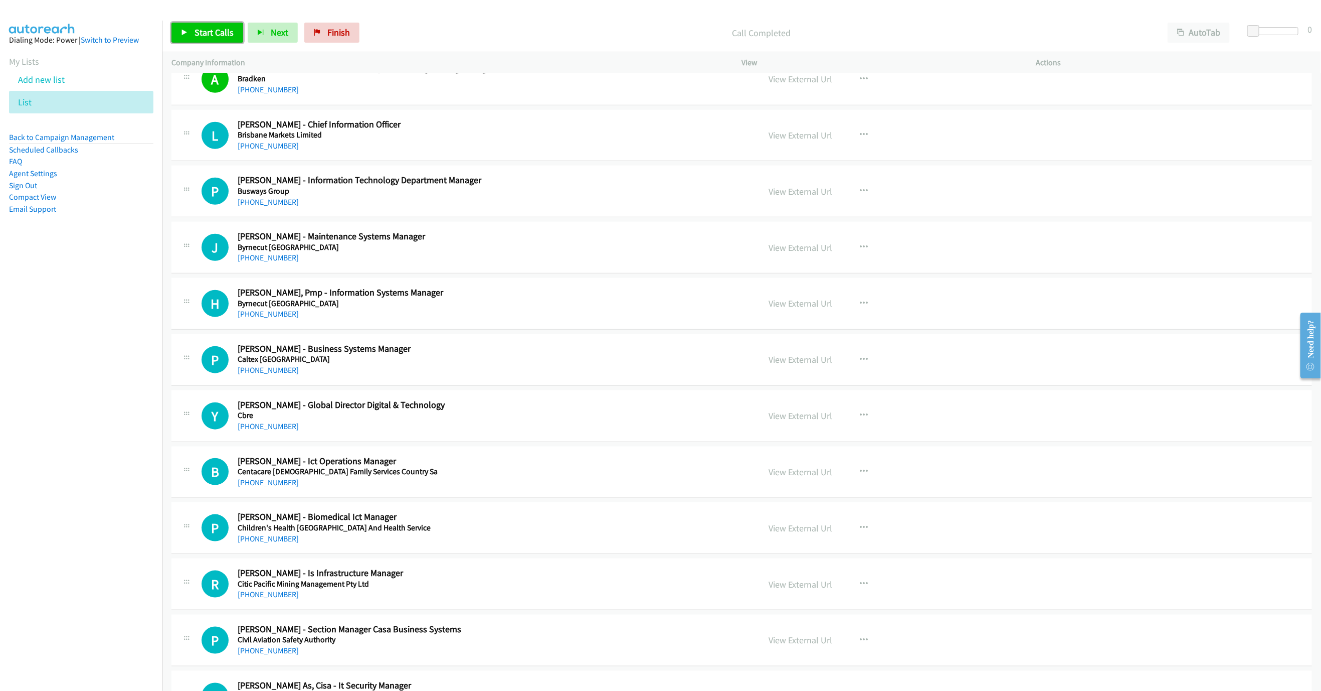
click at [187, 38] on link "Start Calls" at bounding box center [208, 33] width 72 height 20
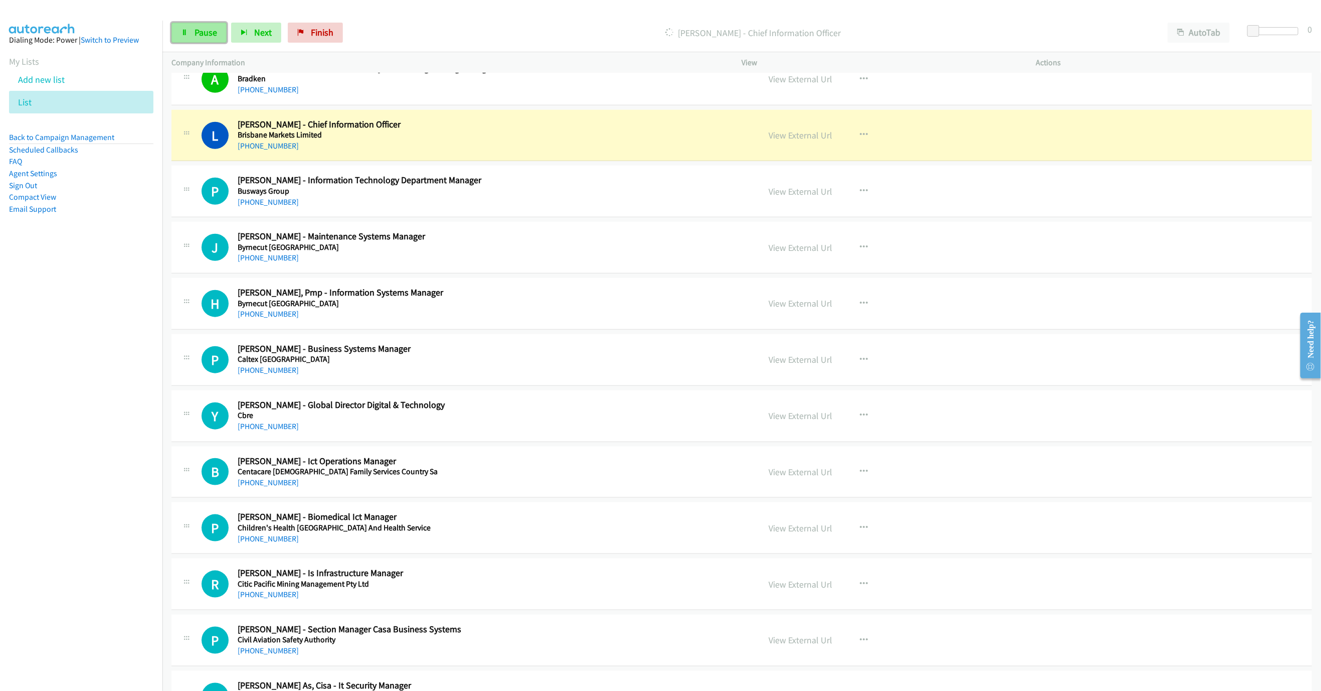
click at [187, 38] on link "Pause" at bounding box center [199, 33] width 55 height 20
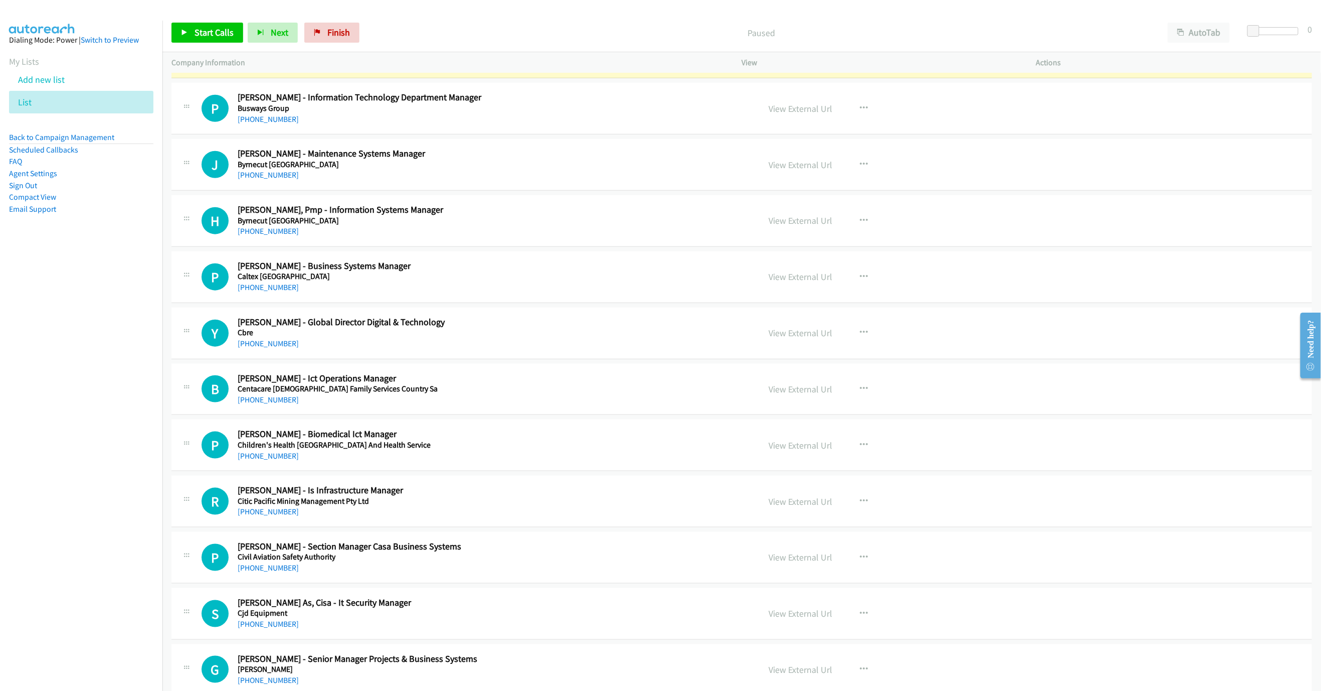
scroll to position [3325, 0]
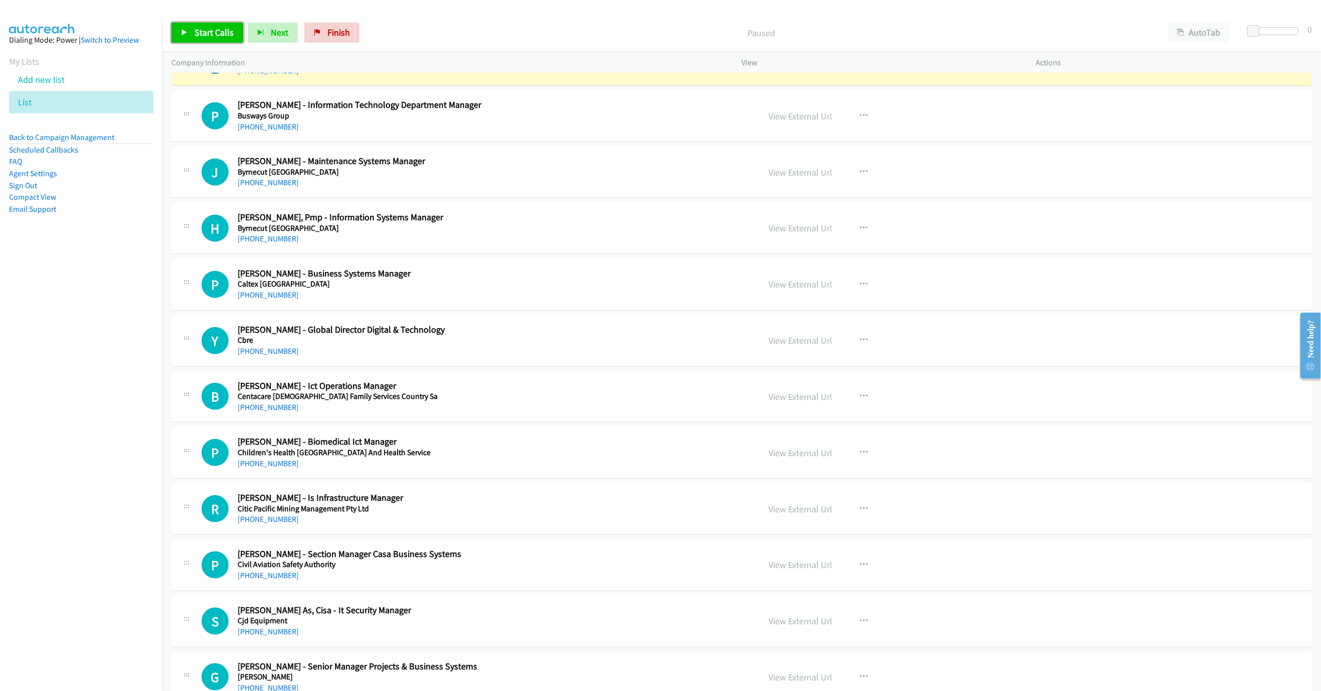
drag, startPoint x: 201, startPoint y: 34, endPoint x: 322, endPoint y: 86, distance: 132.3
click at [201, 33] on span "Start Calls" at bounding box center [214, 33] width 39 height 12
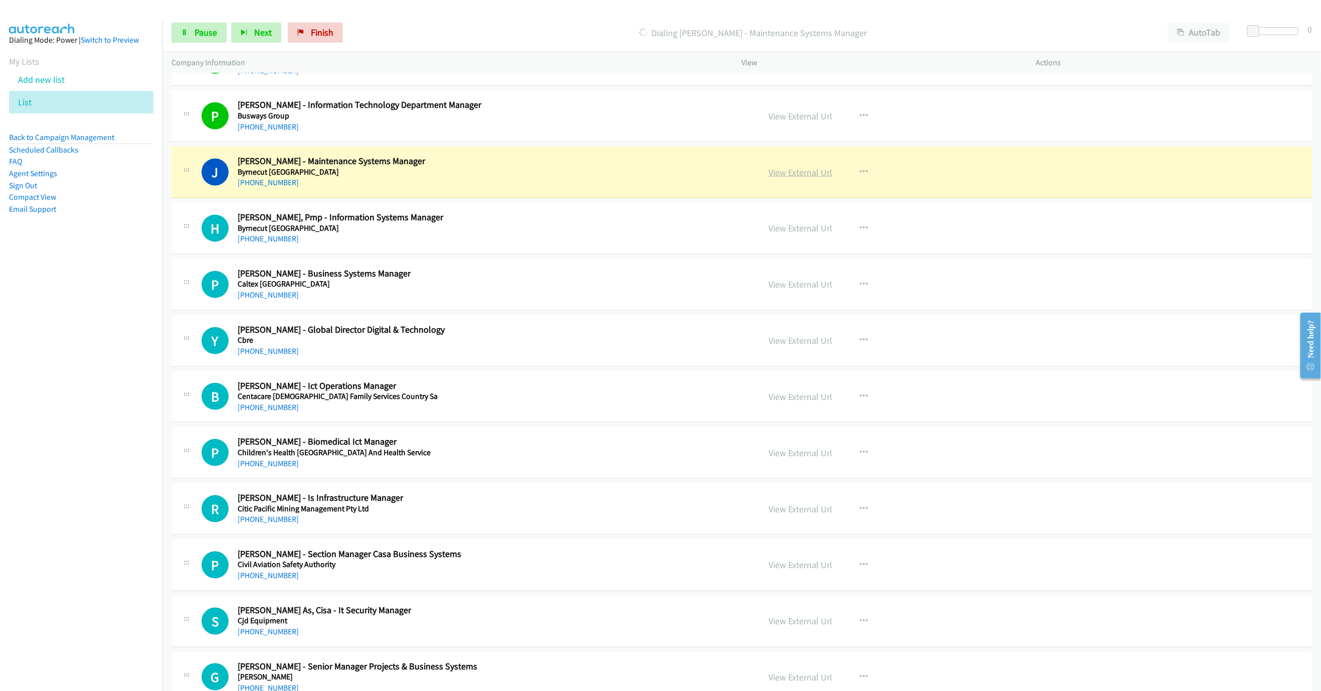
click at [808, 178] on link "View External Url" at bounding box center [801, 172] width 64 height 12
click at [202, 32] on span "Pause" at bounding box center [206, 33] width 23 height 12
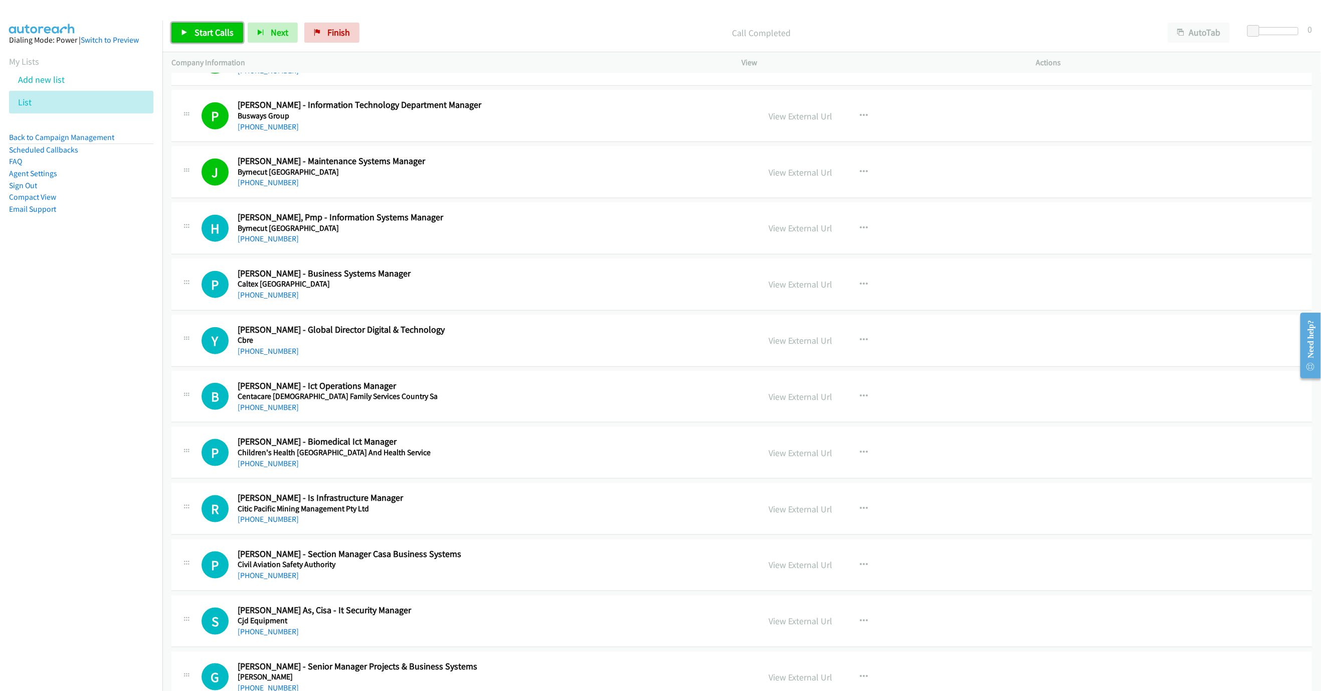
click at [206, 30] on span "Start Calls" at bounding box center [214, 33] width 39 height 12
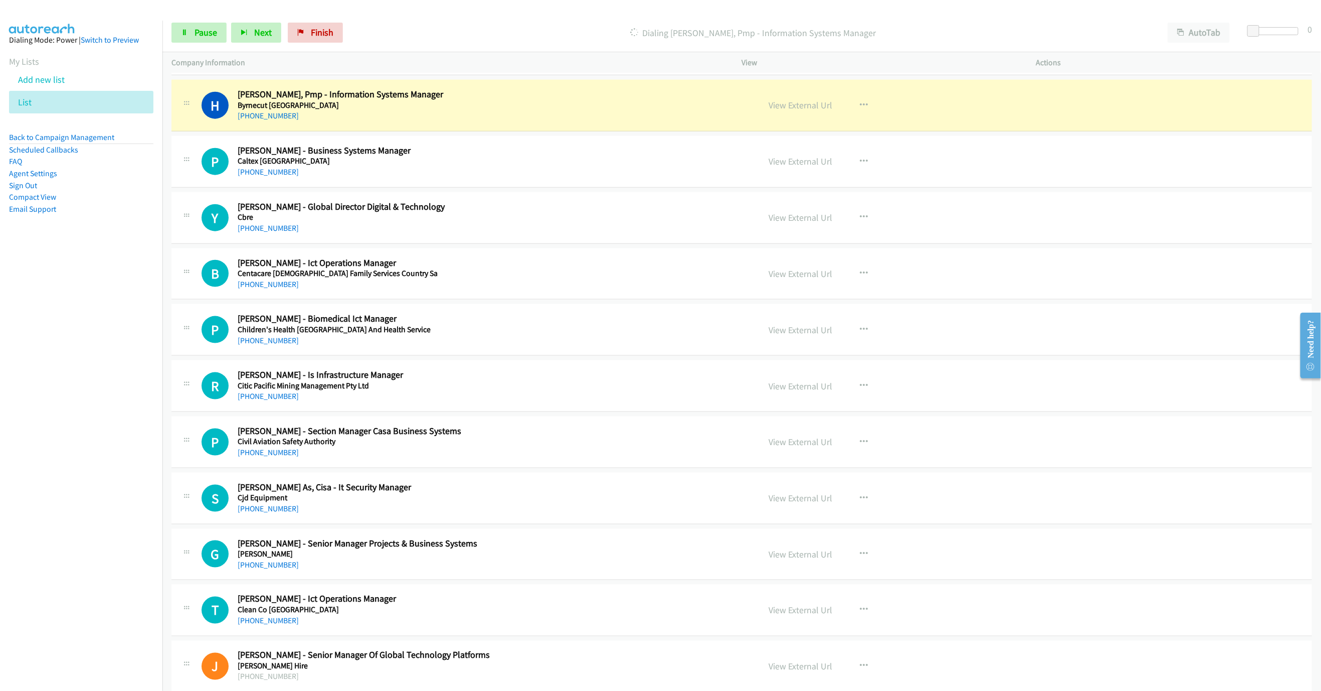
scroll to position [3400, 0]
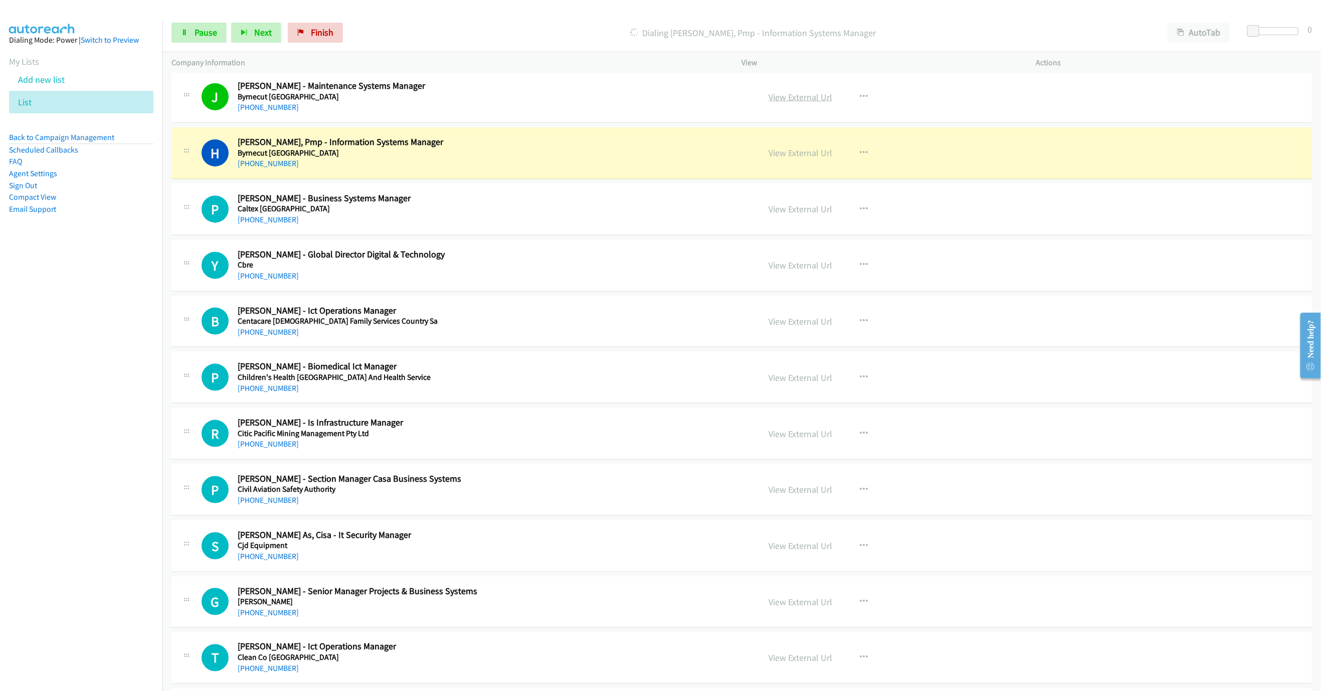
click at [790, 103] on link "View External Url" at bounding box center [801, 97] width 64 height 12
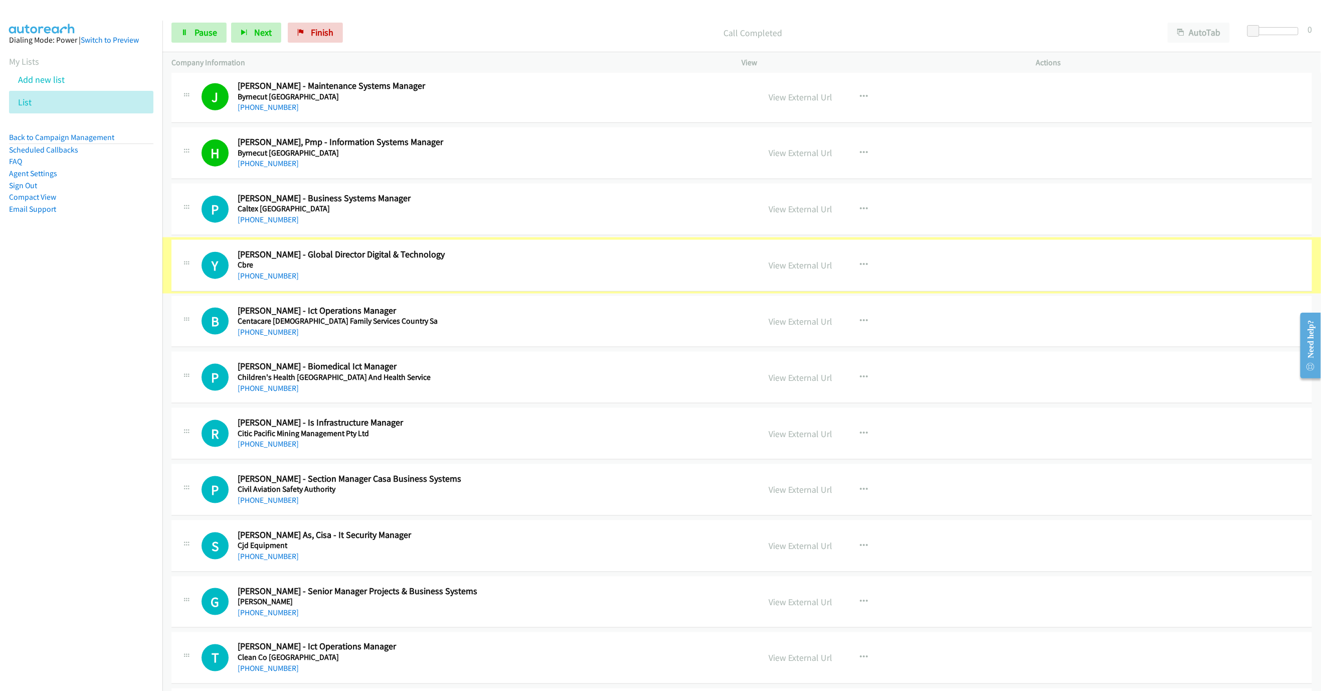
scroll to position [3476, 0]
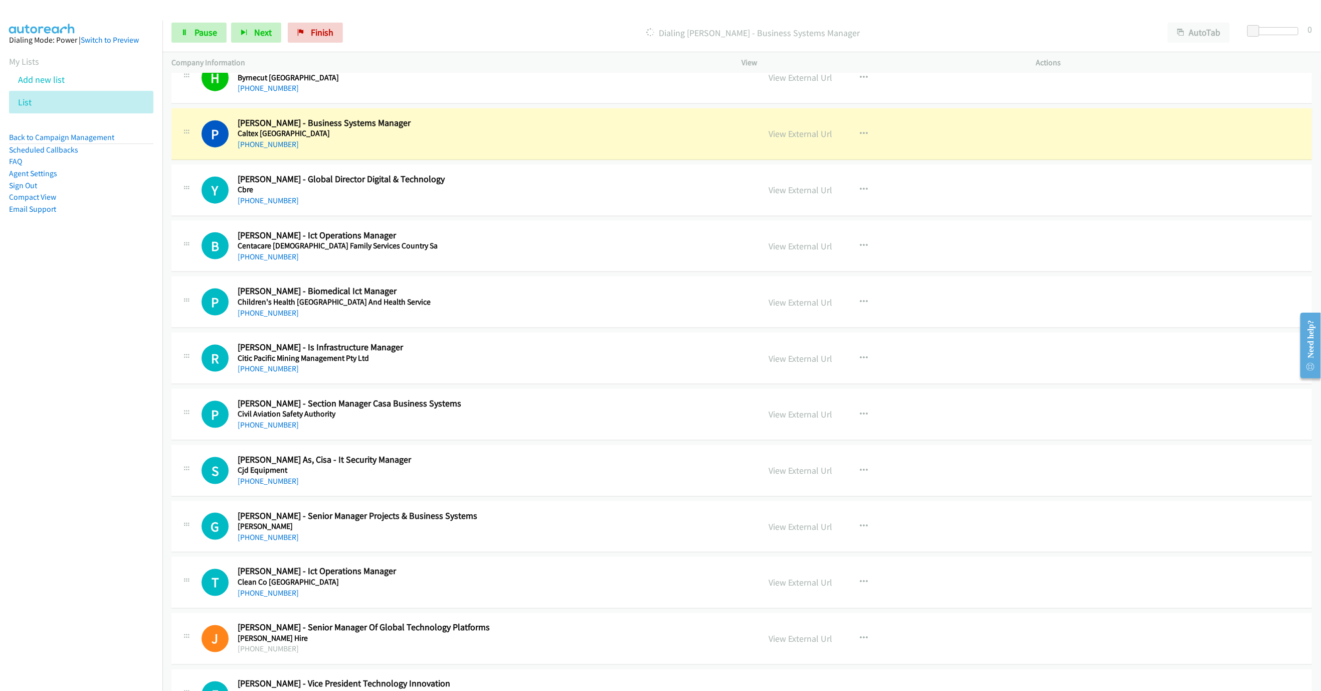
click at [76, 294] on nav "Dialing Mode: Power | Switch to Preview My Lists Add new list List Back to Camp…" at bounding box center [81, 366] width 163 height 691
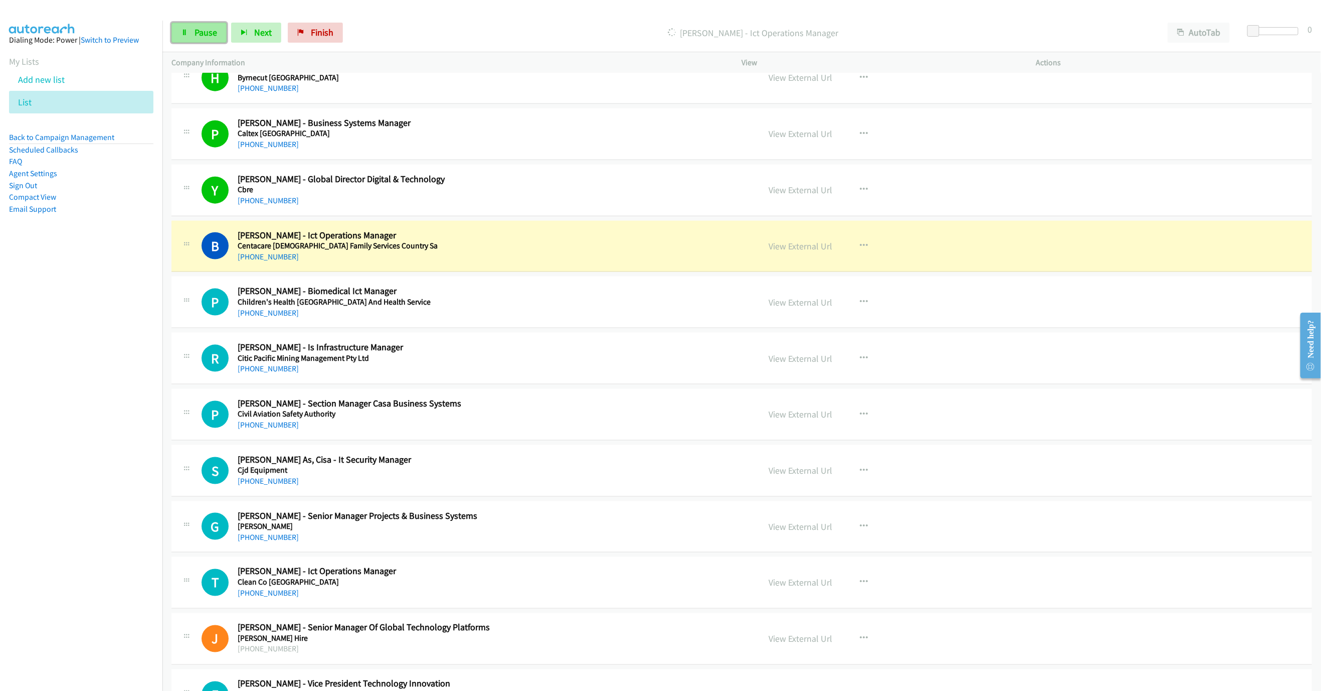
click at [200, 23] on link "Pause" at bounding box center [199, 33] width 55 height 20
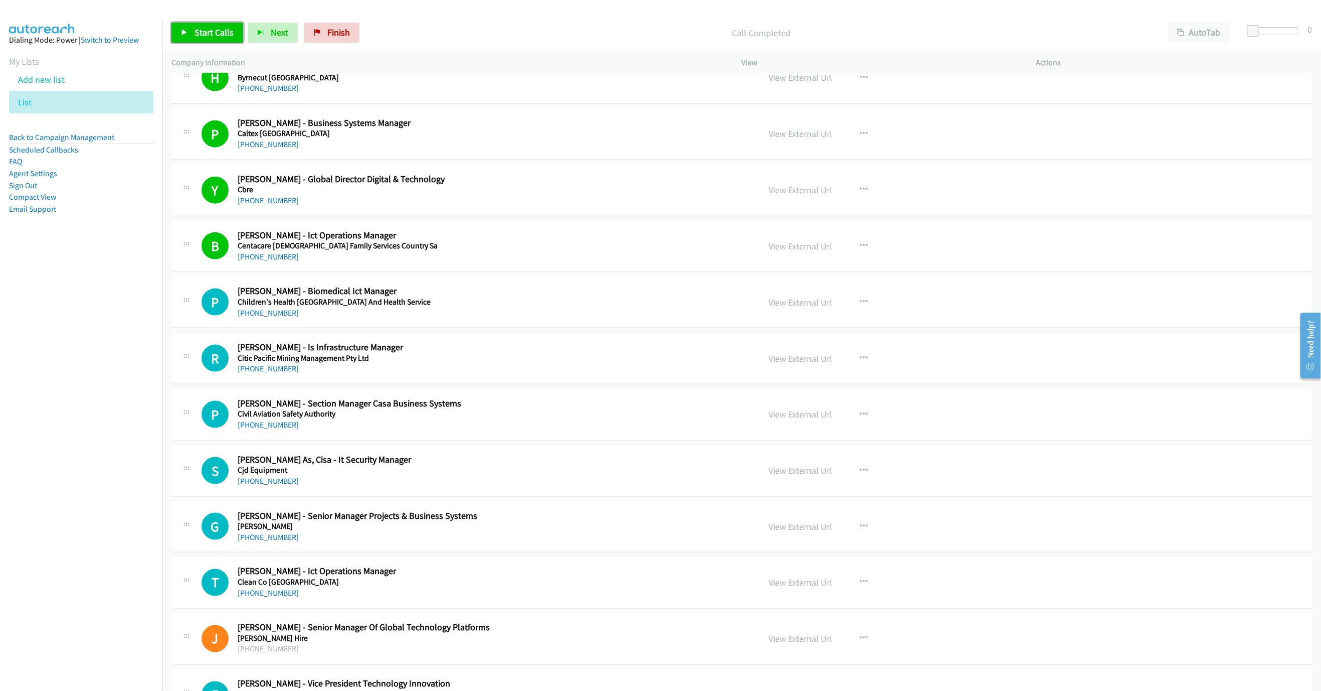
click at [199, 24] on link "Start Calls" at bounding box center [208, 33] width 72 height 20
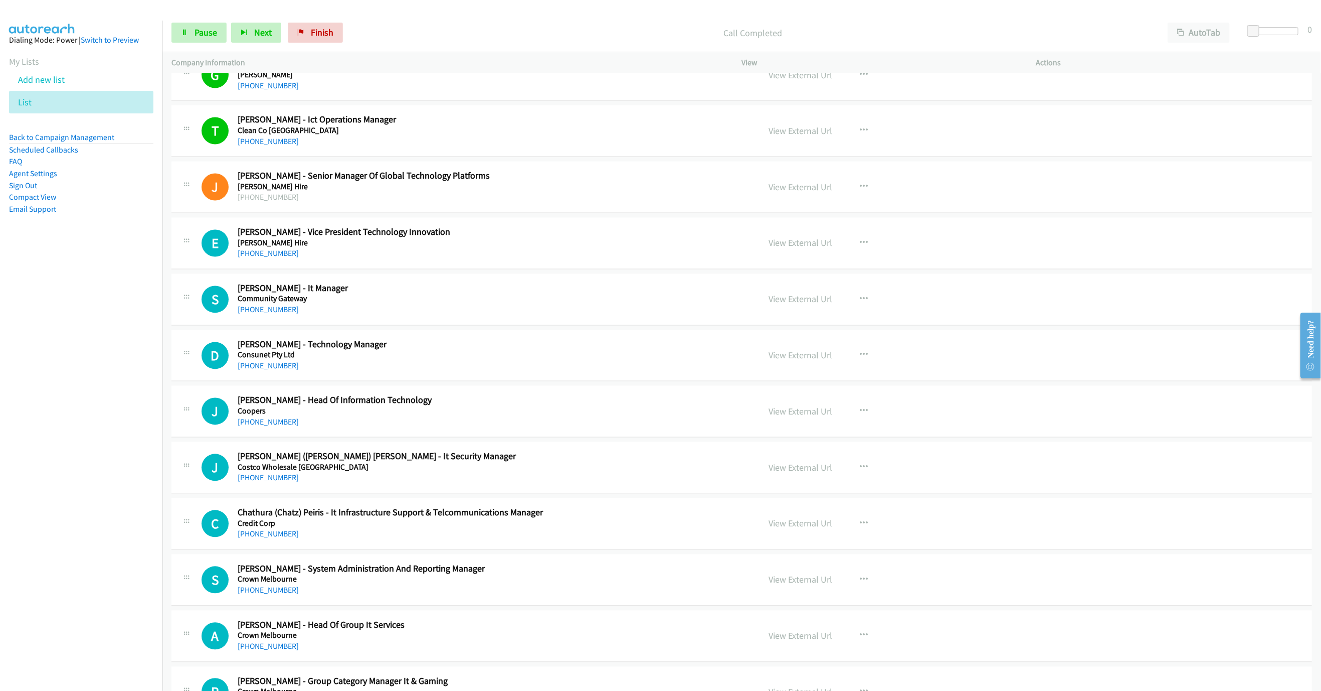
scroll to position [4002, 0]
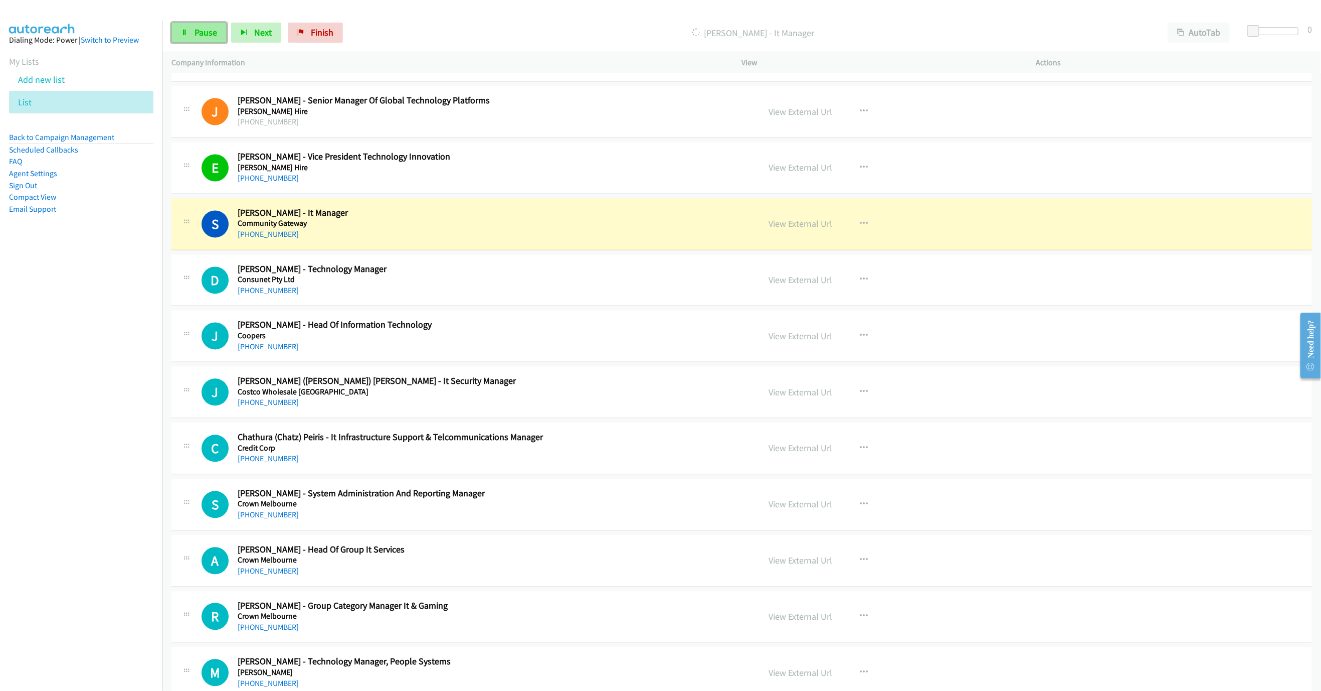
click at [199, 34] on span "Pause" at bounding box center [206, 33] width 23 height 12
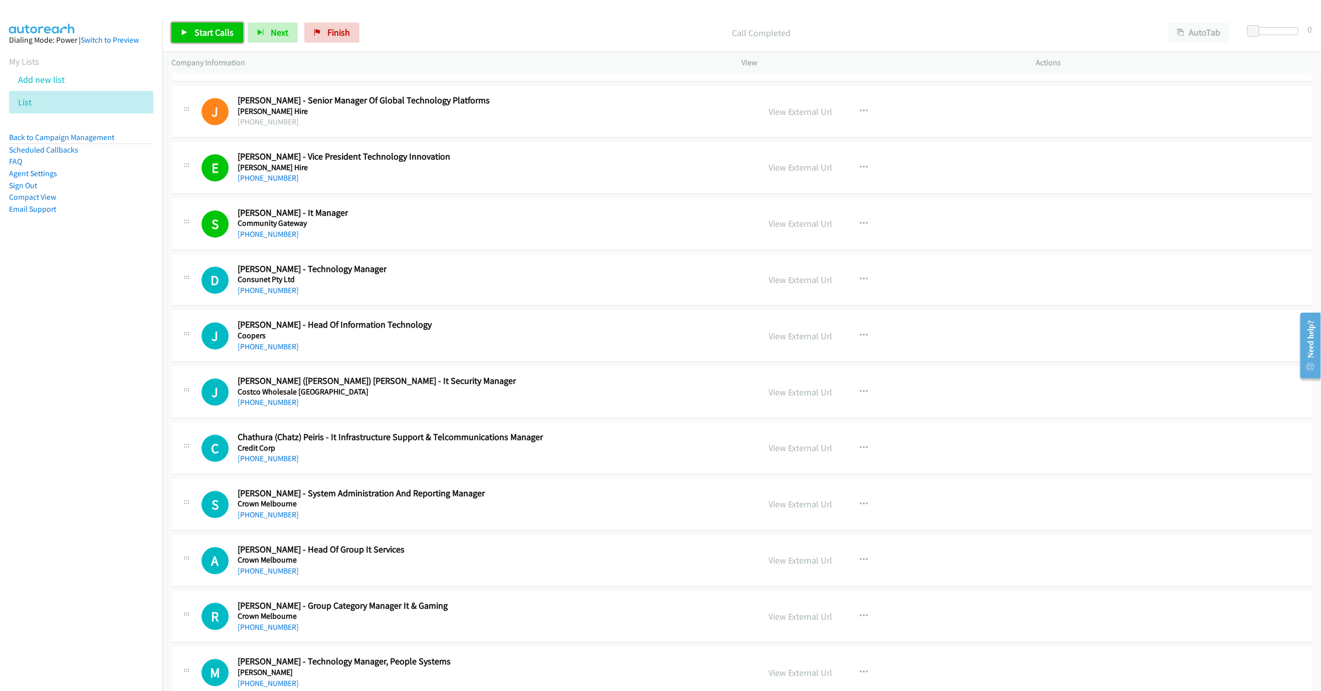
click at [236, 32] on link "Start Calls" at bounding box center [208, 33] width 72 height 20
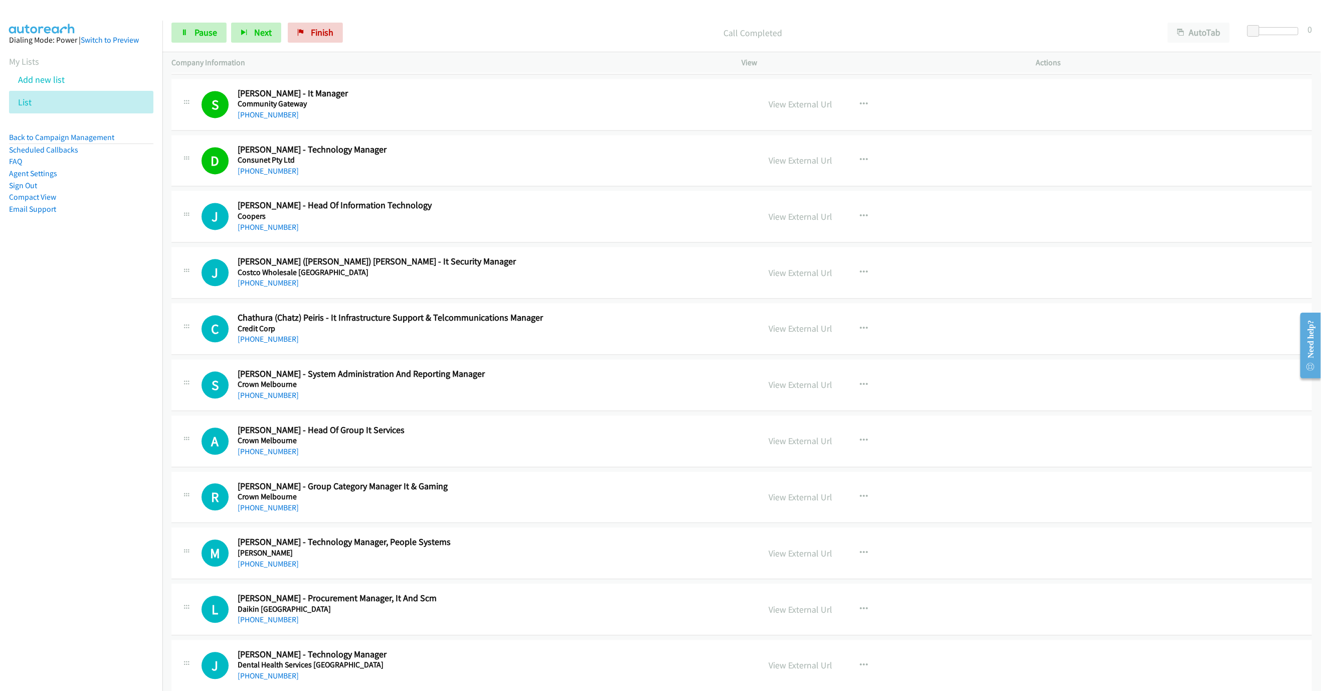
scroll to position [4153, 0]
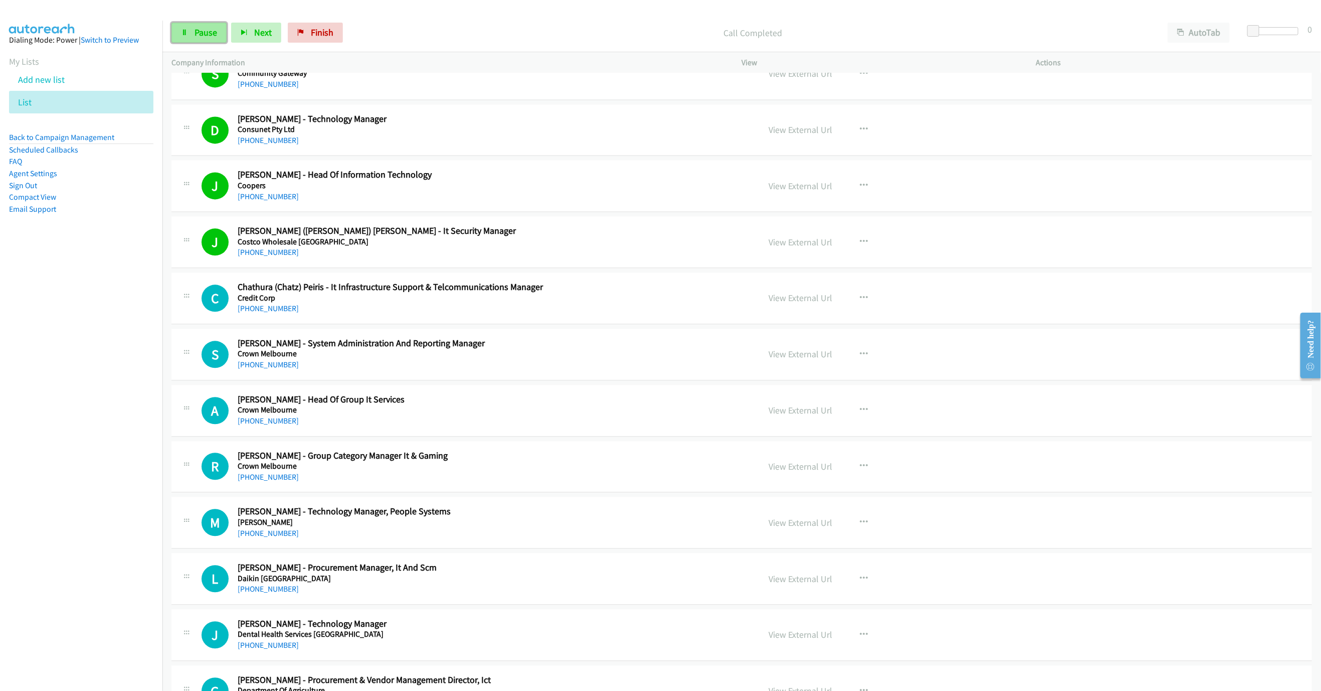
click at [184, 32] on icon at bounding box center [184, 33] width 7 height 7
drag, startPoint x: 202, startPoint y: 26, endPoint x: 293, endPoint y: 34, distance: 91.6
click at [202, 26] on link "Start Calls" at bounding box center [208, 33] width 72 height 20
click at [196, 37] on span "Pause" at bounding box center [206, 33] width 23 height 12
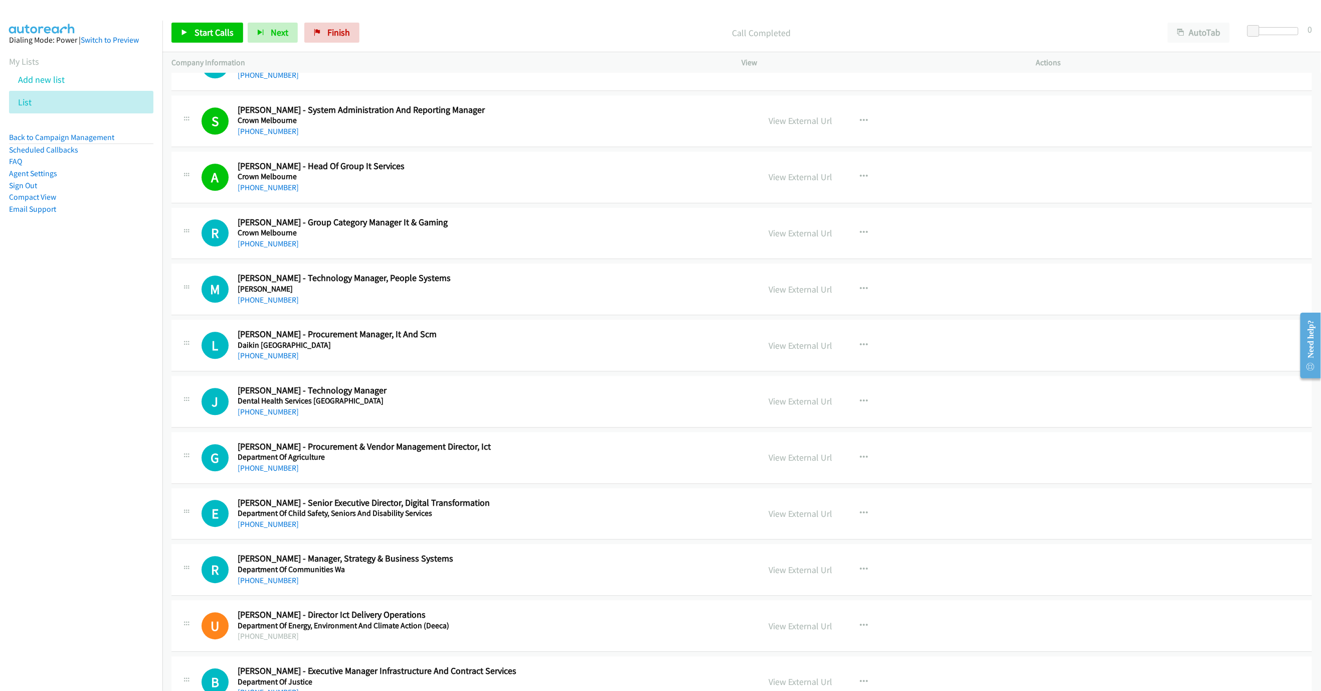
scroll to position [4454, 0]
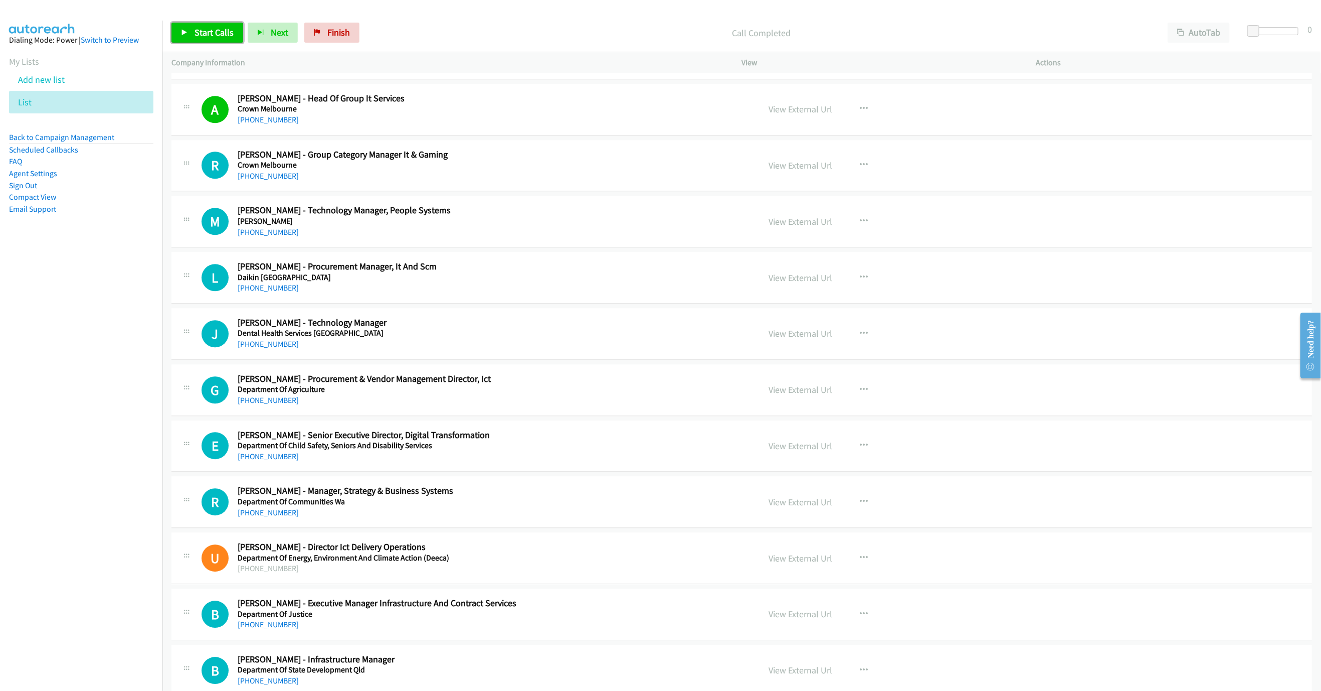
drag, startPoint x: 214, startPoint y: 24, endPoint x: 306, endPoint y: 74, distance: 104.8
click at [214, 24] on link "Start Calls" at bounding box center [208, 33] width 72 height 20
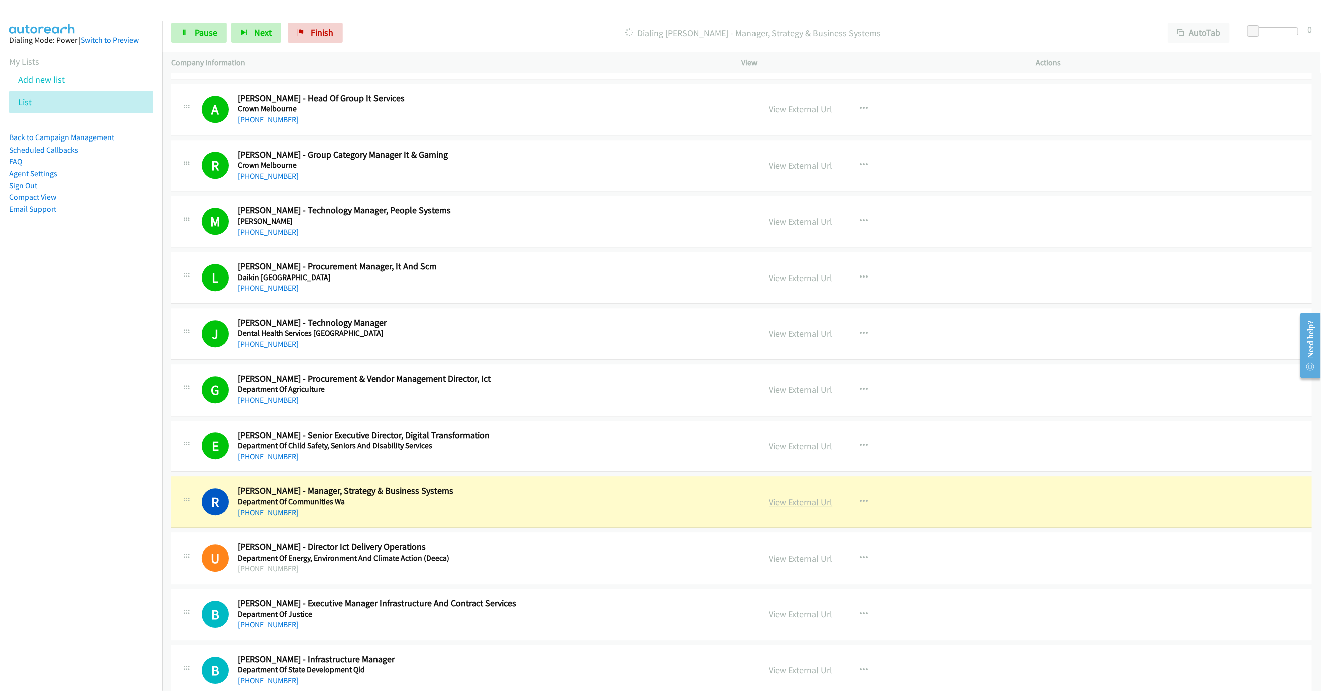
click at [783, 507] on link "View External Url" at bounding box center [801, 502] width 64 height 12
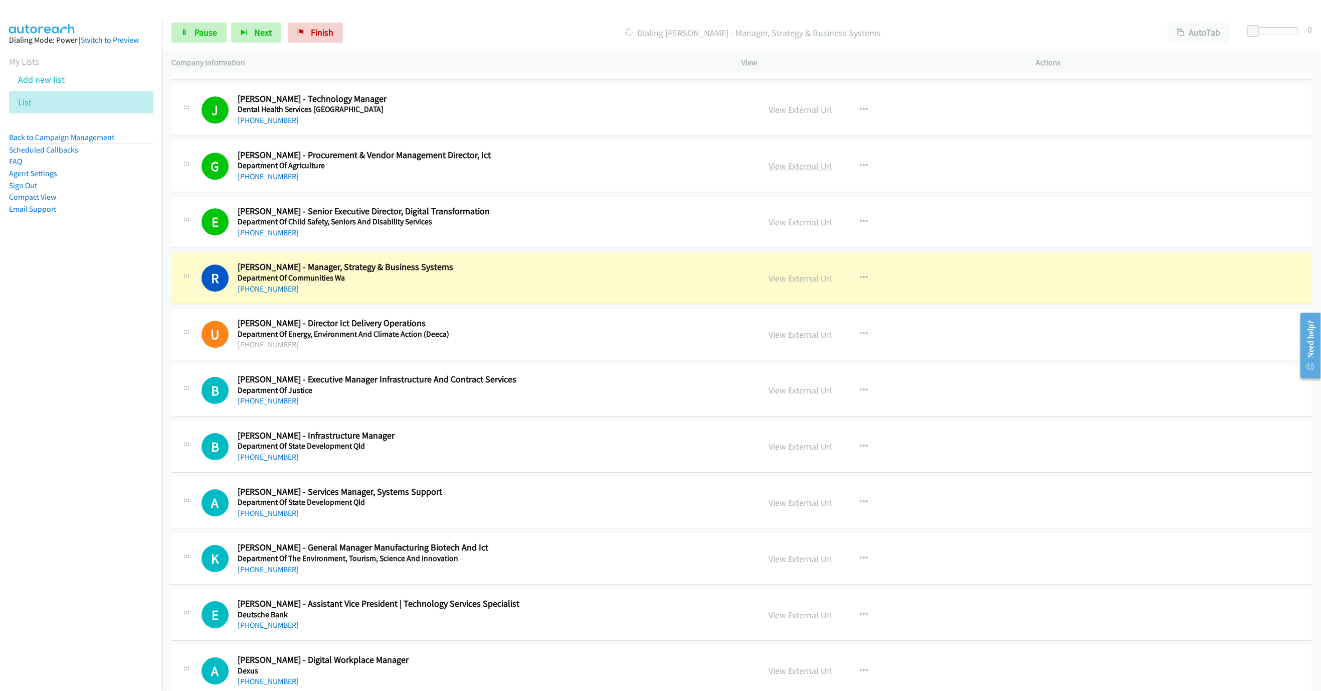
scroll to position [4679, 0]
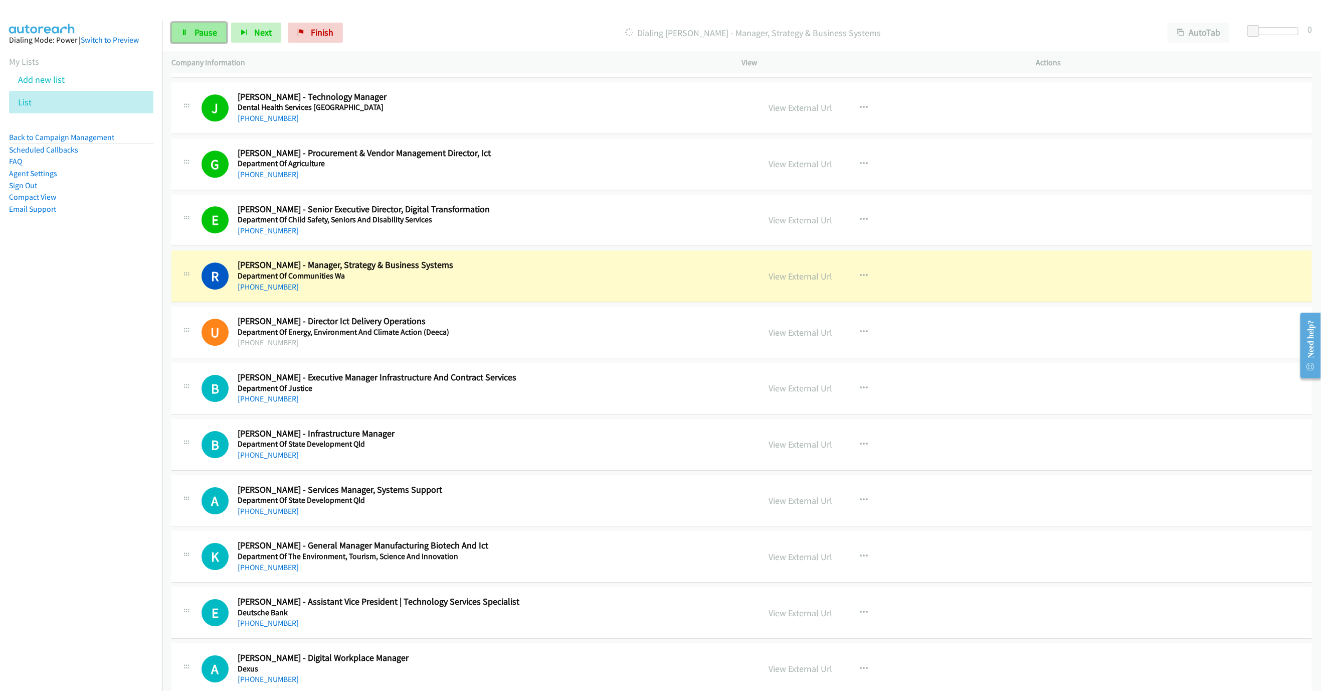
click at [193, 41] on link "Pause" at bounding box center [199, 33] width 55 height 20
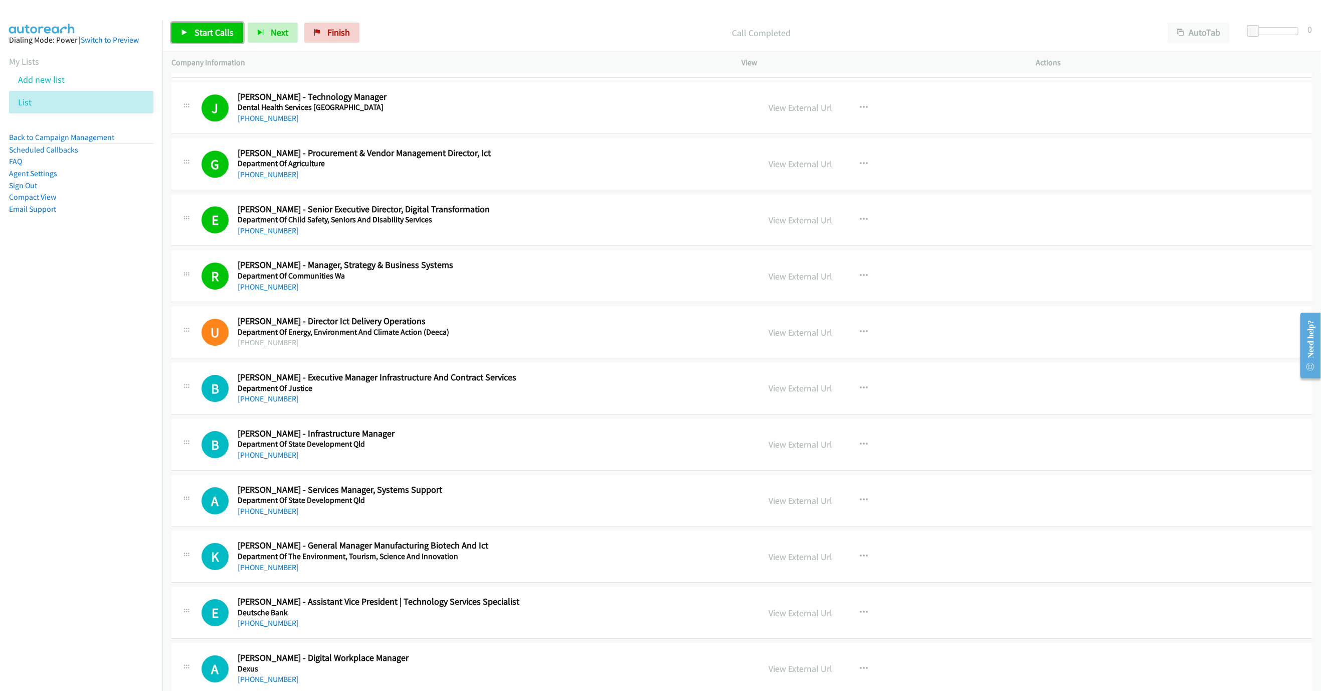
click at [225, 38] on span "Start Calls" at bounding box center [214, 33] width 39 height 12
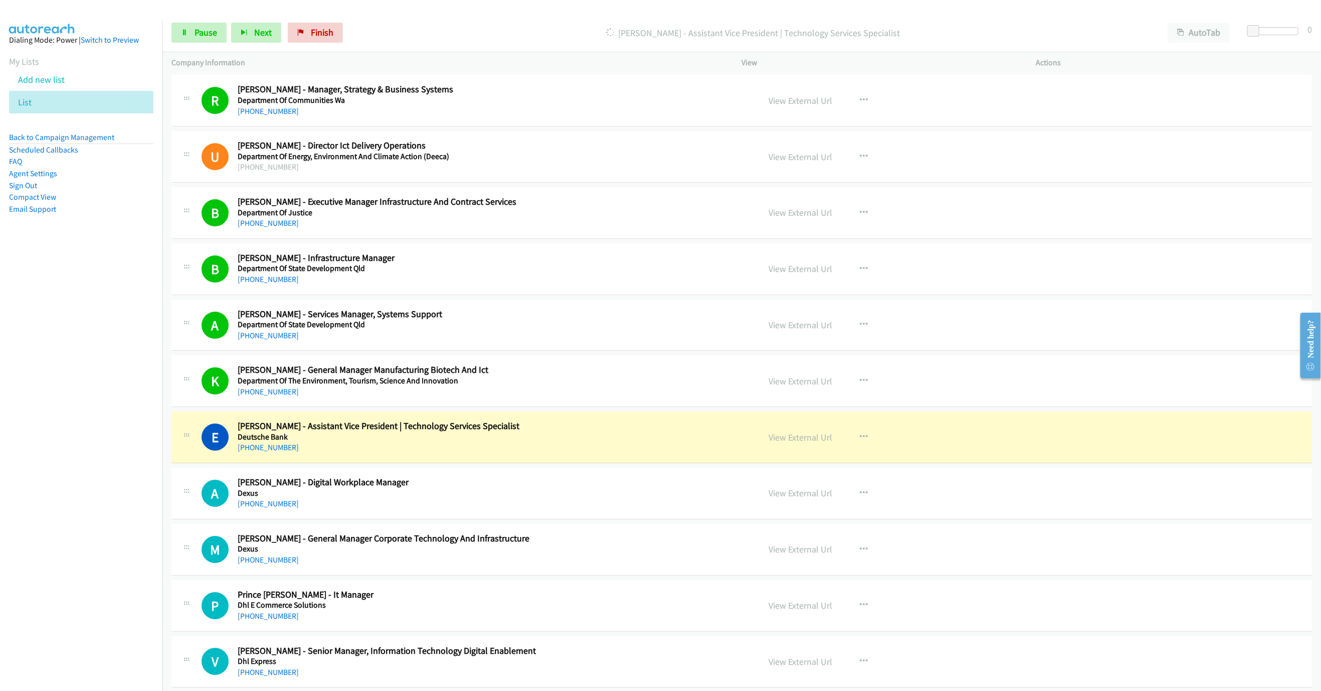
scroll to position [4905, 0]
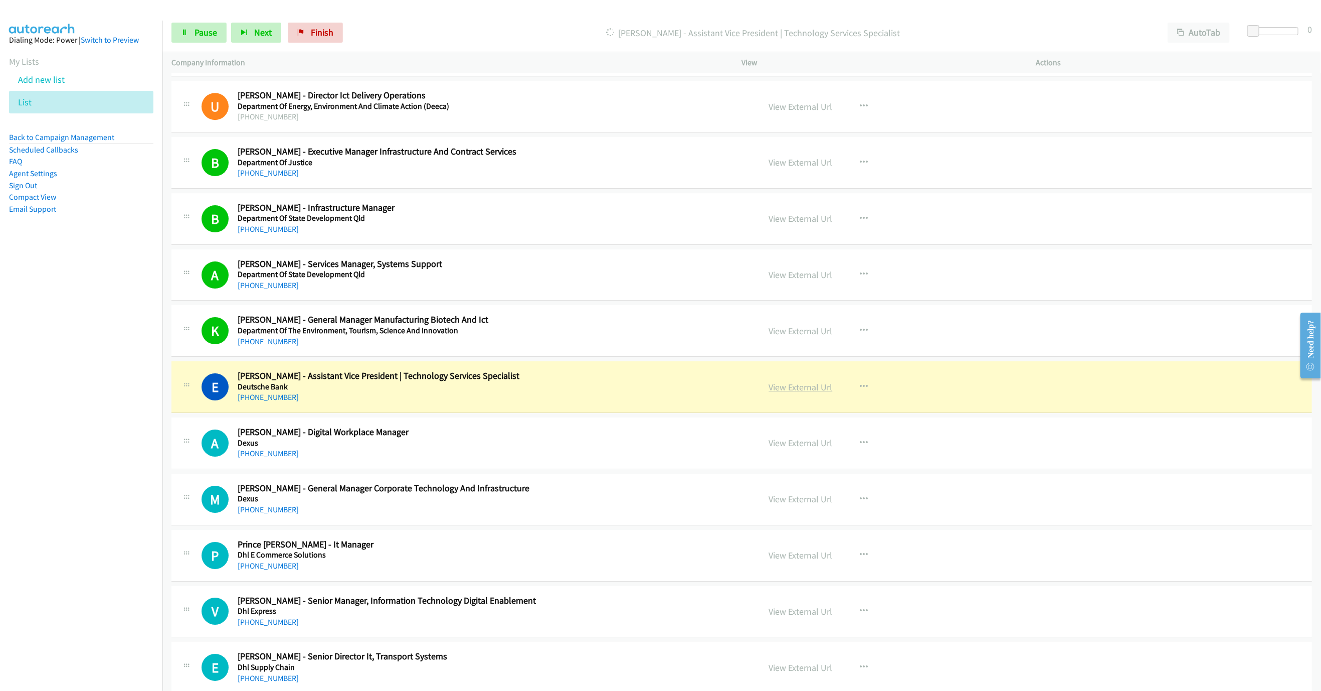
click at [804, 393] on link "View External Url" at bounding box center [801, 387] width 64 height 12
click at [203, 37] on span "Pause" at bounding box center [206, 33] width 23 height 12
